Goal: Complete application form: Complete application form

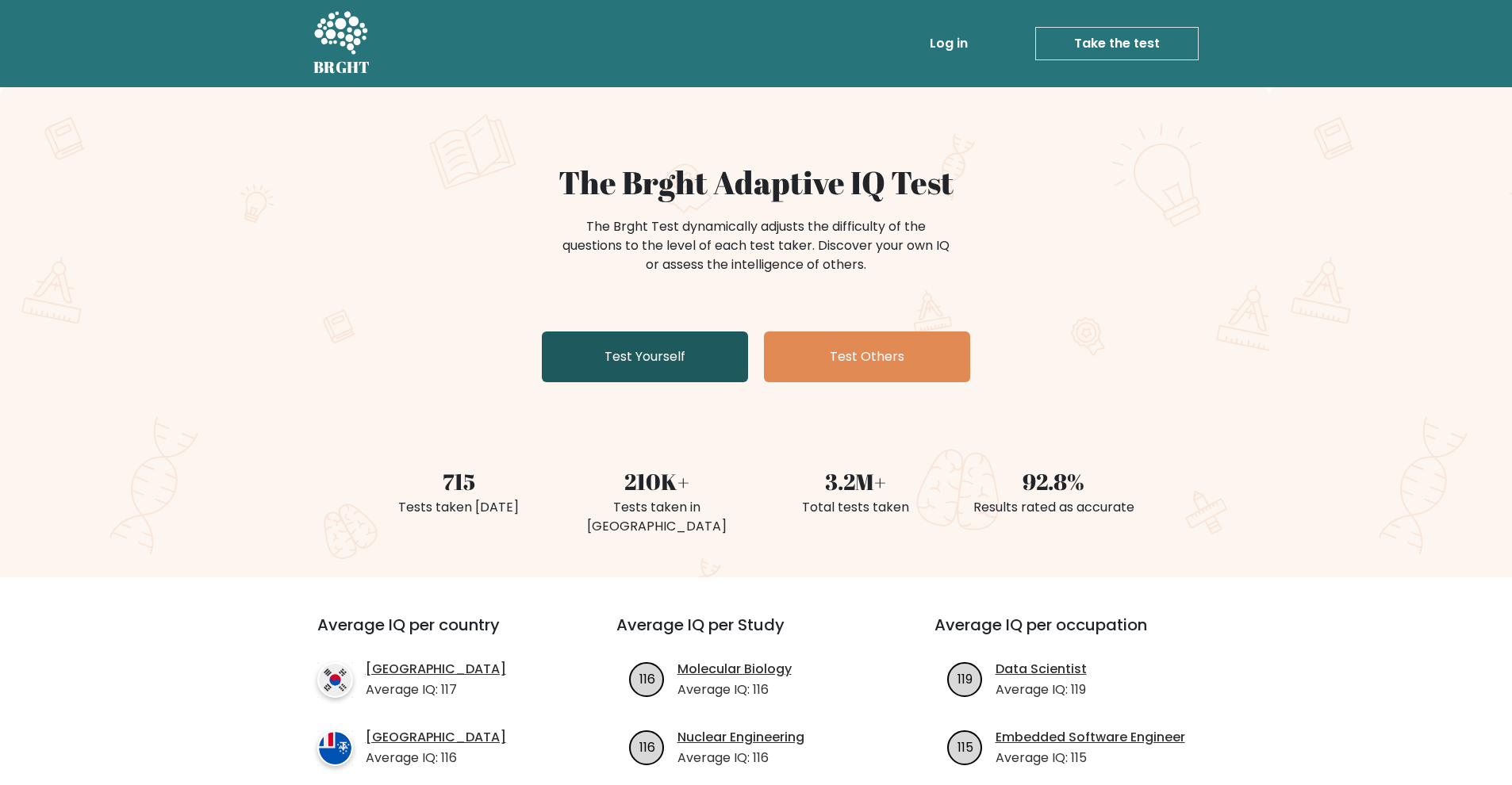
click at [624, 360] on link "Test Yourself" at bounding box center [645, 357] width 207 height 51
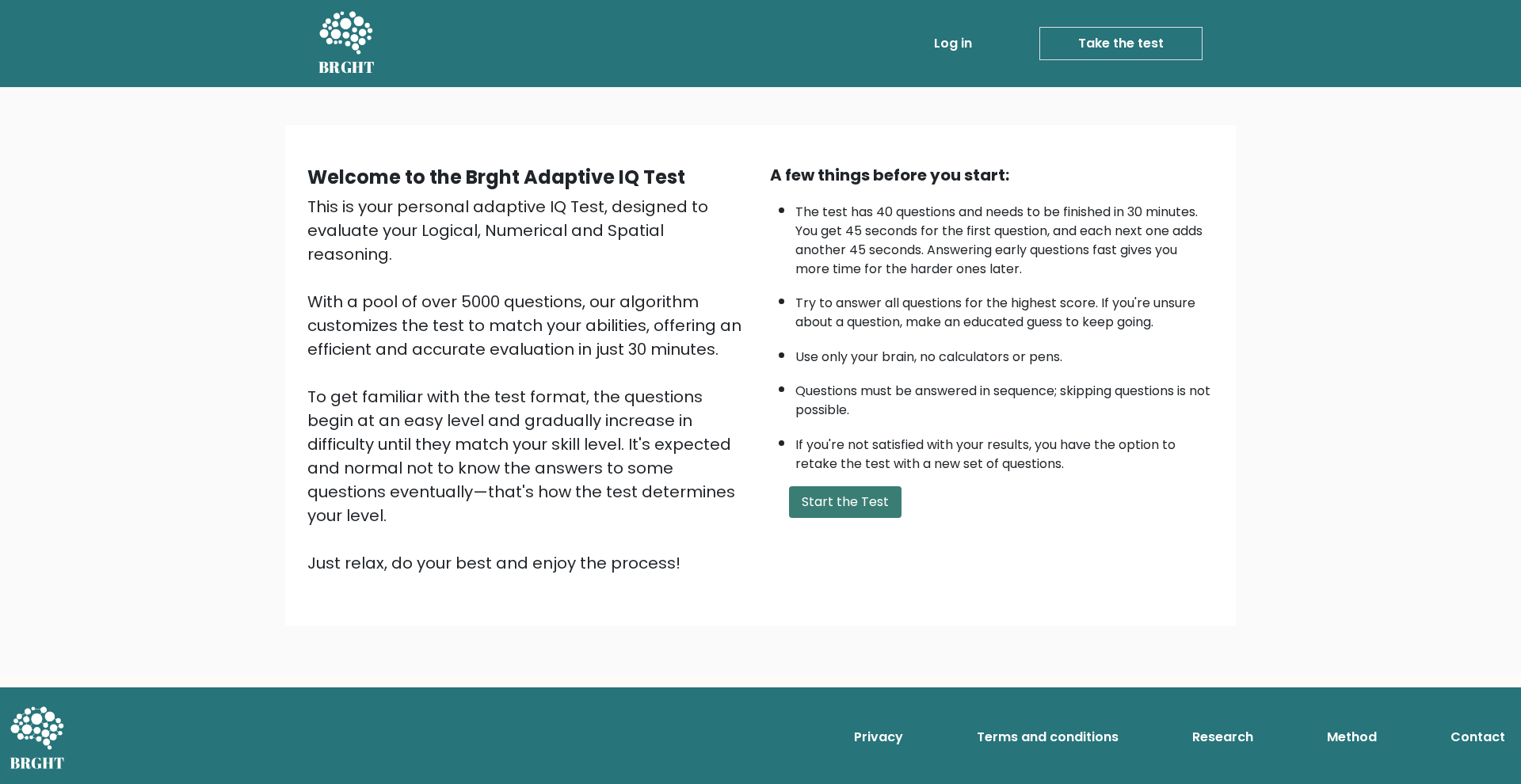
click at [837, 518] on button "Start the Test" at bounding box center [845, 502] width 113 height 31
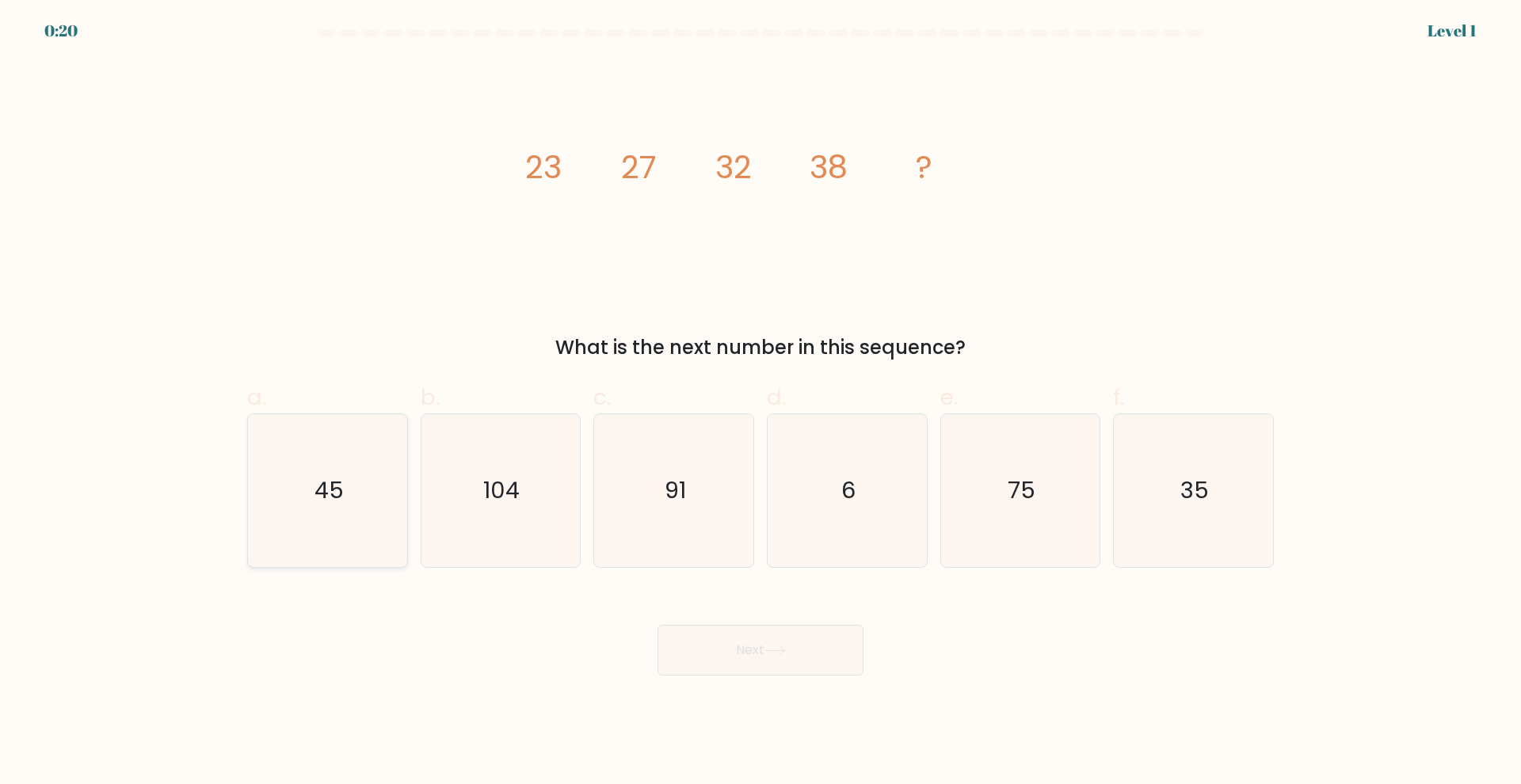
click at [308, 501] on icon "45" at bounding box center [328, 491] width 153 height 153
click at [760, 403] on input "a. 45" at bounding box center [760, 397] width 1 height 10
radio input "true"
click at [698, 640] on button "Next" at bounding box center [760, 650] width 206 height 51
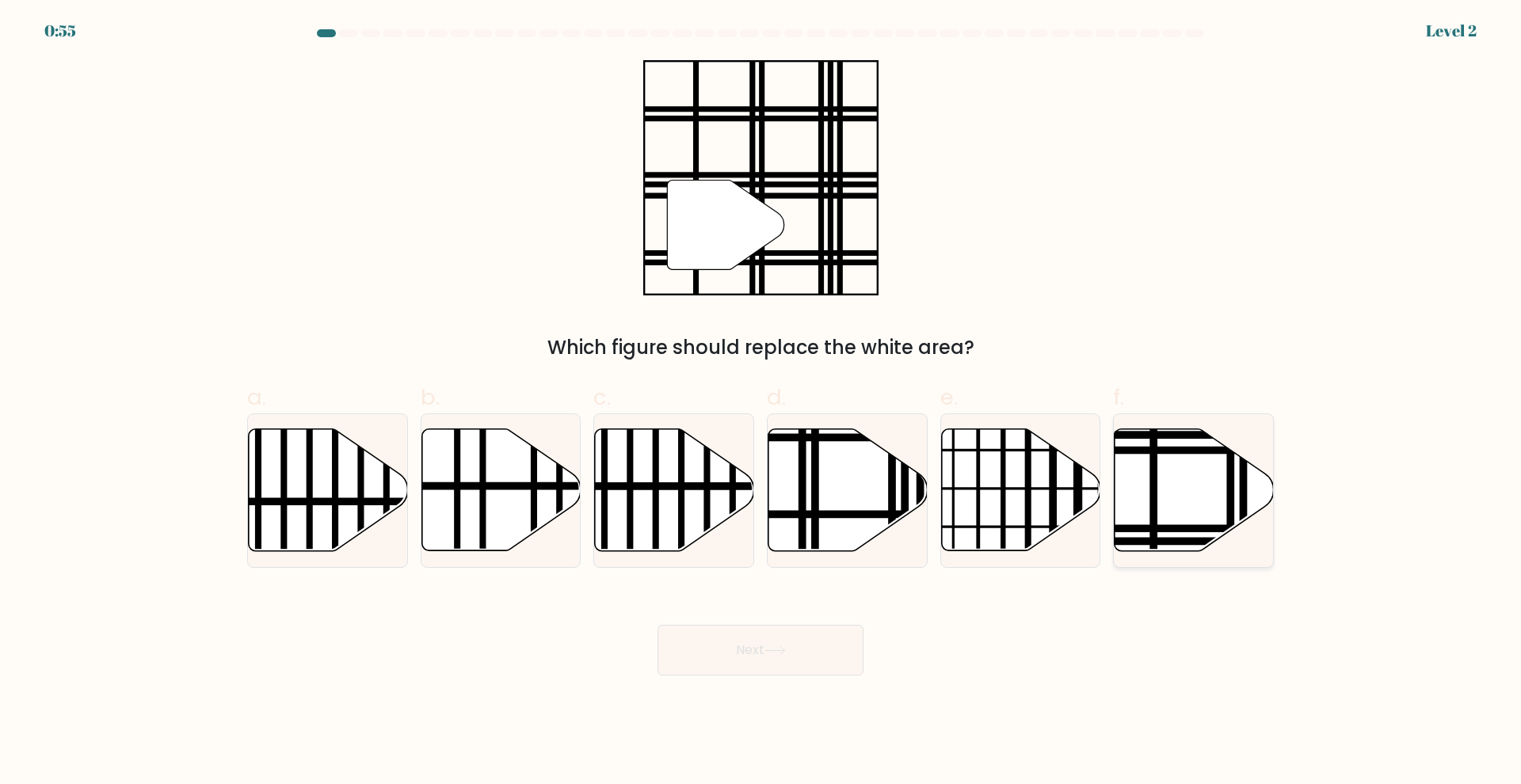
click at [1167, 492] on icon at bounding box center [1195, 490] width 159 height 122
click at [761, 403] on input "f." at bounding box center [760, 397] width 1 height 10
radio input "true"
click at [768, 651] on icon at bounding box center [775, 650] width 22 height 9
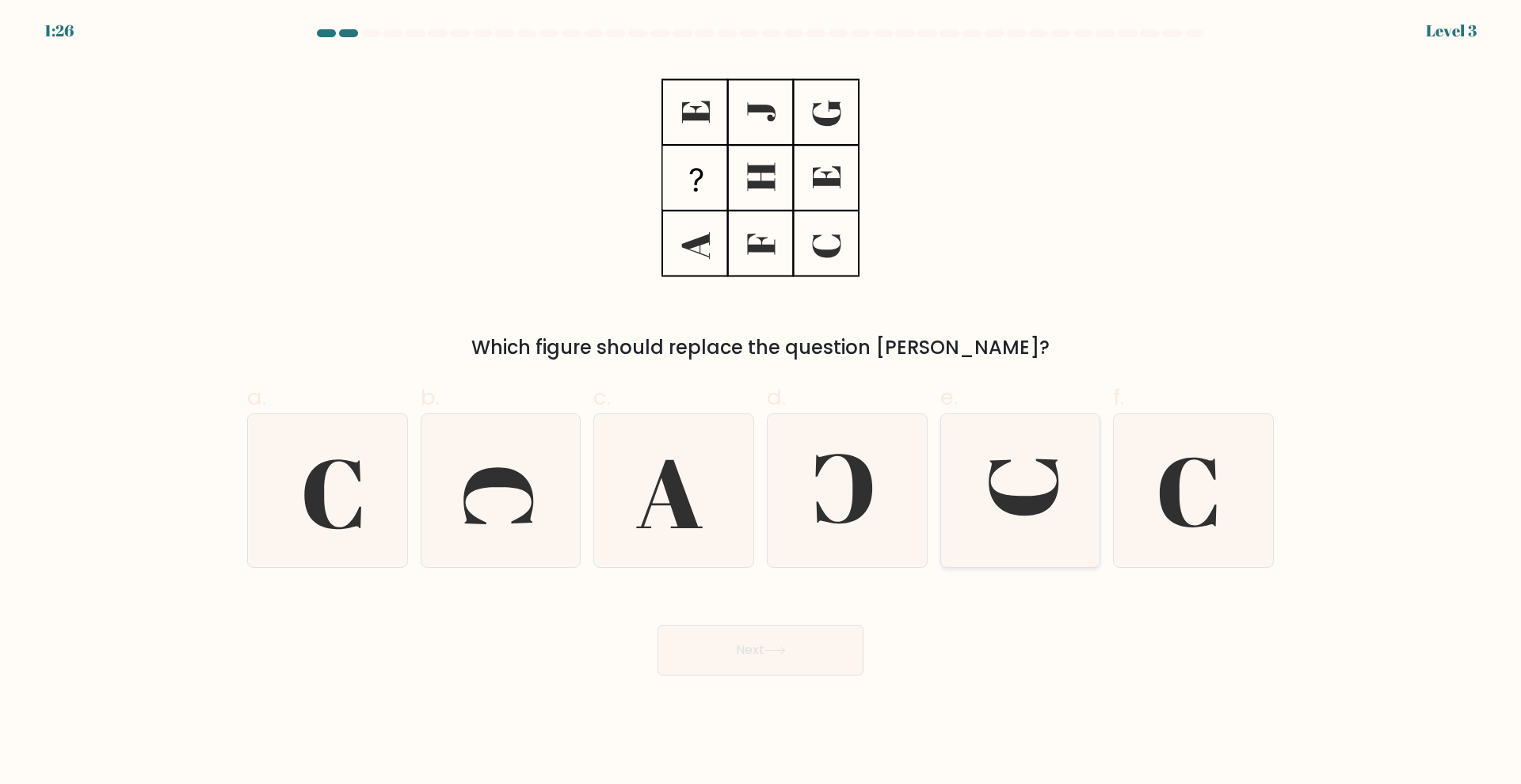
click at [1025, 518] on icon at bounding box center [1020, 491] width 153 height 153
click at [761, 403] on input "e." at bounding box center [760, 397] width 1 height 10
radio input "true"
click at [796, 646] on button "Next" at bounding box center [760, 650] width 206 height 51
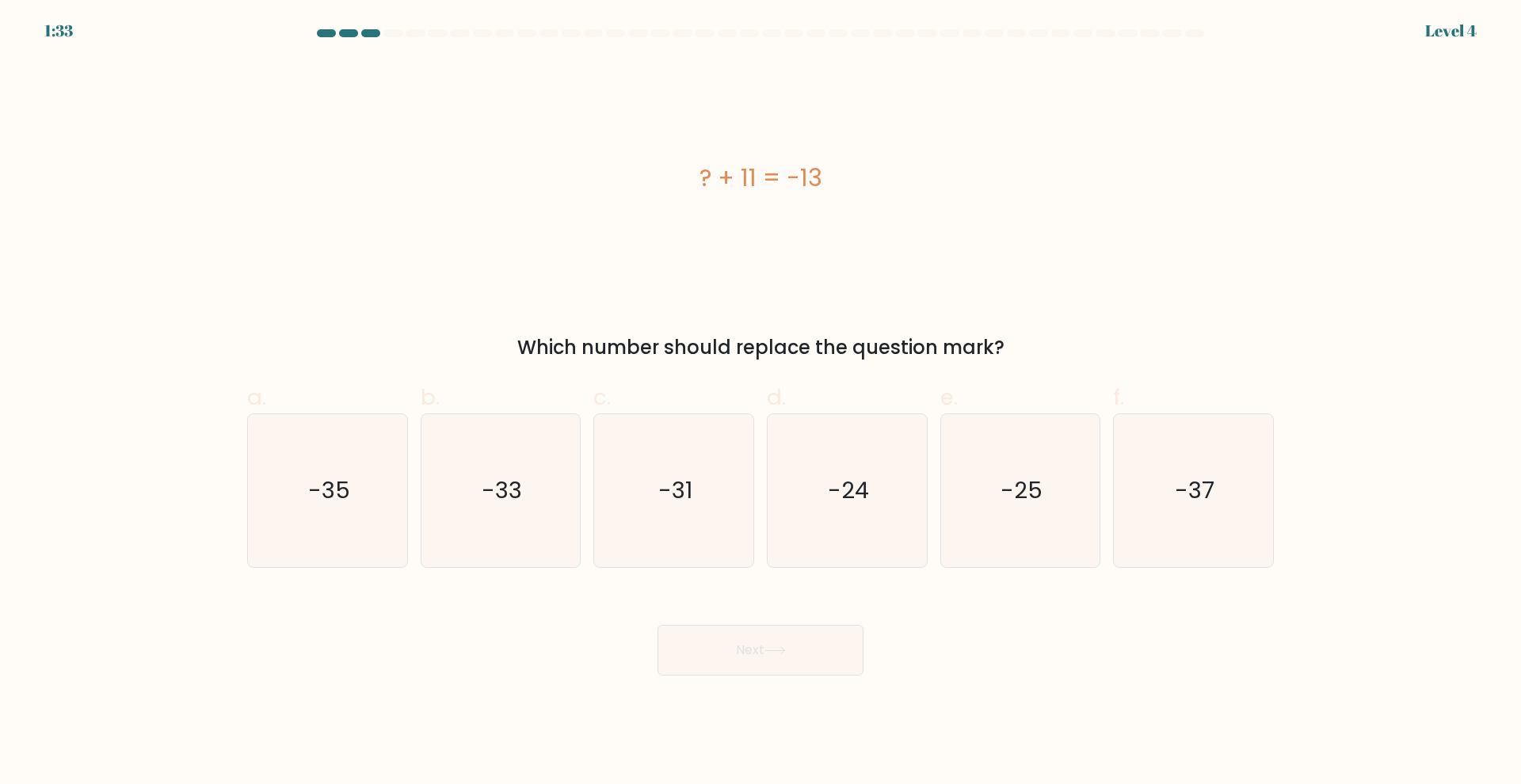
drag, startPoint x: 837, startPoint y: 180, endPoint x: 682, endPoint y: 183, distance: 155.0
click at [682, 183] on div "? + 11 = -13" at bounding box center [760, 178] width 1027 height 35
copy div "? + 11 = -13"
click at [829, 457] on icon "-24" at bounding box center [848, 491] width 153 height 153
click at [761, 403] on input "d. -24" at bounding box center [760, 397] width 1 height 10
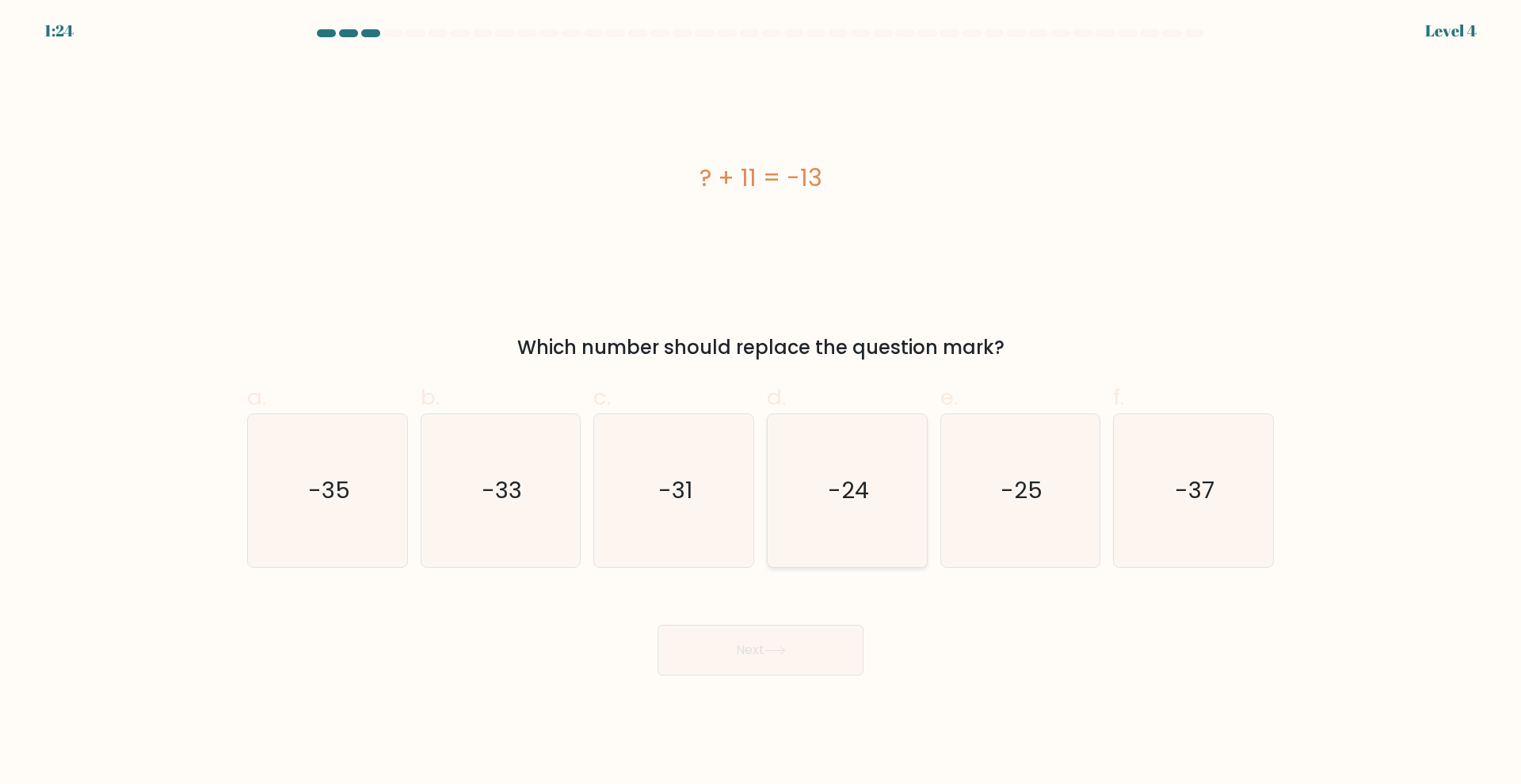
radio input "true"
drag, startPoint x: 784, startPoint y: 646, endPoint x: 781, endPoint y: 637, distance: 9.5
click at [784, 645] on button "Next" at bounding box center [760, 650] width 206 height 51
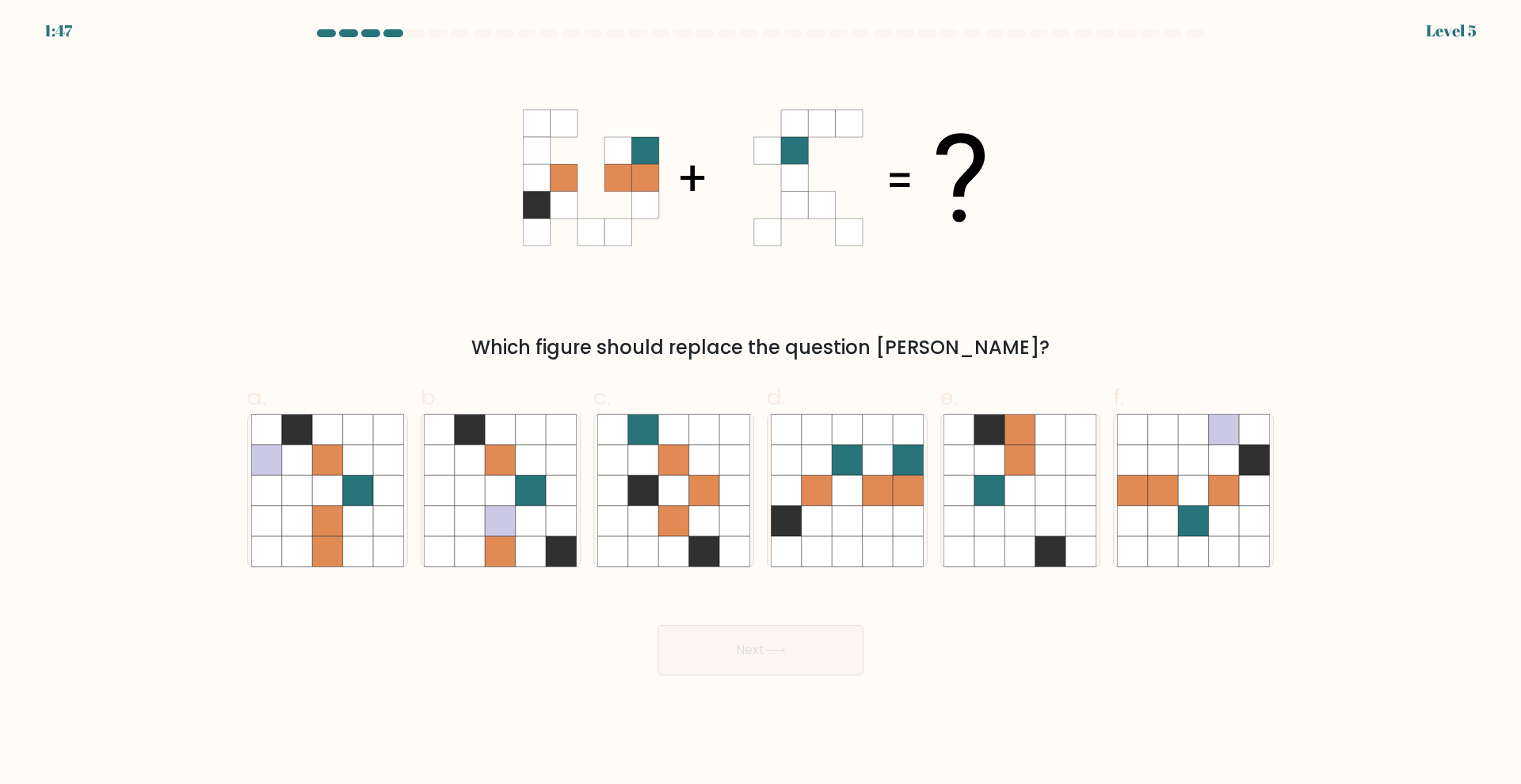
drag, startPoint x: 511, startPoint y: 227, endPoint x: 1058, endPoint y: 224, distance: 547.0
click at [1058, 224] on div "Which figure should replace the question mark?" at bounding box center [760, 210] width 1045 height 302
click at [508, 501] on icon at bounding box center [500, 491] width 30 height 30
click at [760, 403] on input "b." at bounding box center [760, 397] width 1 height 10
radio input "true"
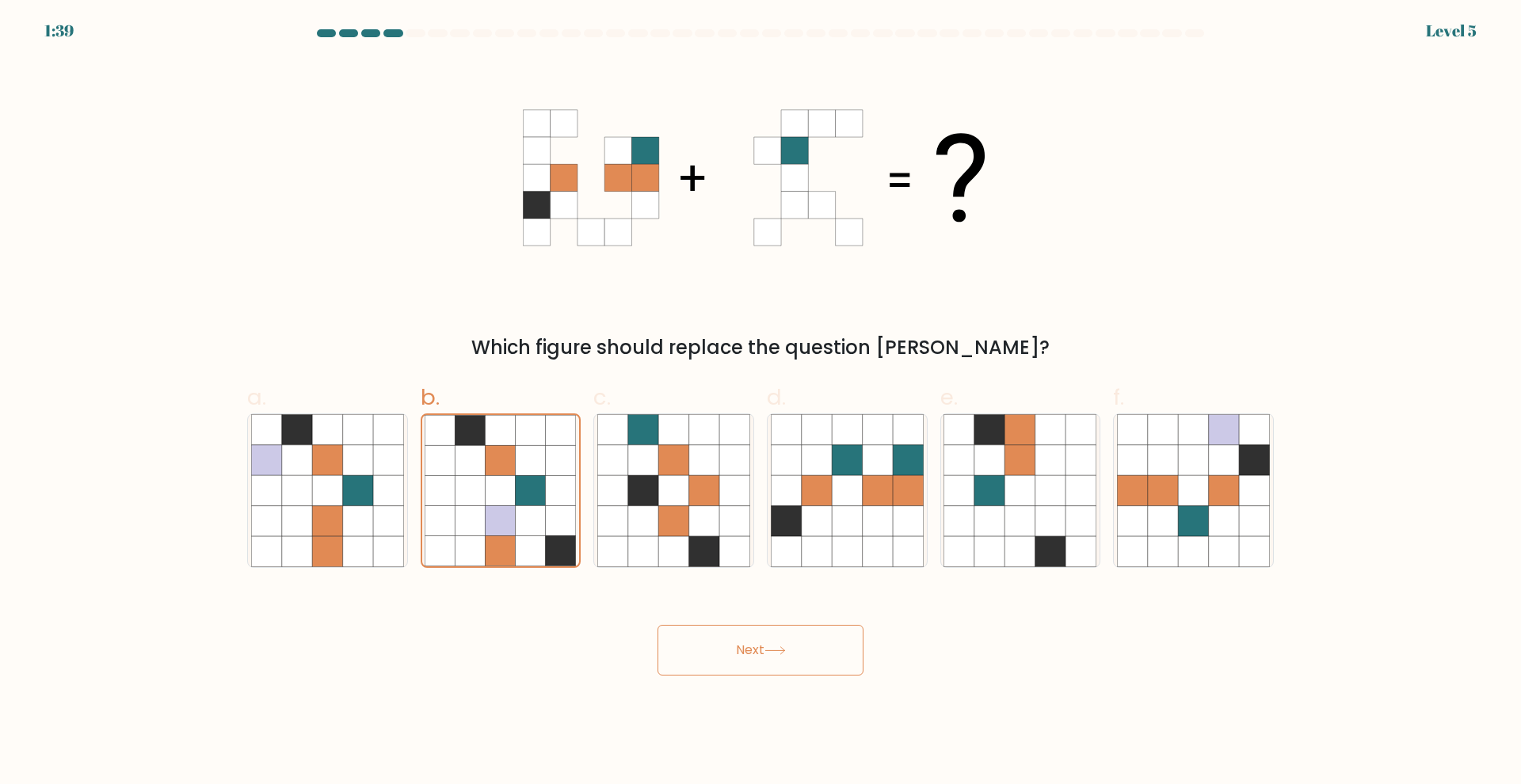
click at [765, 657] on button "Next" at bounding box center [760, 650] width 206 height 51
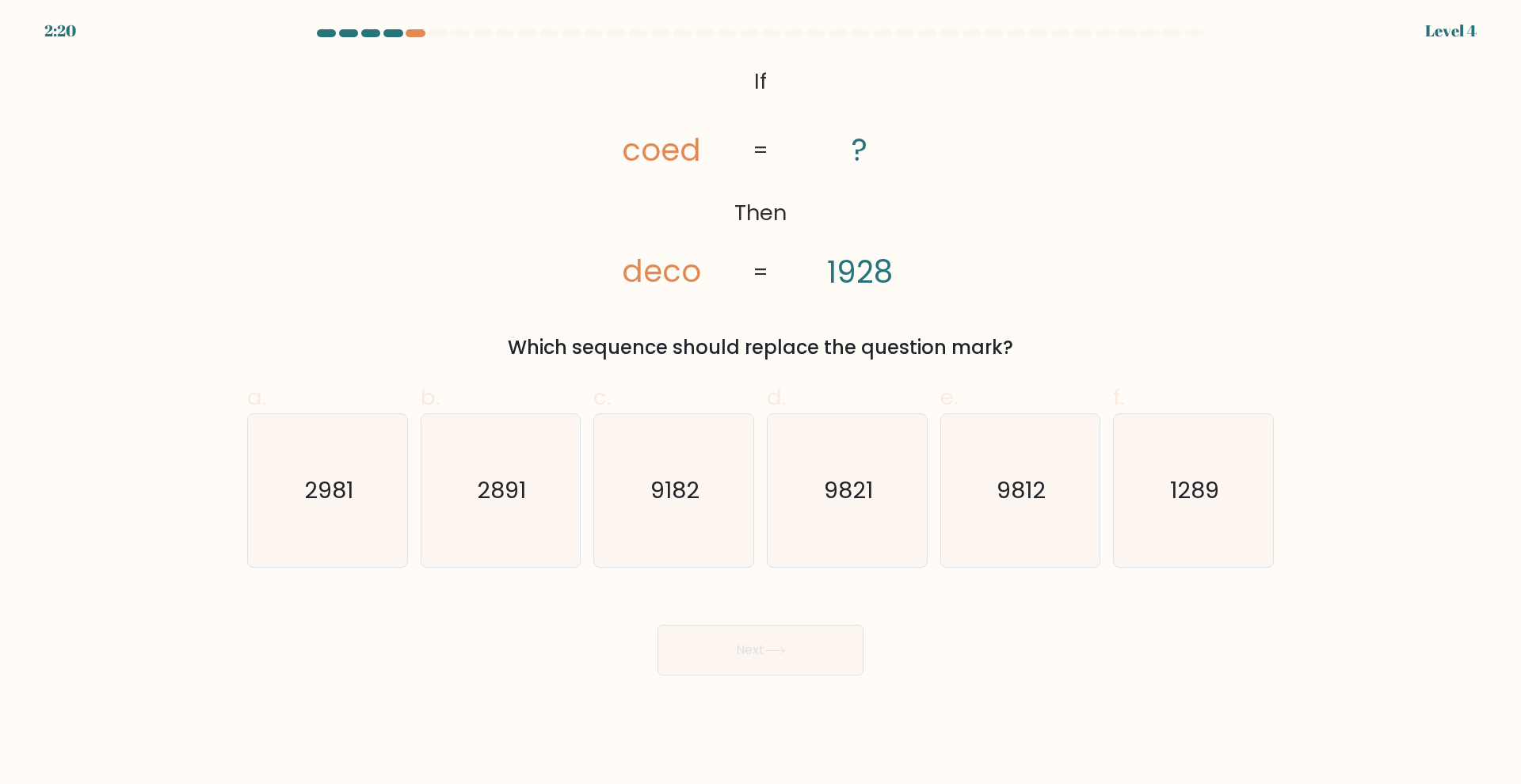
drag, startPoint x: 731, startPoint y: 68, endPoint x: 898, endPoint y: 222, distance: 227.2
click at [897, 219] on icon "@import url('https://fonts.googleapis.com/css?family=Abril+Fatface:400,100,100i…" at bounding box center [760, 178] width 382 height 236
drag, startPoint x: 921, startPoint y: 275, endPoint x: 833, endPoint y: 265, distance: 88.6
click at [833, 265] on icon "@import url('https://fonts.googleapis.com/css?family=Abril+Fatface:400,100,100i…" at bounding box center [760, 178] width 382 height 236
drag, startPoint x: 884, startPoint y: 277, endPoint x: 817, endPoint y: 271, distance: 67.3
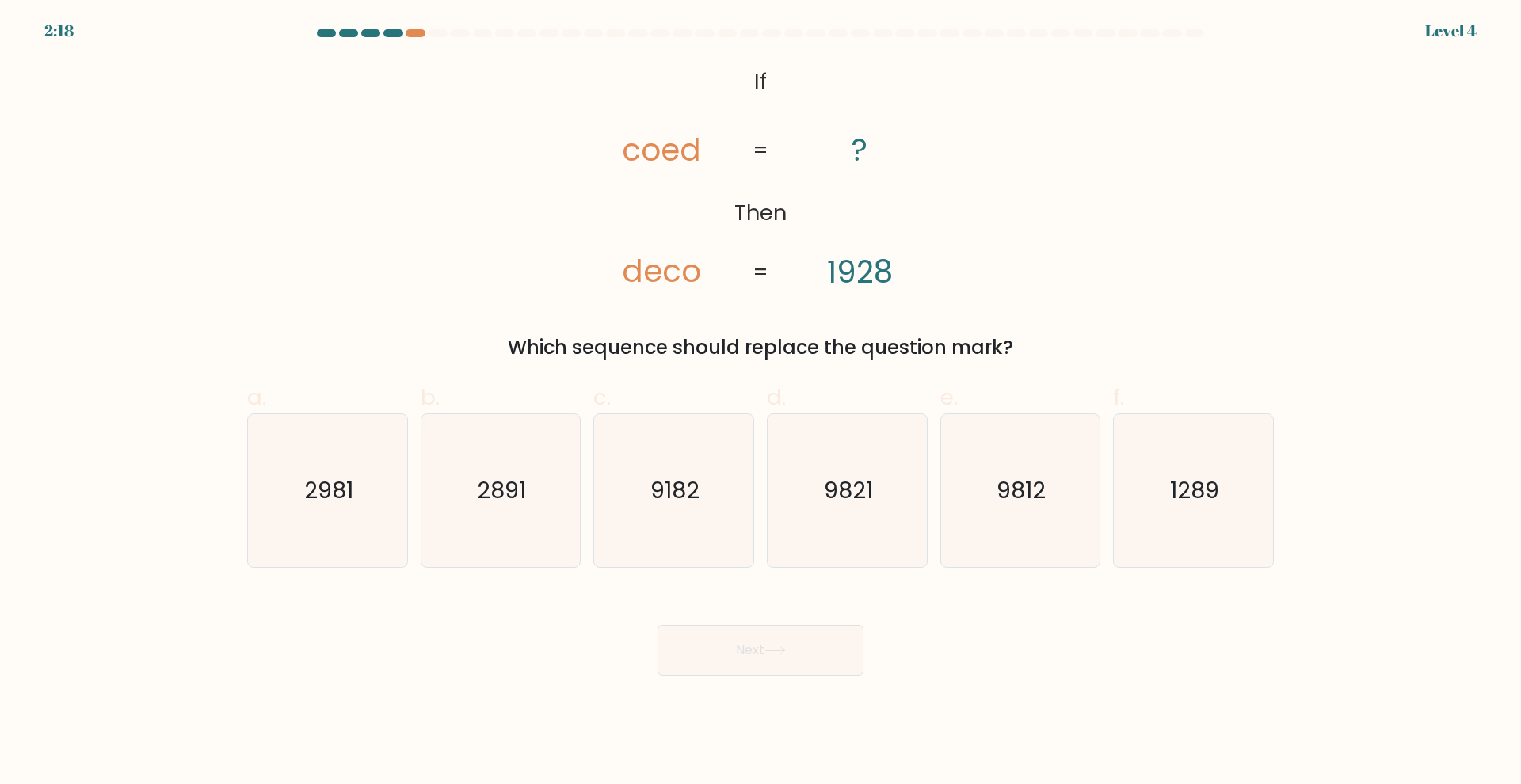
click at [818, 272] on icon "@import url('https://fonts.googleapis.com/css?family=Abril+Fatface:400,100,100i…" at bounding box center [760, 178] width 382 height 236
click at [546, 476] on icon "2891" at bounding box center [500, 491] width 153 height 153
click at [760, 403] on input "b. 2891" at bounding box center [760, 397] width 1 height 10
radio input "true"
click at [767, 655] on button "Next" at bounding box center [760, 650] width 206 height 51
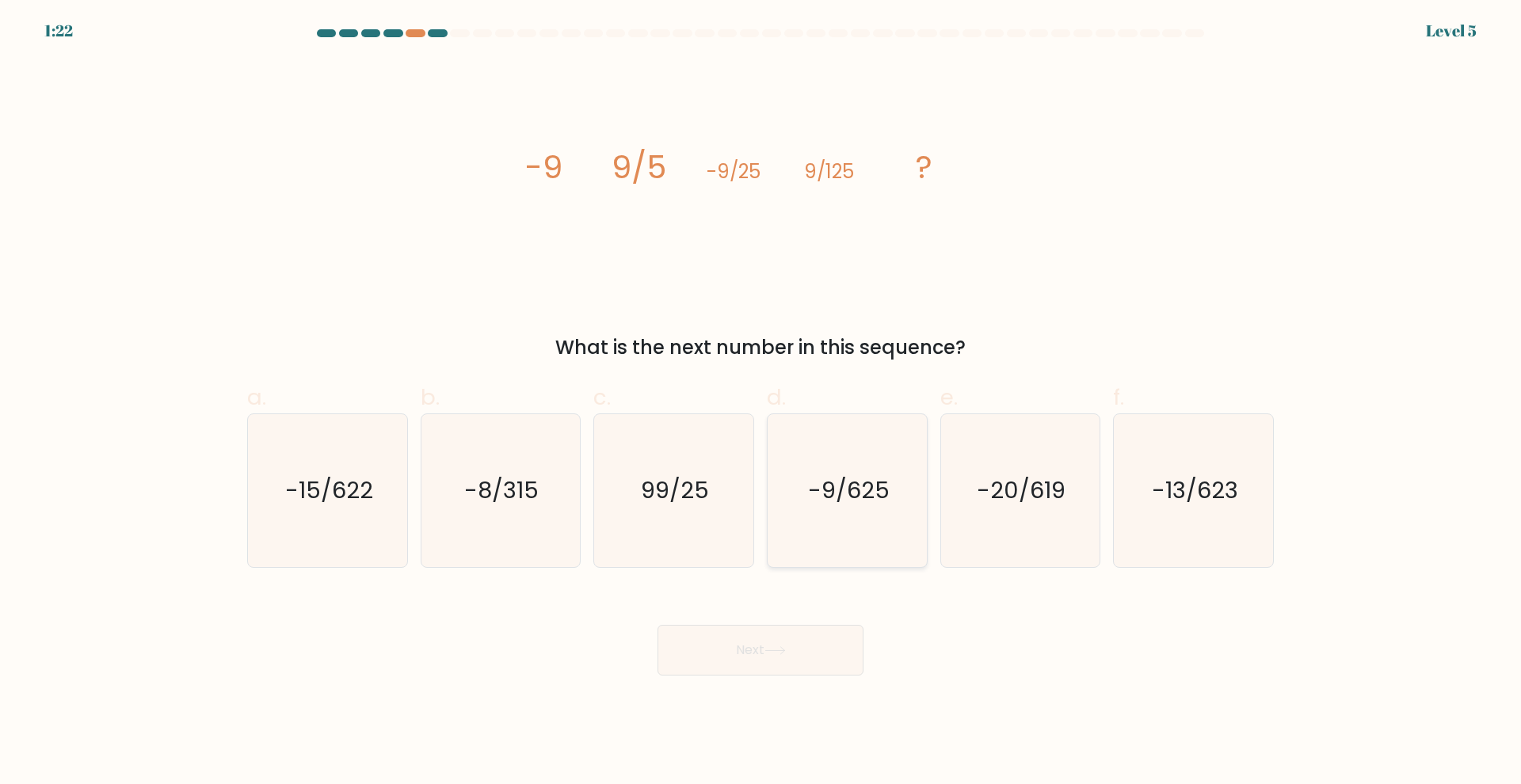
click at [813, 522] on icon "-9/625" at bounding box center [848, 491] width 153 height 153
click at [761, 403] on input "d. -9/625" at bounding box center [760, 397] width 1 height 10
radio input "true"
click at [772, 637] on button "Next" at bounding box center [760, 650] width 206 height 51
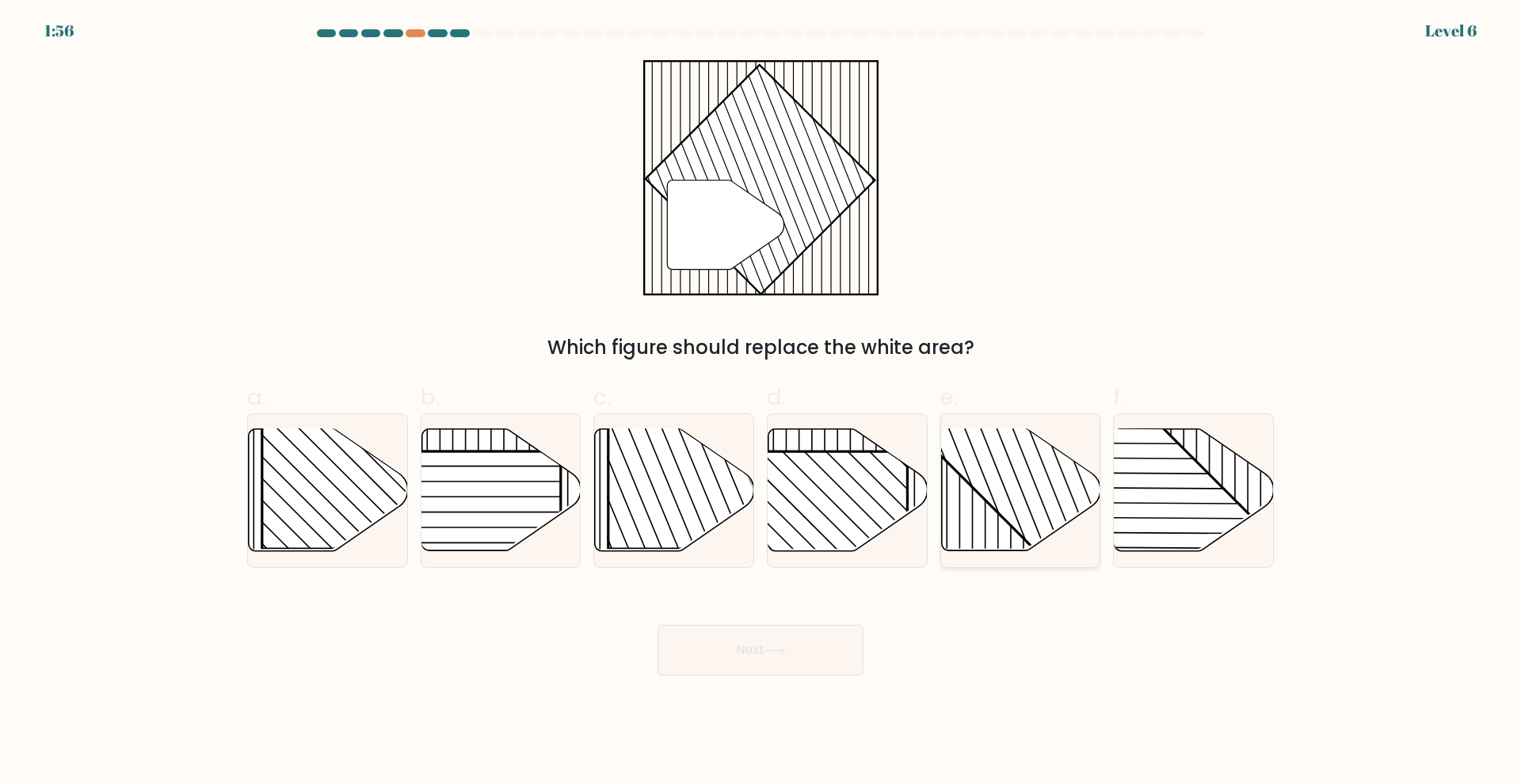
click at [1019, 512] on rect at bounding box center [1068, 428] width 312 height 312
click at [761, 403] on input "e." at bounding box center [760, 397] width 1 height 10
radio input "true"
click at [818, 649] on button "Next" at bounding box center [760, 650] width 206 height 51
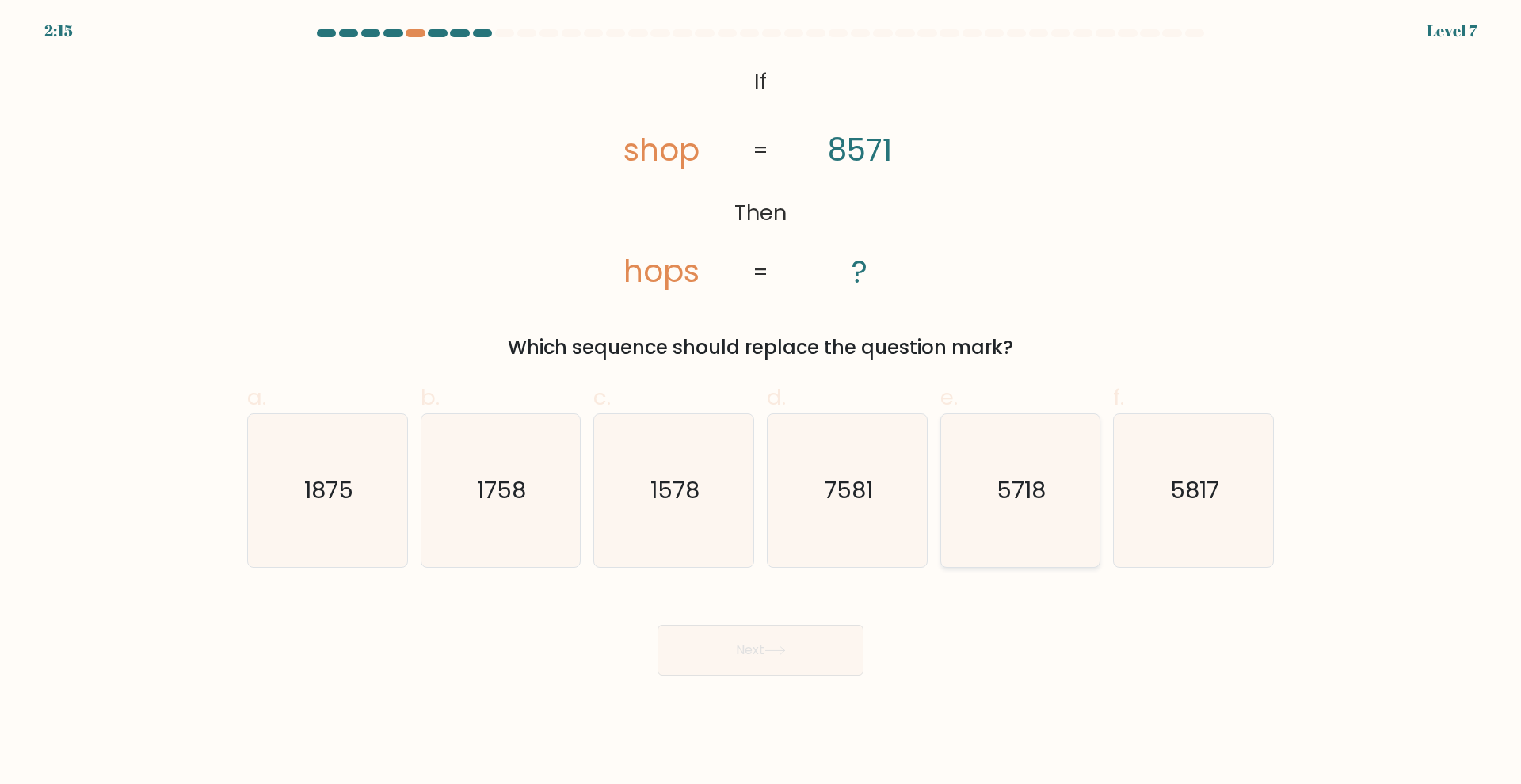
click at [997, 528] on icon "5718" at bounding box center [1020, 491] width 153 height 153
click at [761, 403] on input "e. 5718" at bounding box center [760, 397] width 1 height 10
radio input "true"
click at [813, 653] on button "Next" at bounding box center [760, 650] width 206 height 51
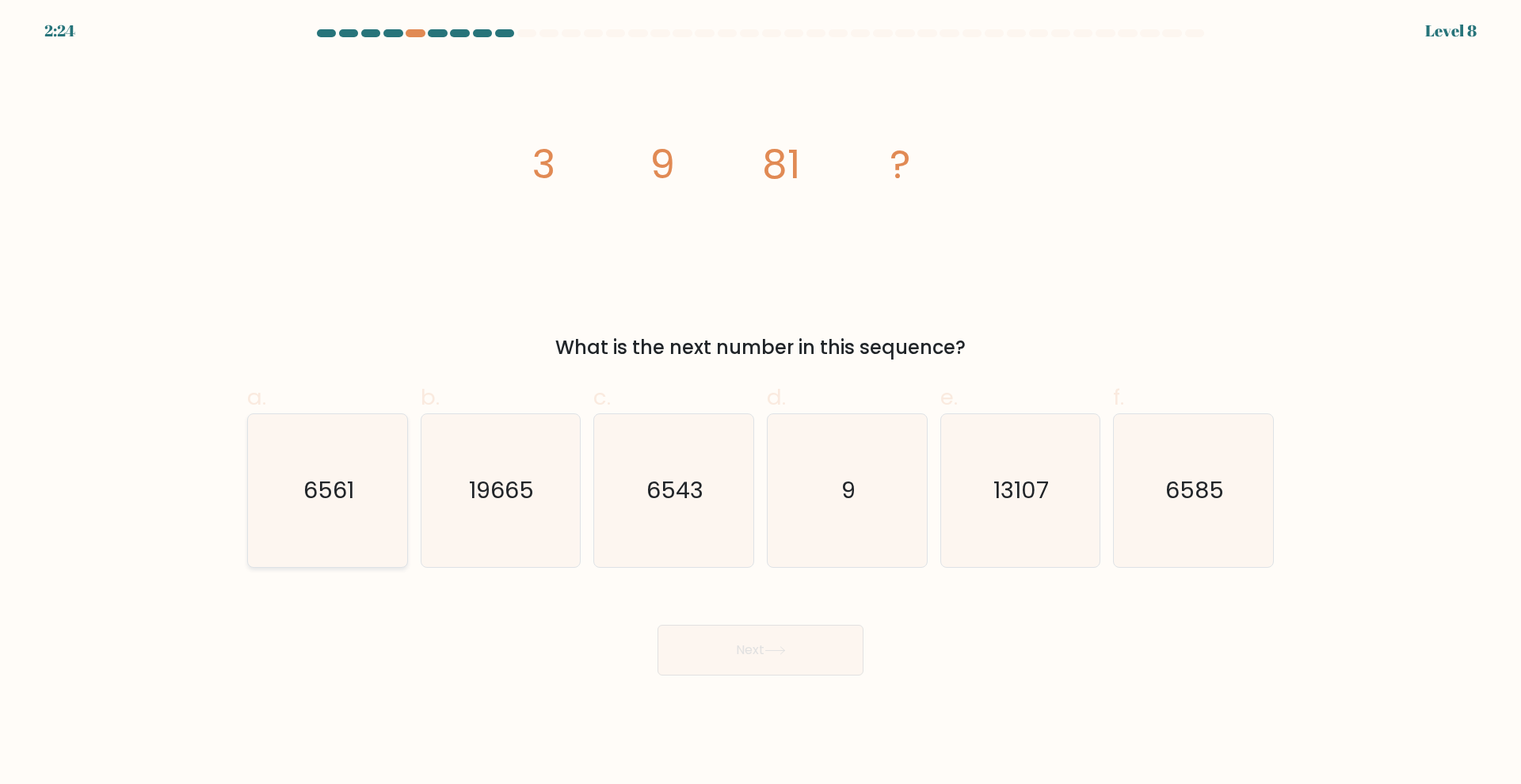
click at [346, 532] on icon "6561" at bounding box center [328, 491] width 153 height 153
click at [760, 403] on input "a. 6561" at bounding box center [760, 397] width 1 height 10
radio input "true"
click at [700, 644] on button "Next" at bounding box center [760, 650] width 206 height 51
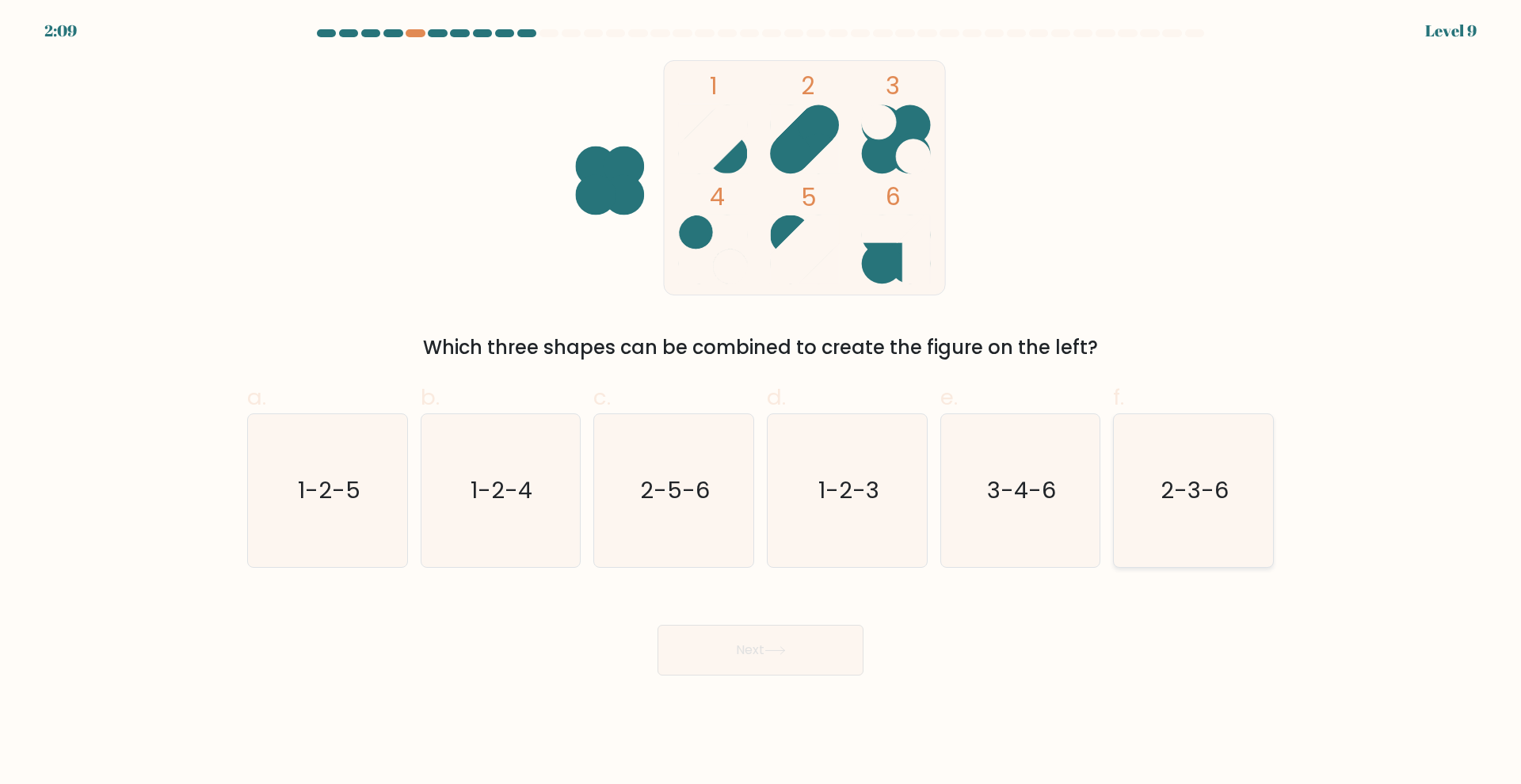
click at [1162, 539] on icon "2-3-6" at bounding box center [1194, 491] width 153 height 153
click at [761, 403] on input "f. 2-3-6" at bounding box center [760, 397] width 1 height 10
radio input "true"
click at [696, 660] on button "Next" at bounding box center [760, 650] width 206 height 51
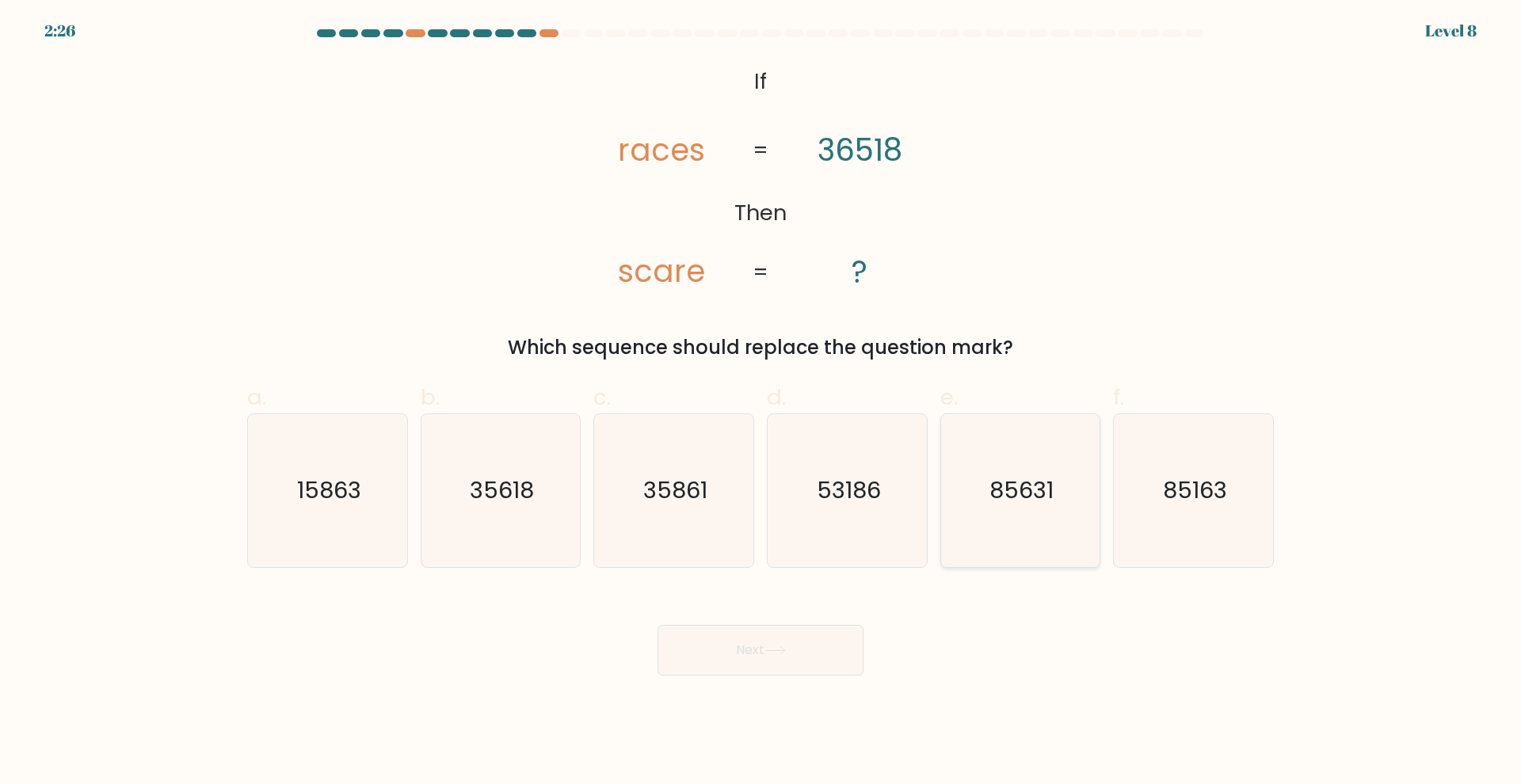
click at [1065, 554] on icon "85631" at bounding box center [1020, 491] width 153 height 153
click at [761, 403] on input "e. 85631" at bounding box center [760, 397] width 1 height 10
radio input "true"
click at [755, 655] on button "Next" at bounding box center [760, 650] width 206 height 51
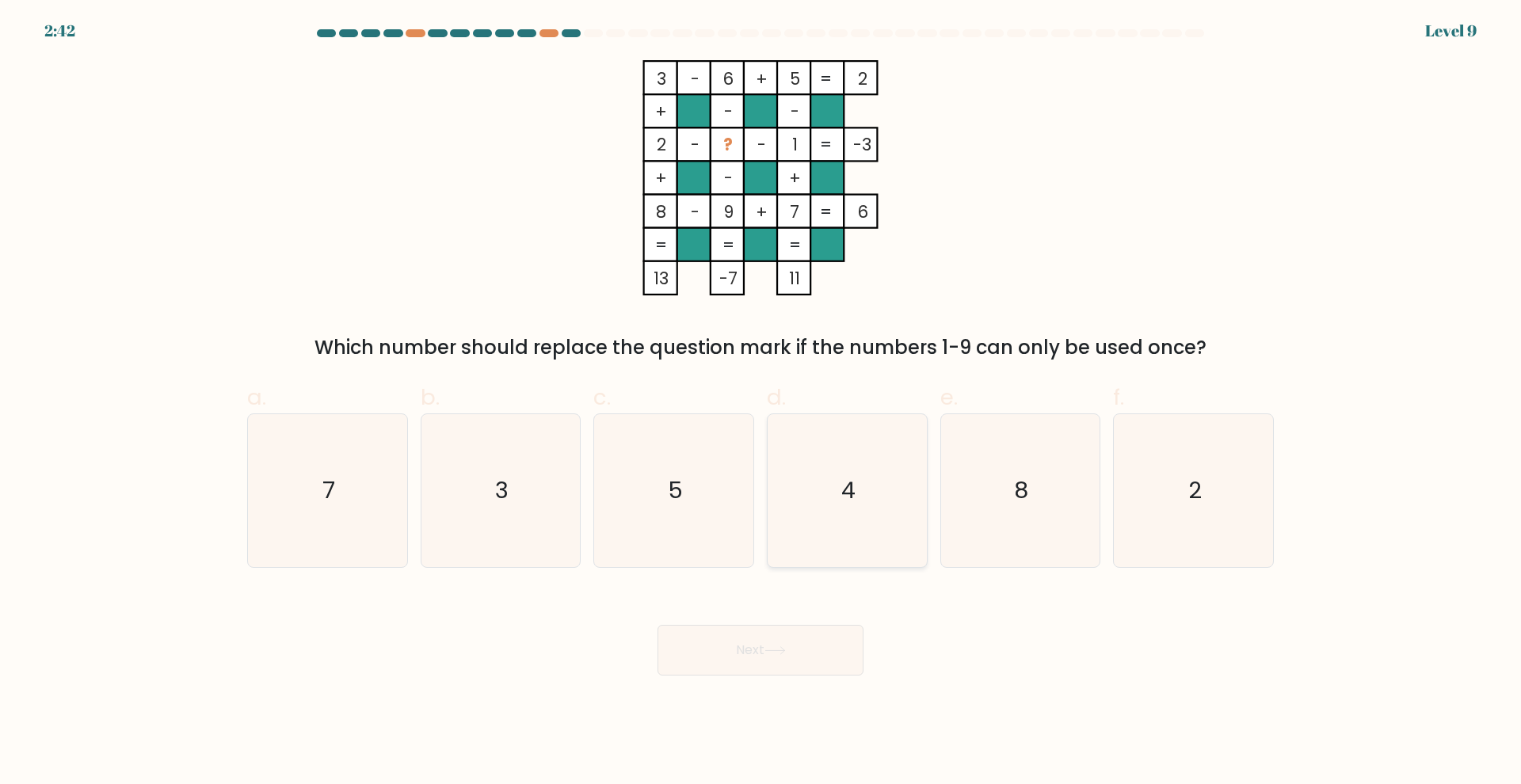
click at [830, 442] on icon "4" at bounding box center [848, 491] width 153 height 153
click at [761, 403] on input "d. 4" at bounding box center [760, 397] width 1 height 10
radio input "true"
click at [817, 655] on button "Next" at bounding box center [760, 650] width 206 height 51
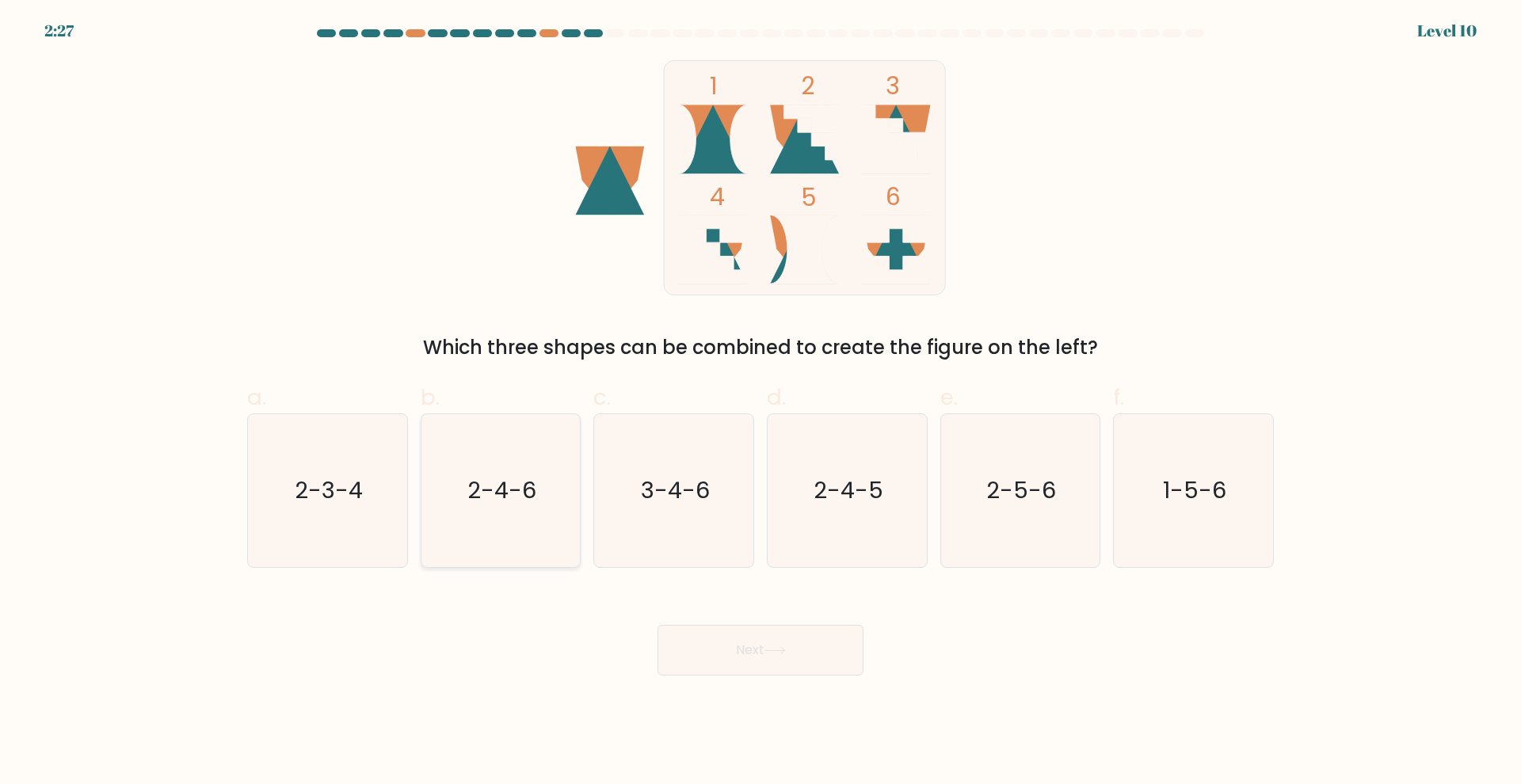
click at [463, 511] on icon "2-4-6" at bounding box center [500, 491] width 153 height 153
click at [760, 403] on input "b. 2-4-6" at bounding box center [760, 397] width 1 height 10
radio input "true"
click at [786, 651] on icon at bounding box center [775, 650] width 22 height 9
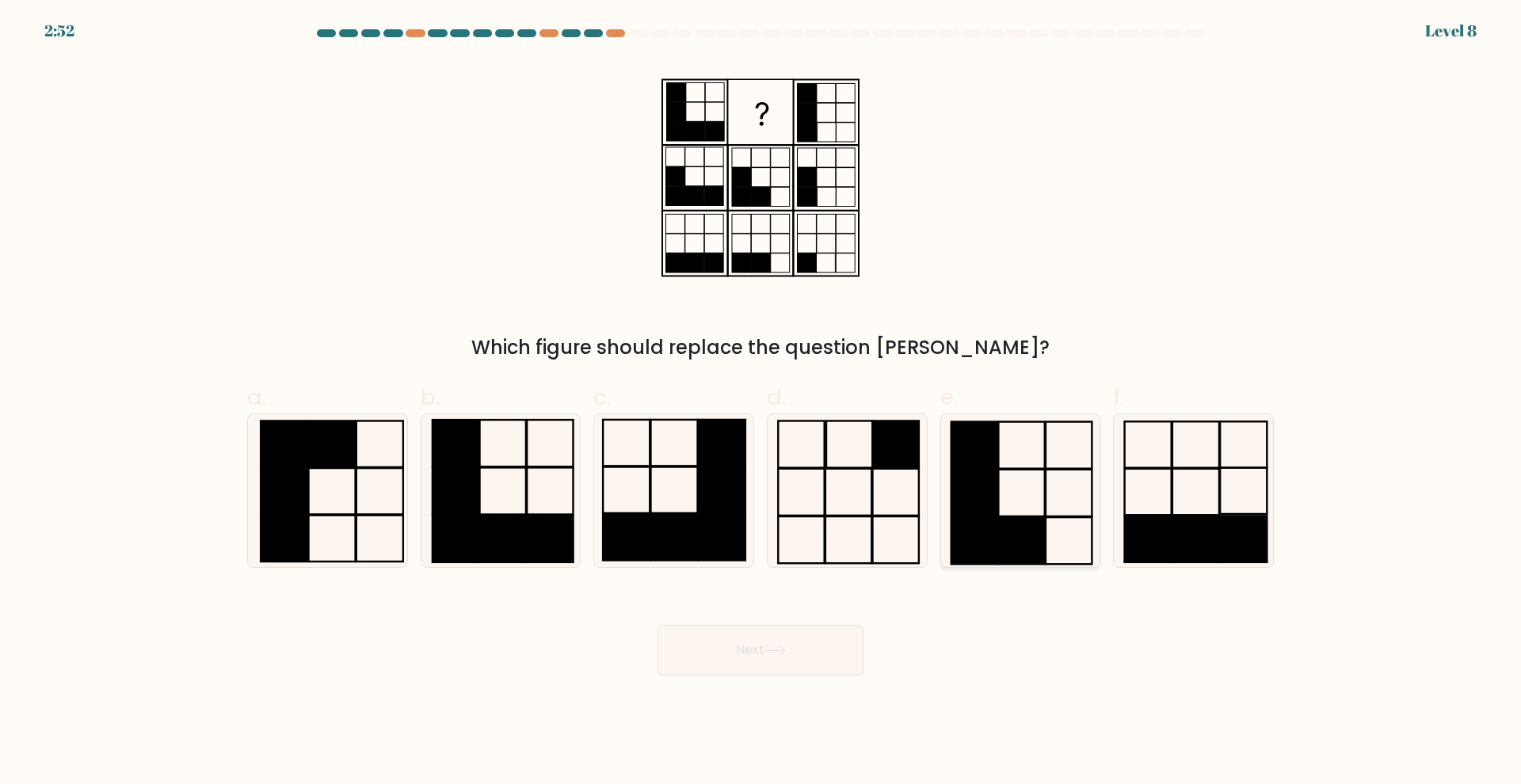
click at [1001, 530] on rect at bounding box center [1022, 541] width 46 height 47
click at [761, 403] on input "e." at bounding box center [760, 397] width 1 height 10
radio input "true"
click at [821, 649] on button "Next" at bounding box center [760, 650] width 206 height 51
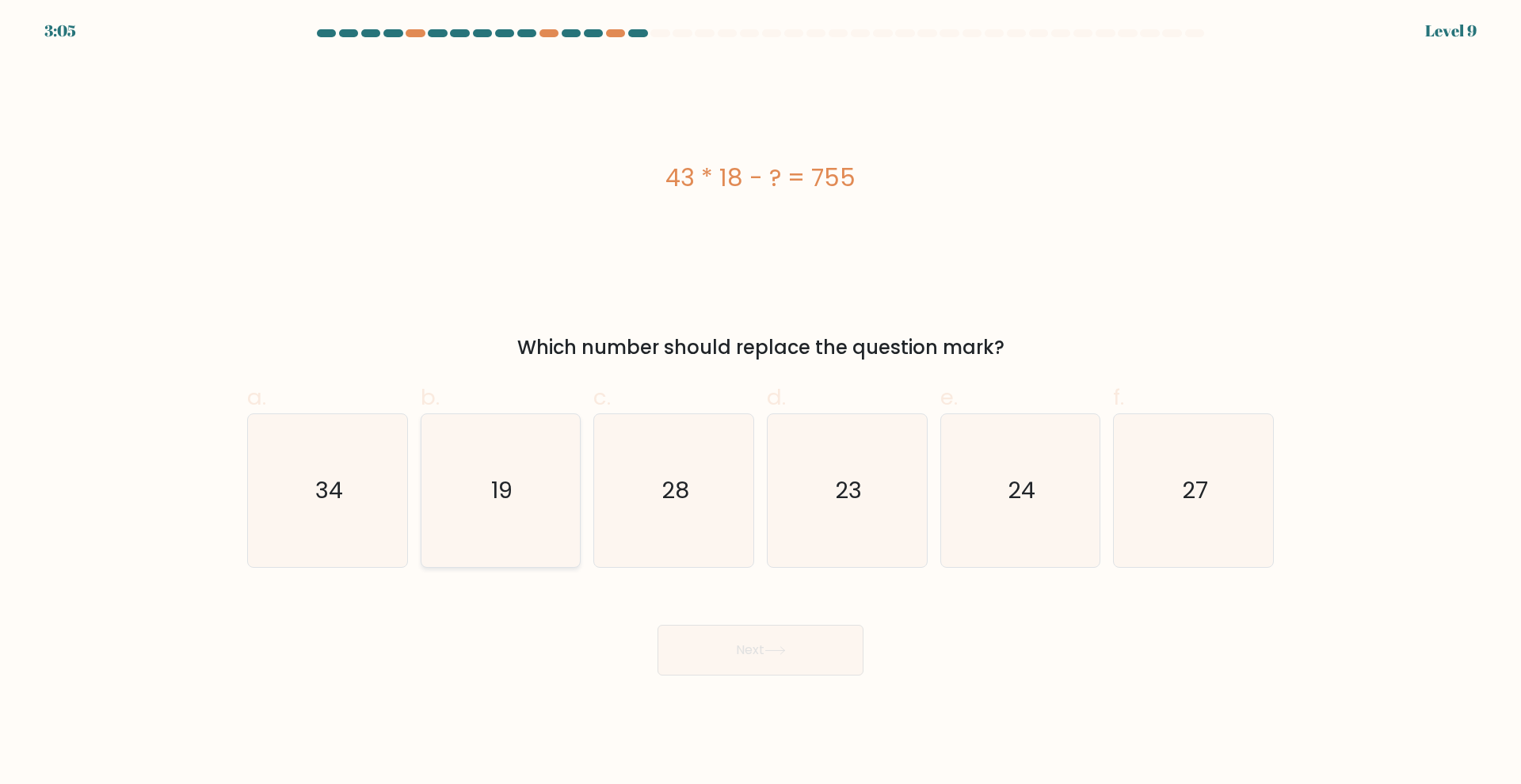
click at [497, 491] on text "19" at bounding box center [502, 491] width 22 height 31
click at [760, 403] on input "b. 19" at bounding box center [760, 397] width 1 height 10
radio input "true"
click at [764, 663] on button "Next" at bounding box center [760, 650] width 206 height 51
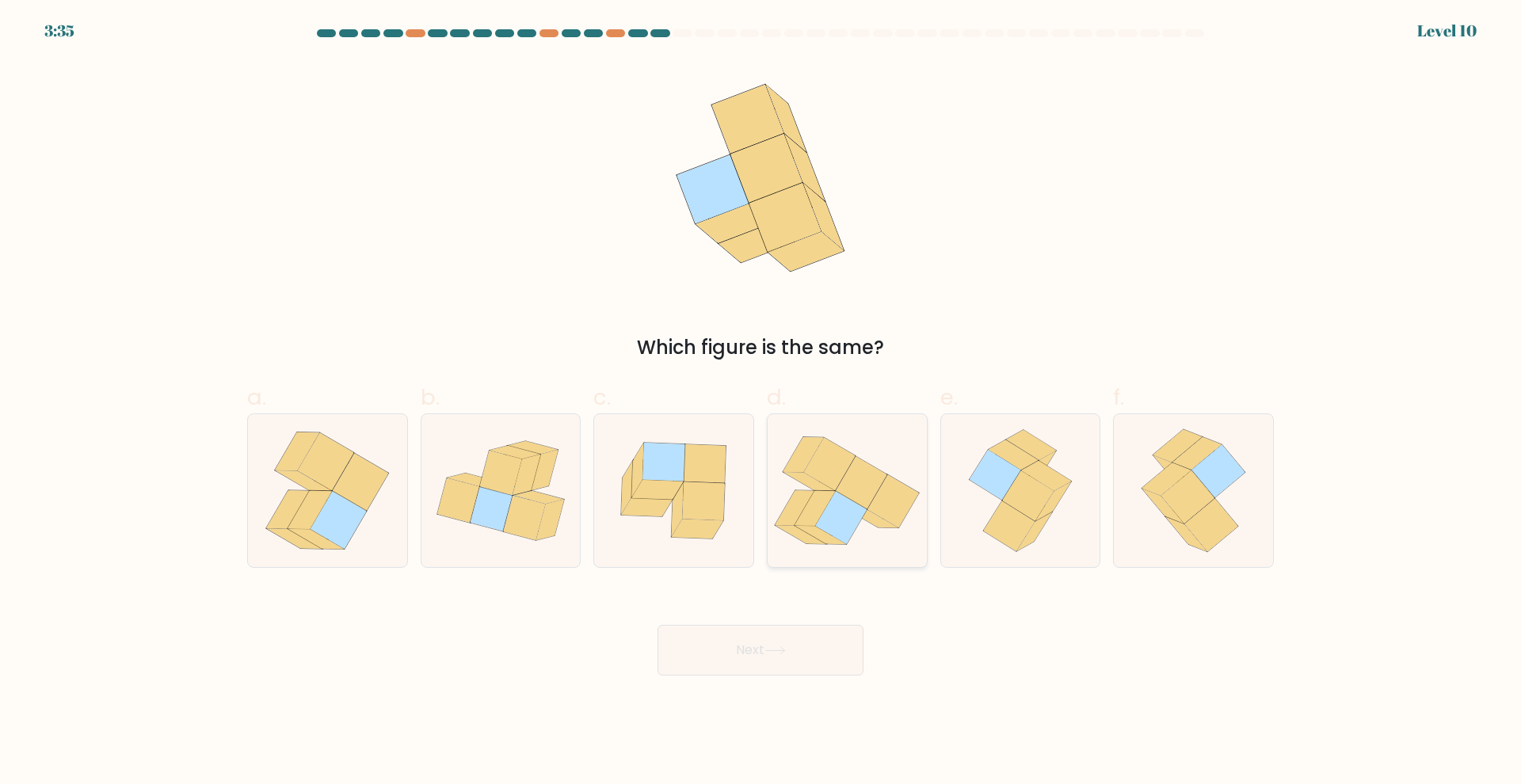
click at [832, 534] on icon at bounding box center [841, 519] width 51 height 53
click at [761, 403] on input "d." at bounding box center [760, 397] width 1 height 10
radio input "true"
click at [795, 633] on button "Next" at bounding box center [760, 650] width 206 height 51
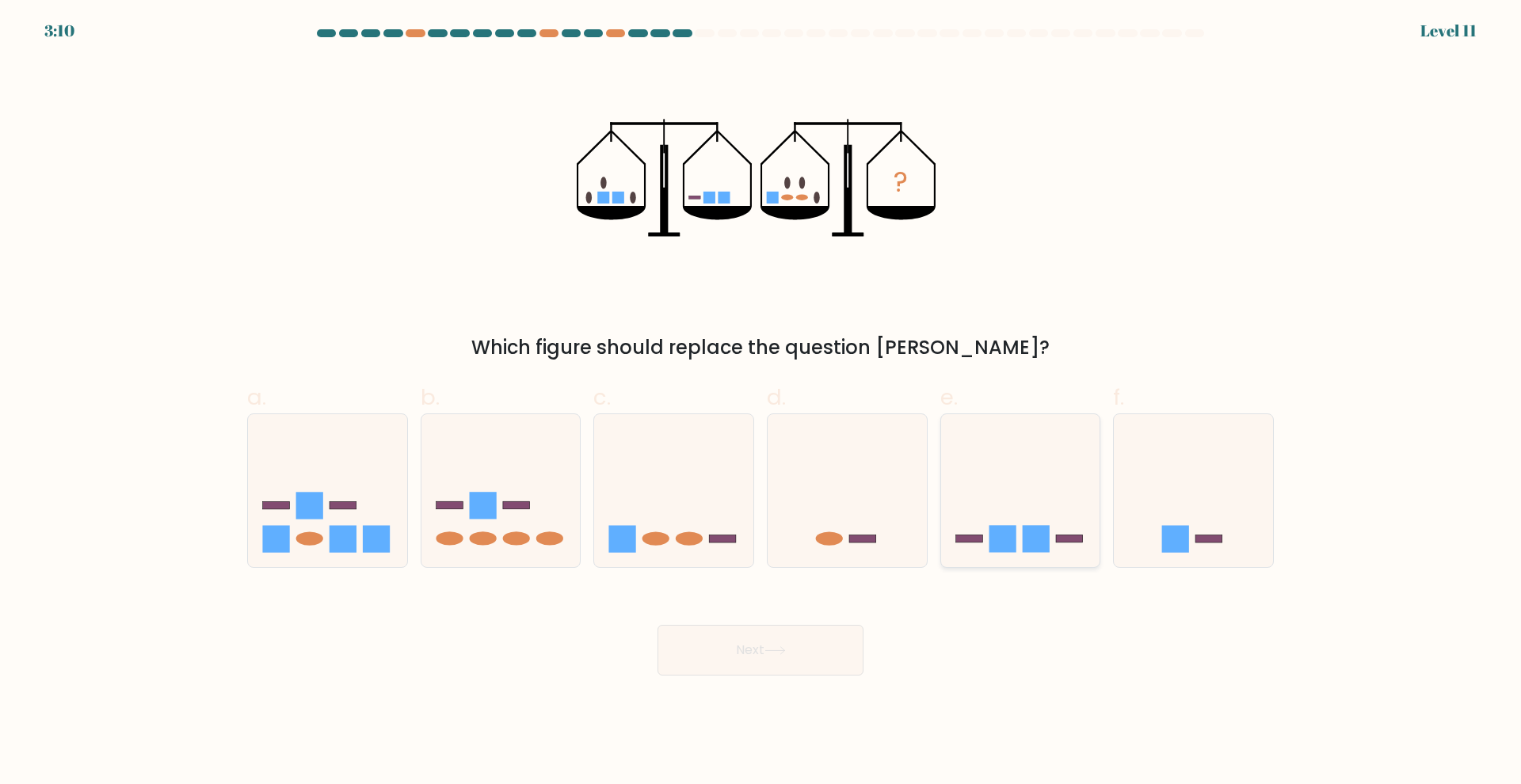
click at [1003, 527] on rect at bounding box center [1001, 538] width 27 height 27
click at [761, 403] on input "e." at bounding box center [760, 397] width 1 height 10
radio input "true"
click at [825, 661] on button "Next" at bounding box center [760, 650] width 206 height 51
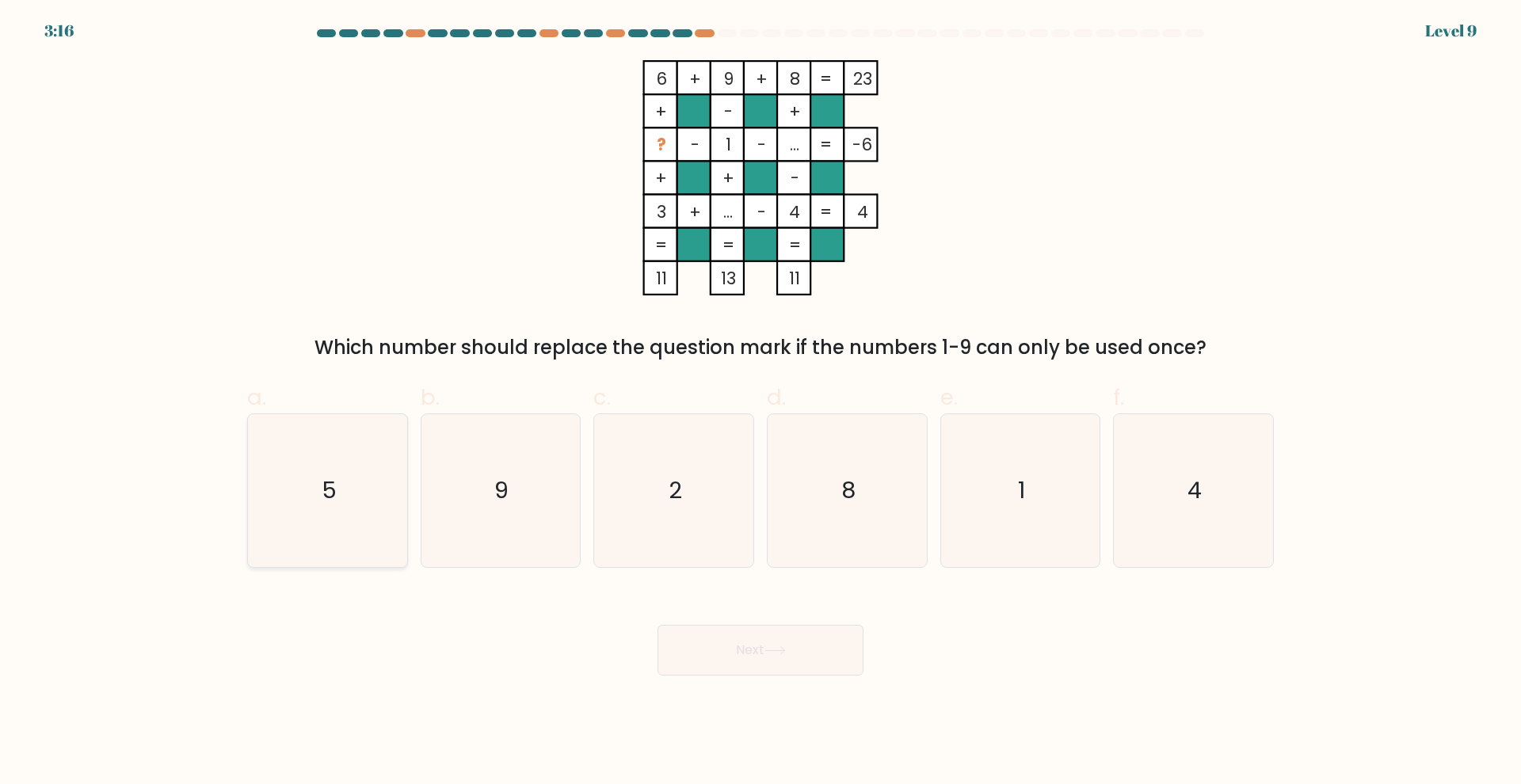
click at [332, 464] on icon "5" at bounding box center [328, 491] width 153 height 153
click at [760, 403] on input "a. 5" at bounding box center [760, 397] width 1 height 10
radio input "true"
click at [734, 651] on button "Next" at bounding box center [760, 650] width 206 height 51
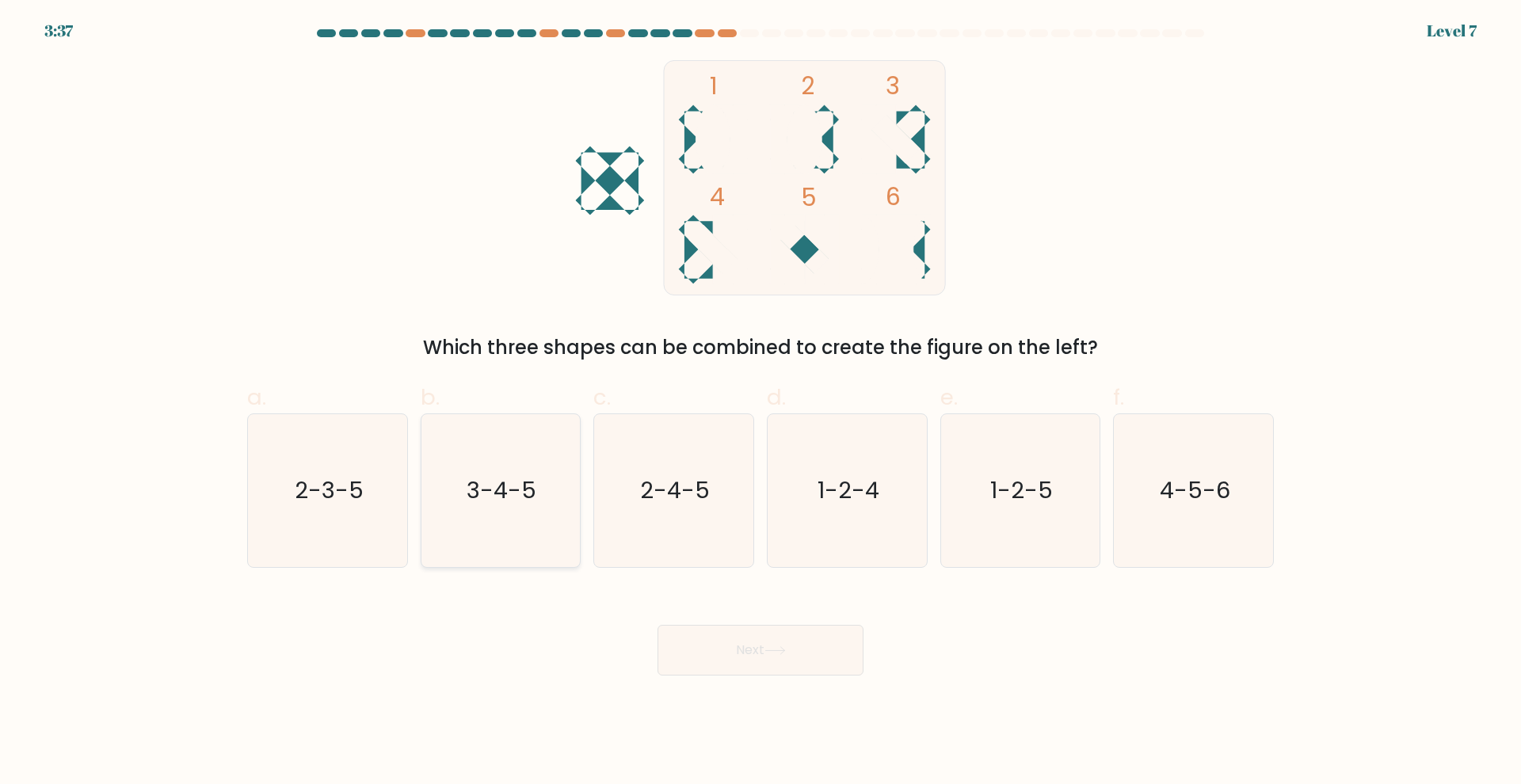
click at [520, 526] on icon "3-4-5" at bounding box center [500, 491] width 153 height 153
click at [760, 403] on input "b. 3-4-5" at bounding box center [760, 397] width 1 height 10
radio input "true"
click at [797, 652] on button "Next" at bounding box center [760, 650] width 206 height 51
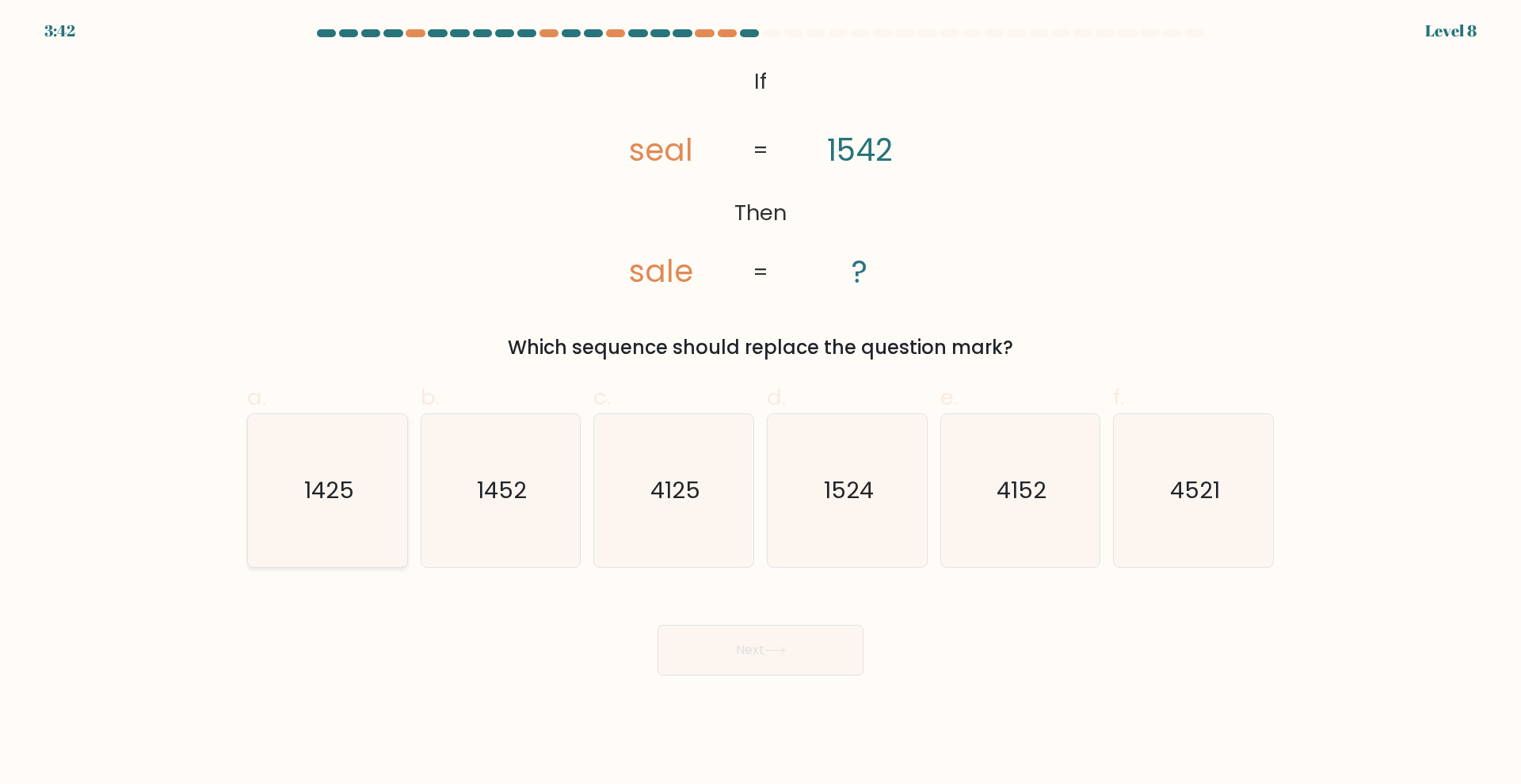
click at [350, 508] on icon "1425" at bounding box center [328, 491] width 153 height 153
click at [760, 403] on input "a. 1425" at bounding box center [760, 397] width 1 height 10
radio input "true"
click at [780, 644] on button "Next" at bounding box center [760, 650] width 206 height 51
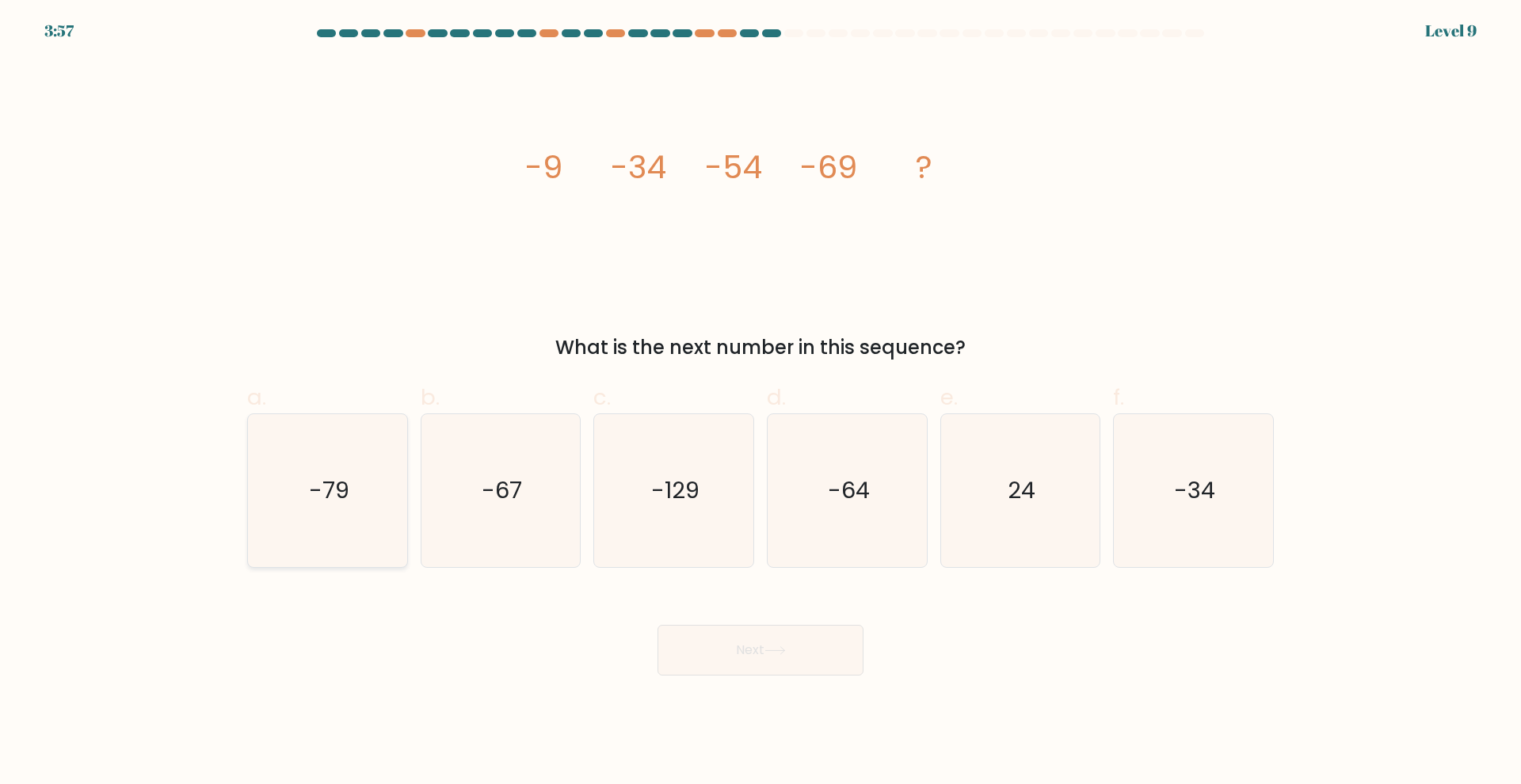
click at [369, 495] on icon "-79" at bounding box center [328, 491] width 153 height 153
click at [760, 403] on input "a. -79" at bounding box center [760, 397] width 1 height 10
radio input "true"
click at [696, 648] on button "Next" at bounding box center [760, 650] width 206 height 51
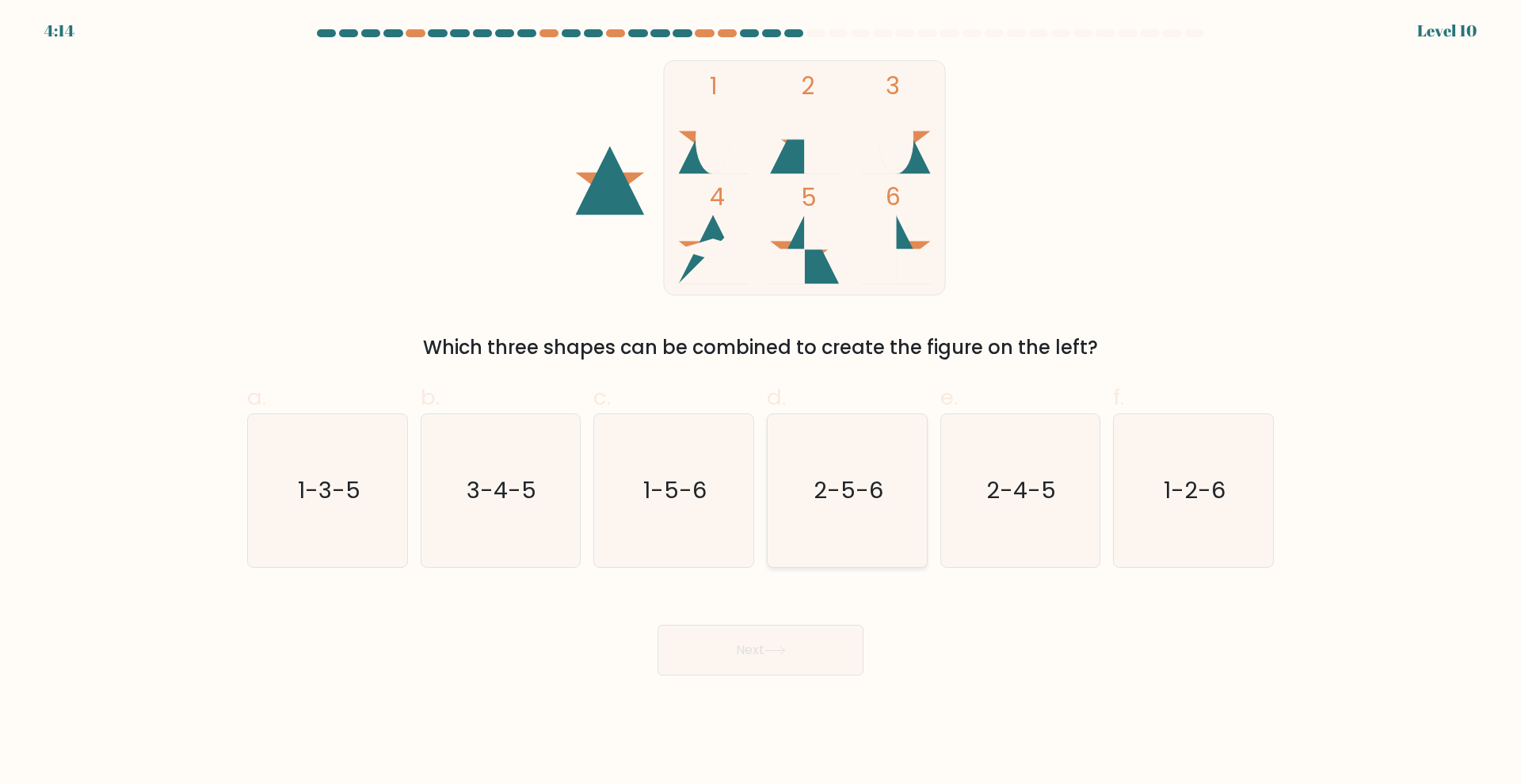
click at [876, 529] on icon "2-5-6" at bounding box center [848, 491] width 153 height 153
click at [761, 403] on input "d. 2-5-6" at bounding box center [760, 397] width 1 height 10
radio input "true"
click at [830, 639] on button "Next" at bounding box center [760, 650] width 206 height 51
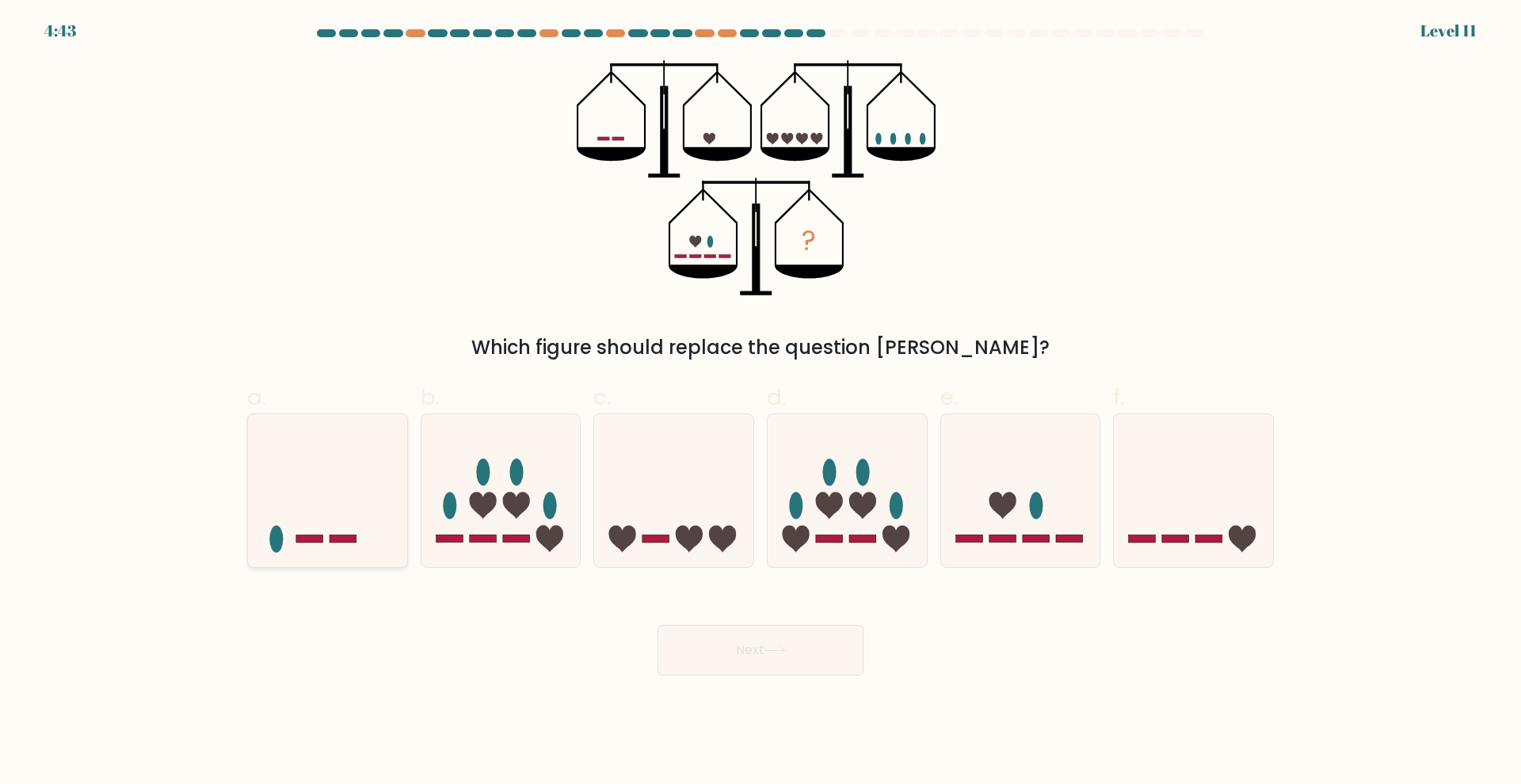
click at [292, 485] on icon at bounding box center [327, 491] width 159 height 132
click at [760, 403] on input "a." at bounding box center [760, 397] width 1 height 10
radio input "true"
click at [691, 654] on button "Next" at bounding box center [760, 650] width 206 height 51
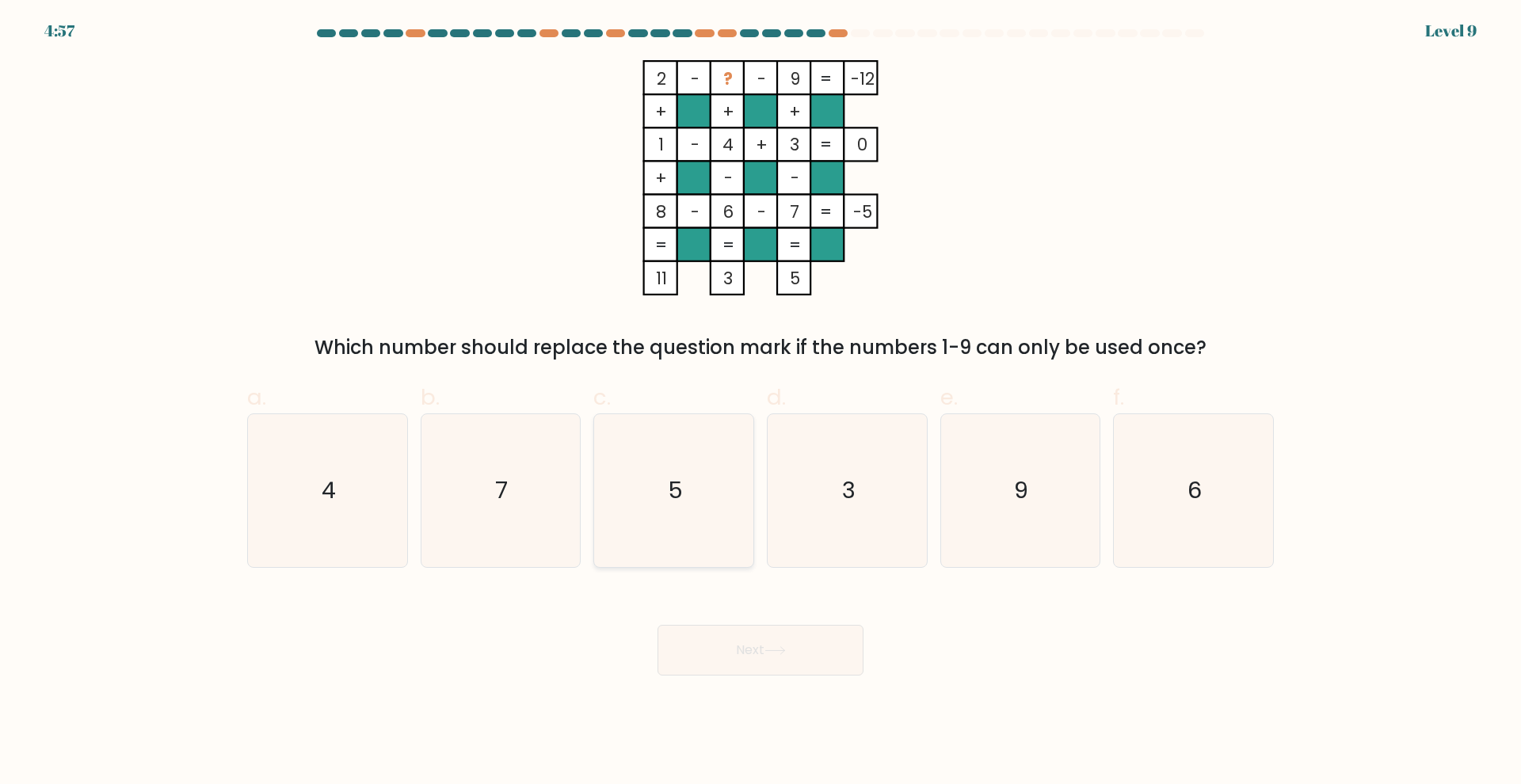
click at [682, 493] on text "5" at bounding box center [675, 491] width 15 height 31
click at [760, 403] on input "c. 5" at bounding box center [760, 397] width 1 height 10
radio input "true"
click at [714, 655] on button "Next" at bounding box center [760, 650] width 206 height 51
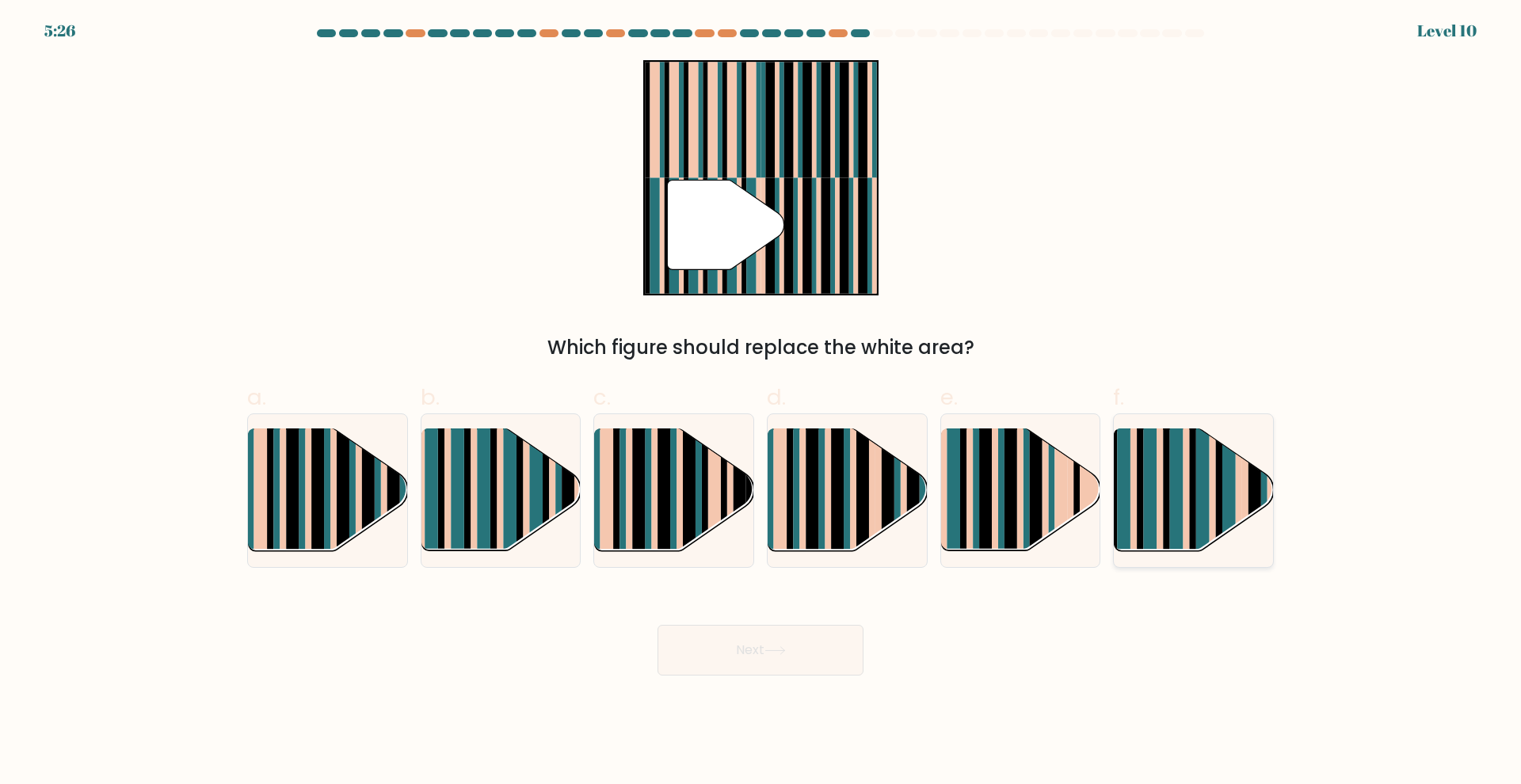
click at [1202, 497] on rect at bounding box center [1204, 505] width 14 height 157
click at [761, 403] on input "f." at bounding box center [760, 397] width 1 height 10
radio input "true"
click at [799, 662] on button "Next" at bounding box center [760, 650] width 206 height 51
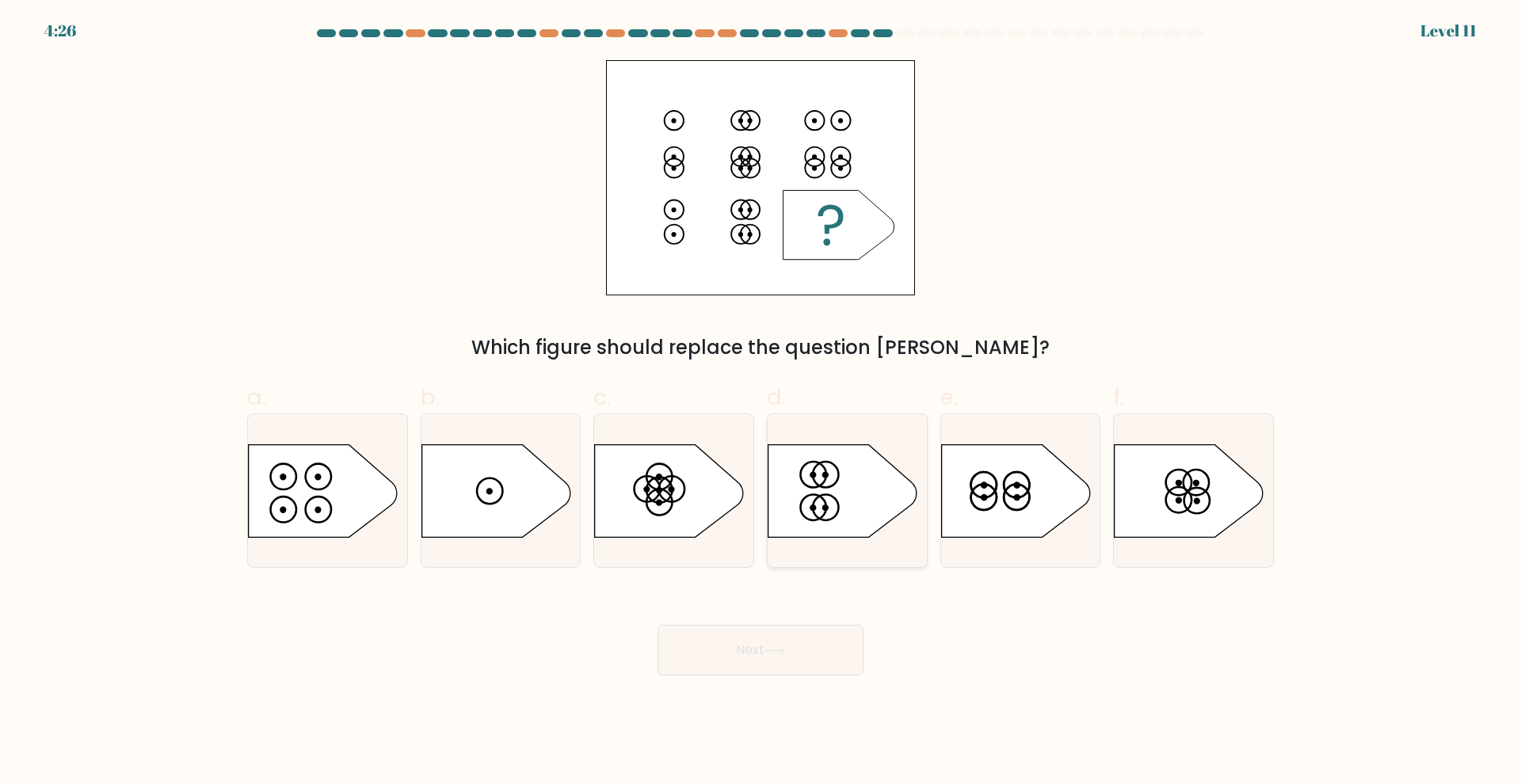
click at [818, 503] on icon at bounding box center [843, 490] width 149 height 92
click at [761, 403] on input "d." at bounding box center [760, 397] width 1 height 10
radio input "true"
click at [797, 635] on button "Next" at bounding box center [760, 650] width 206 height 51
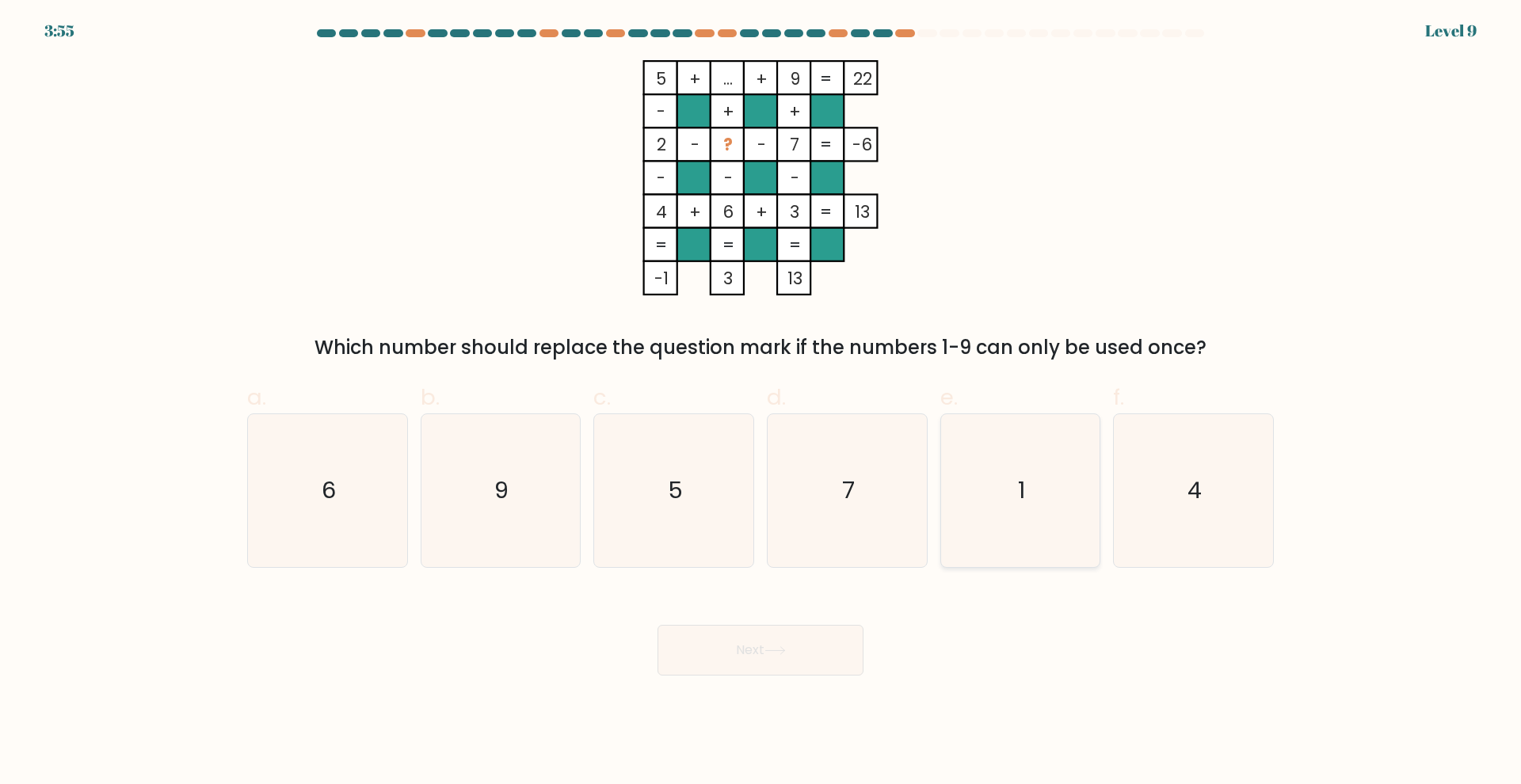
click at [1008, 514] on icon "1" at bounding box center [1020, 491] width 153 height 153
click at [761, 403] on input "e. 1" at bounding box center [760, 397] width 1 height 10
radio input "true"
click at [827, 644] on button "Next" at bounding box center [760, 650] width 206 height 51
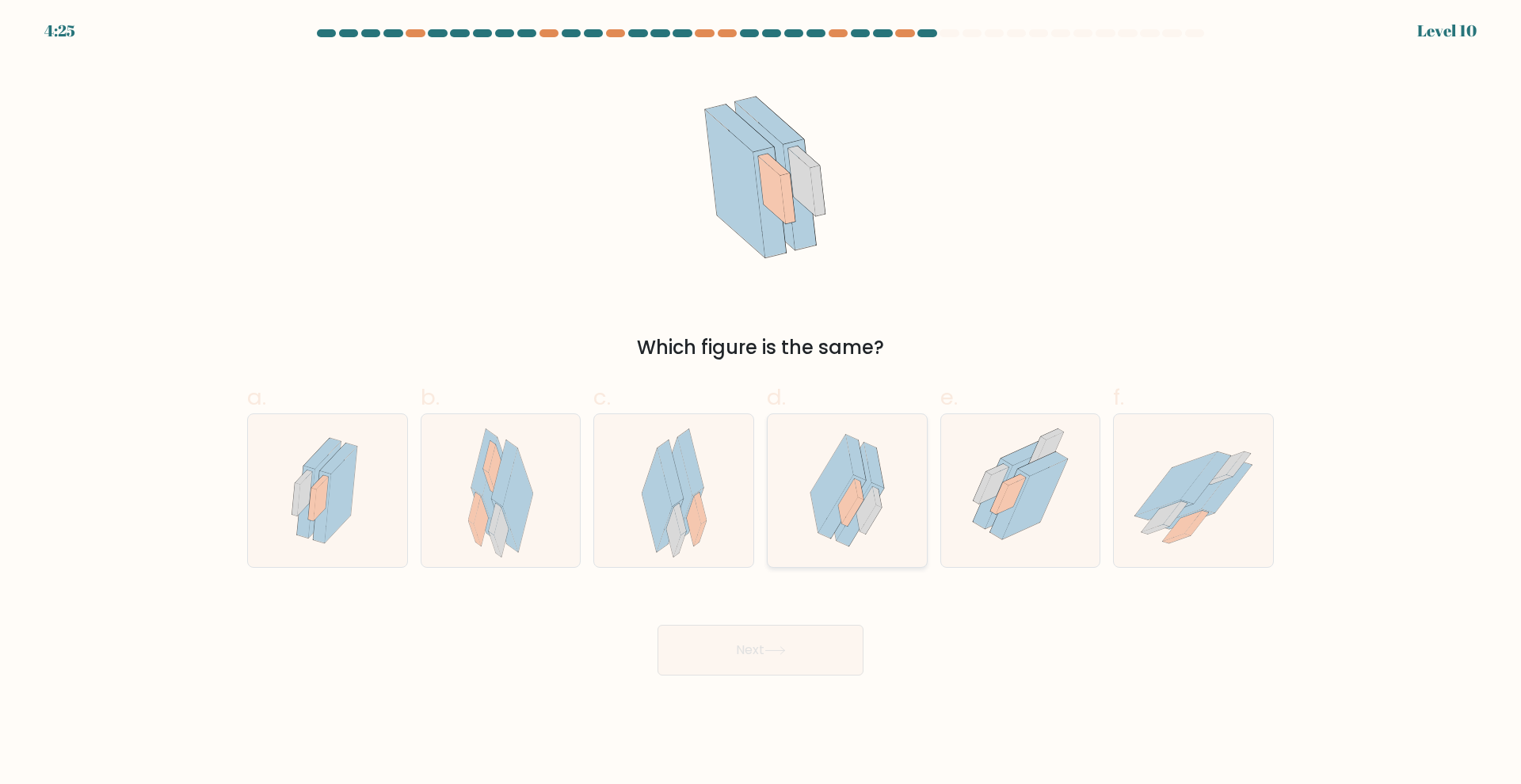
click at [850, 528] on icon at bounding box center [861, 515] width 47 height 64
click at [761, 403] on input "d." at bounding box center [760, 397] width 1 height 10
radio input "true"
click at [817, 647] on button "Next" at bounding box center [760, 650] width 206 height 51
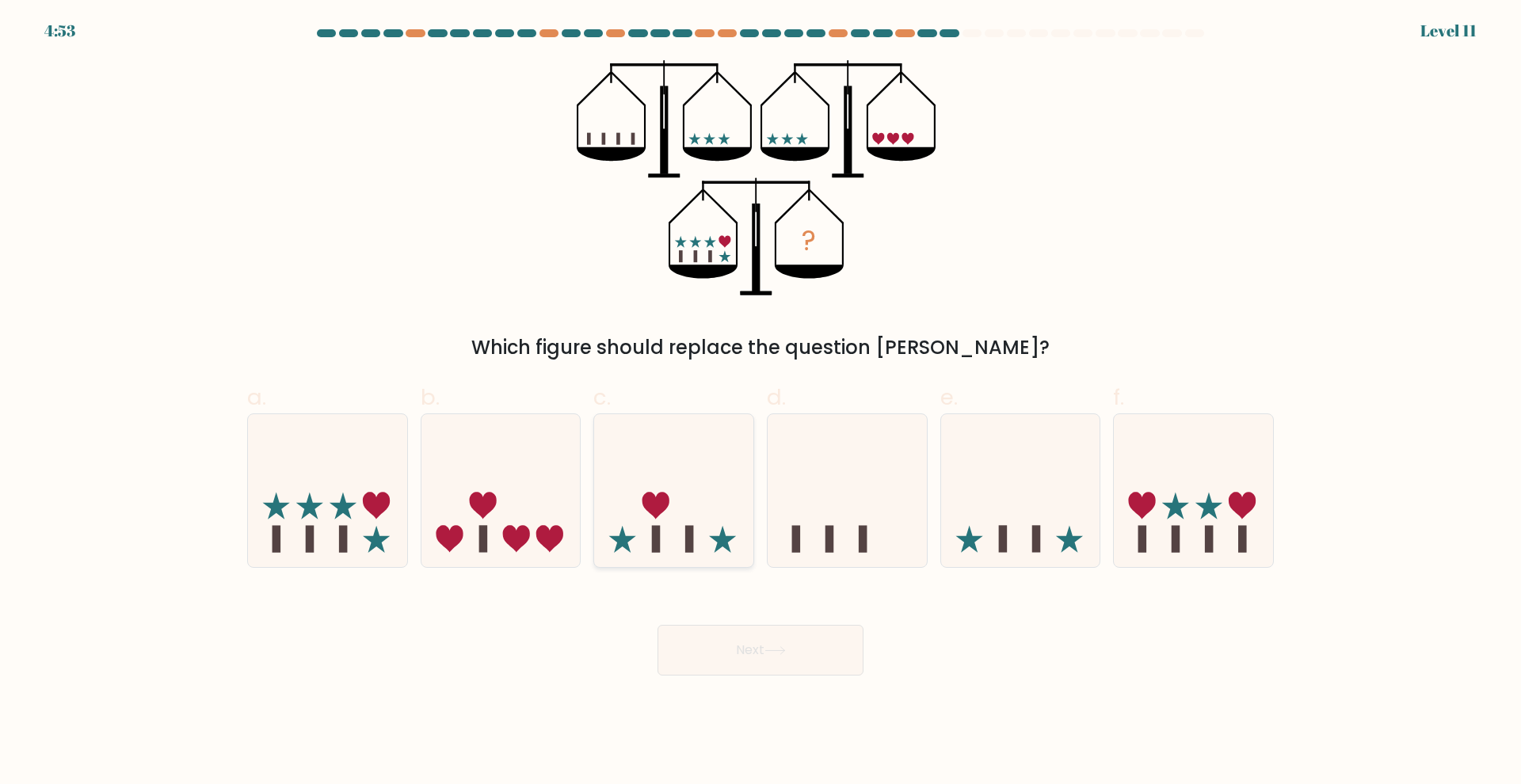
click at [698, 537] on icon at bounding box center [674, 491] width 159 height 132
click at [760, 403] on input "c." at bounding box center [760, 397] width 1 height 10
radio input "true"
click at [805, 651] on button "Next" at bounding box center [760, 650] width 206 height 51
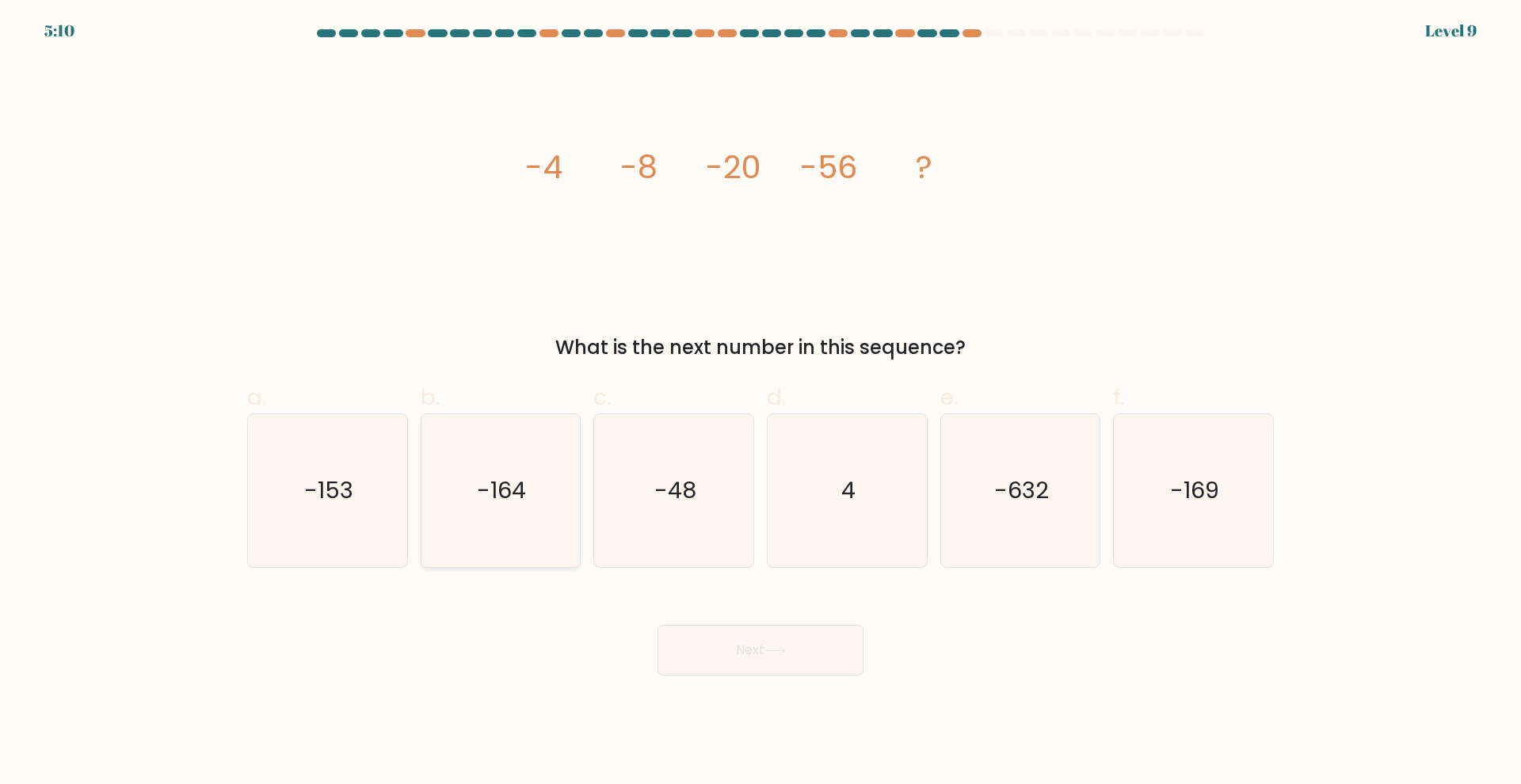
click at [501, 546] on icon "-164" at bounding box center [500, 491] width 153 height 153
click at [760, 403] on input "b. -164" at bounding box center [760, 397] width 1 height 10
radio input "true"
click at [699, 644] on button "Next" at bounding box center [760, 650] width 206 height 51
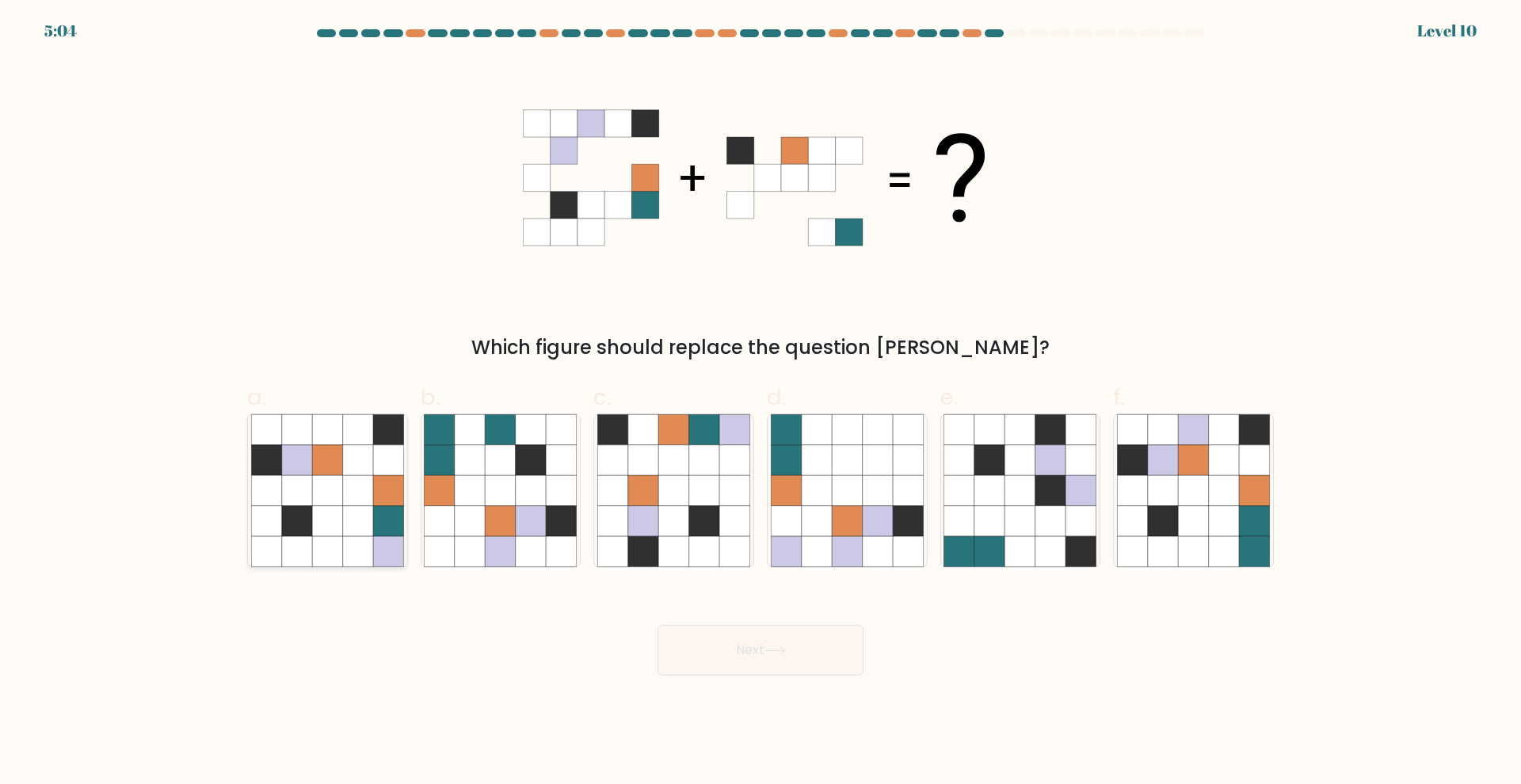
click at [283, 497] on icon at bounding box center [297, 491] width 30 height 30
click at [760, 403] on input "a." at bounding box center [760, 397] width 1 height 10
radio input "true"
click at [776, 657] on button "Next" at bounding box center [760, 650] width 206 height 51
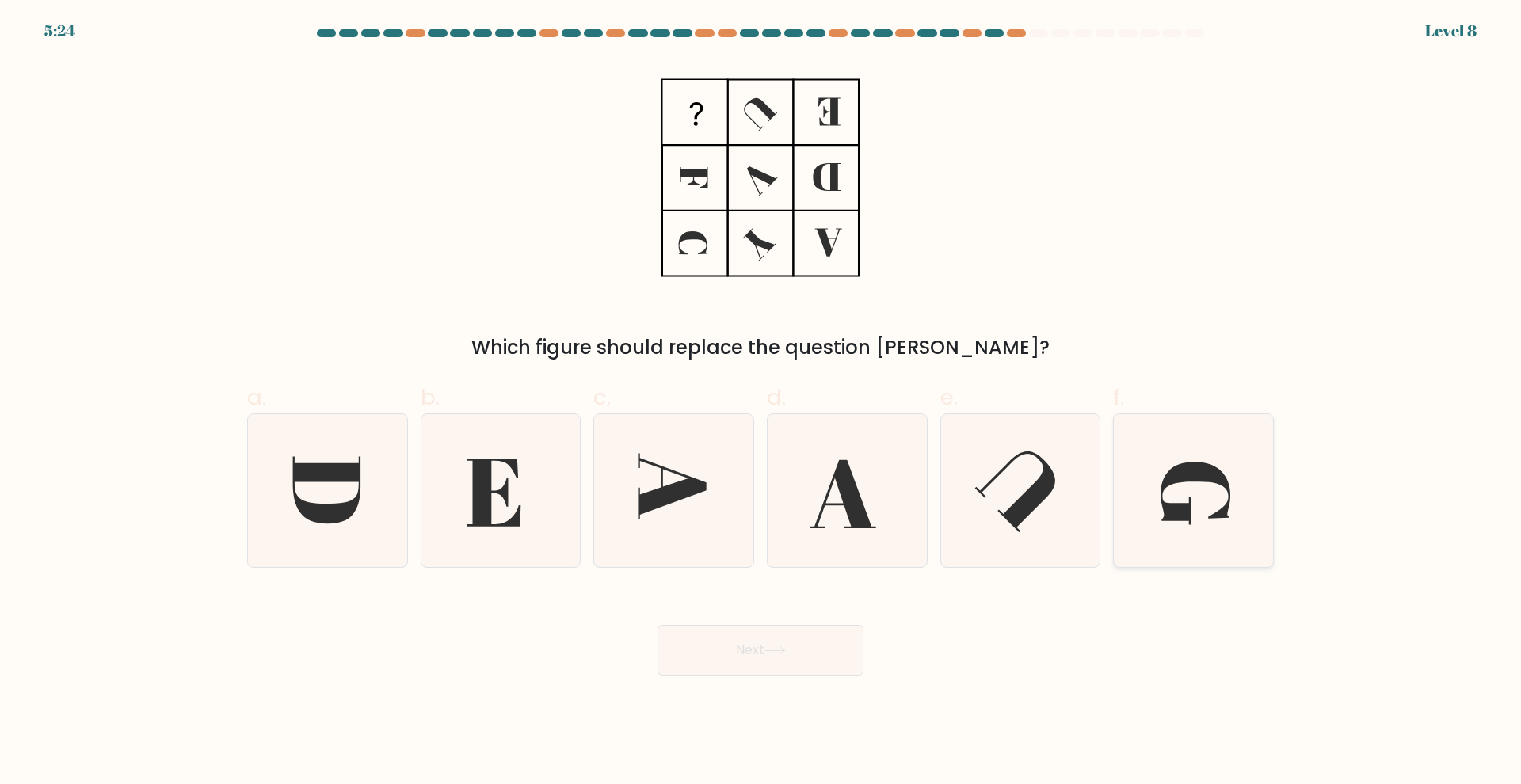
click at [1176, 499] on icon at bounding box center [1194, 491] width 153 height 153
click at [761, 403] on input "f." at bounding box center [760, 397] width 1 height 10
radio input "true"
click at [800, 646] on button "Next" at bounding box center [760, 650] width 206 height 51
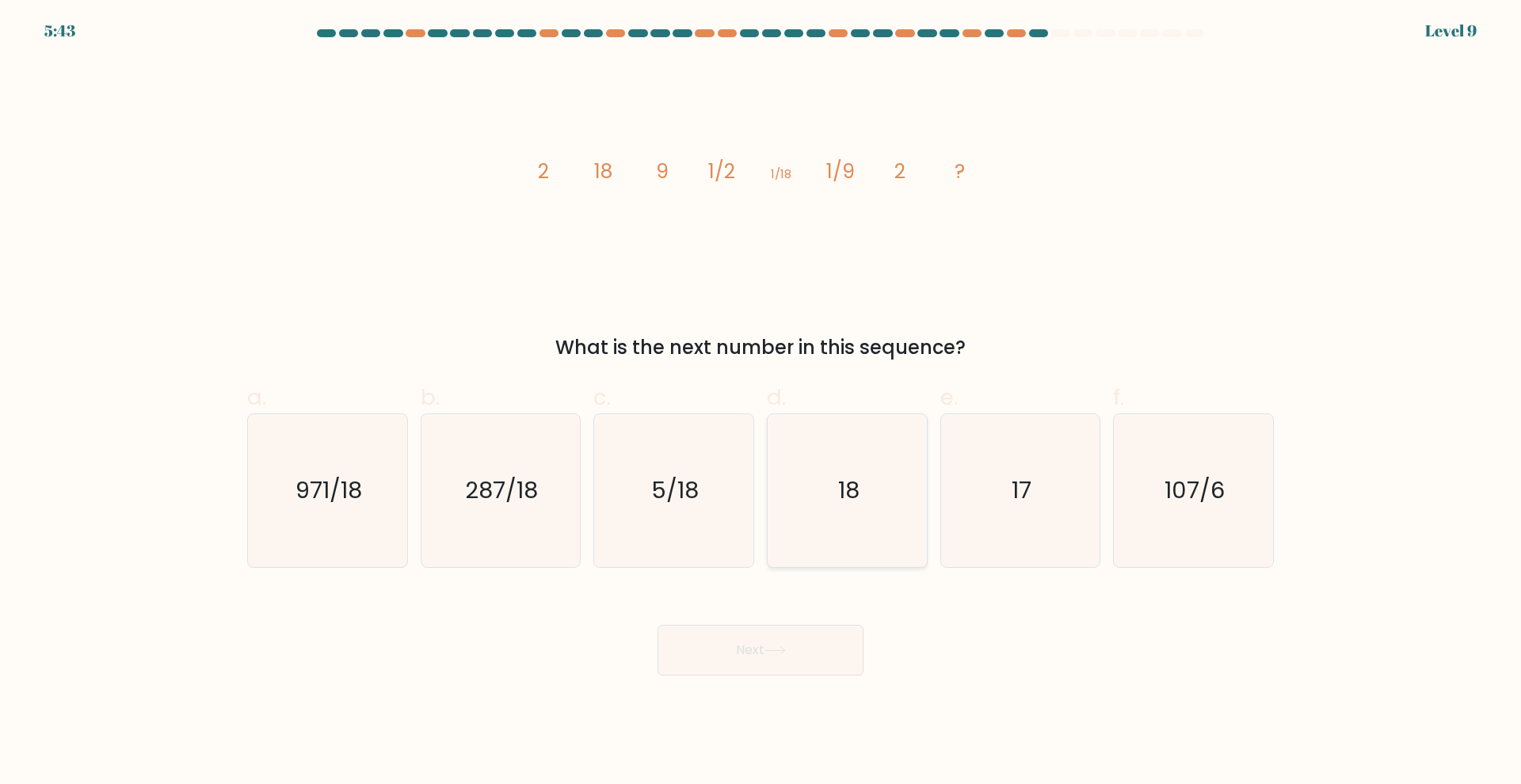
click at [873, 430] on icon "18" at bounding box center [848, 491] width 153 height 153
click at [761, 403] on input "d. 18" at bounding box center [760, 397] width 1 height 10
radio input "true"
click at [827, 663] on button "Next" at bounding box center [760, 650] width 206 height 51
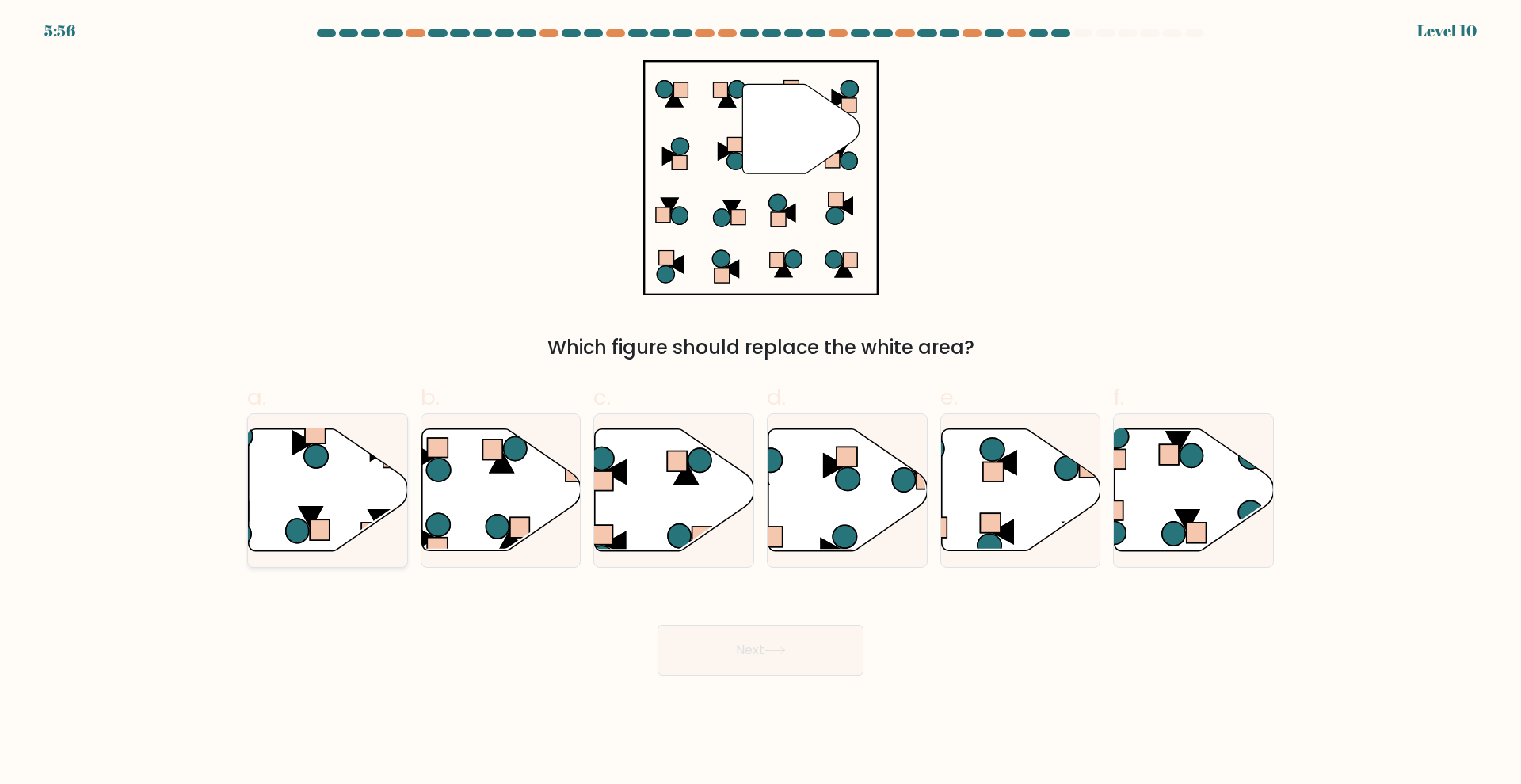
click at [332, 514] on icon at bounding box center [328, 490] width 159 height 122
click at [760, 403] on input "a." at bounding box center [760, 397] width 1 height 10
radio input "true"
click at [777, 635] on button "Next" at bounding box center [760, 650] width 206 height 51
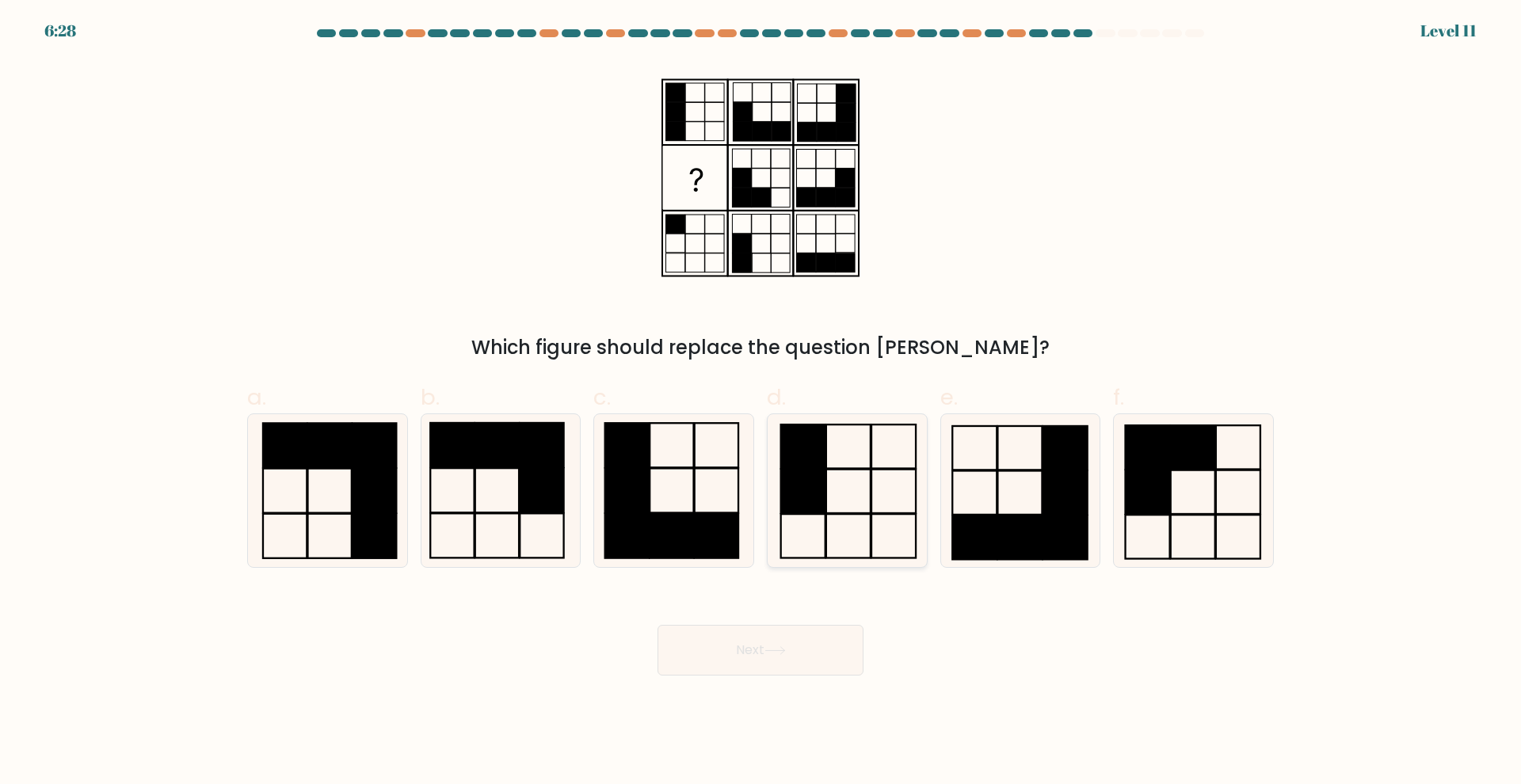
click at [842, 470] on rect at bounding box center [848, 491] width 44 height 43
click at [761, 403] on input "d." at bounding box center [760, 397] width 1 height 10
radio input "true"
click at [786, 648] on icon at bounding box center [775, 650] width 22 height 9
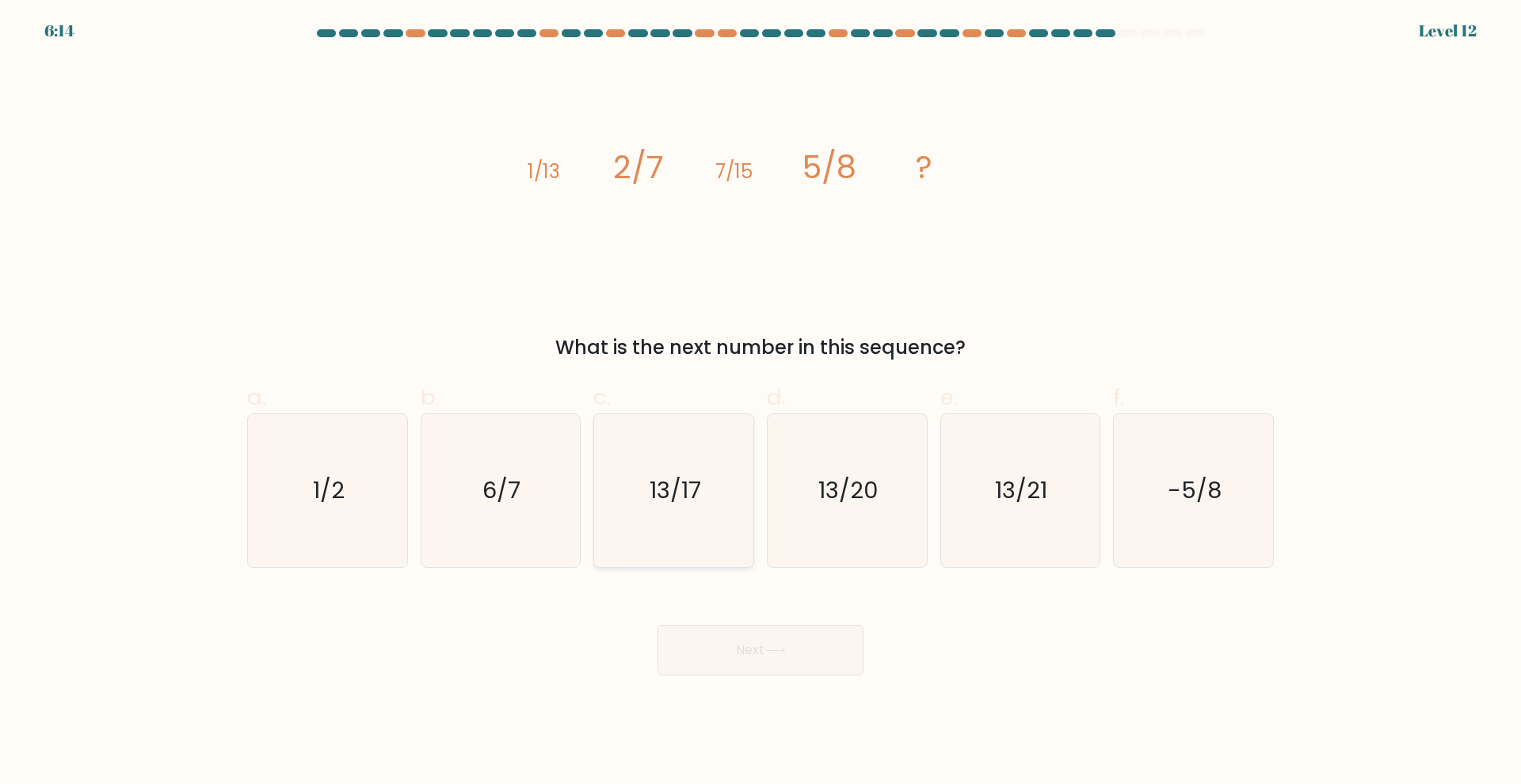
click at [694, 524] on icon "13/17" at bounding box center [674, 491] width 153 height 153
click at [760, 403] on input "c. 13/17" at bounding box center [760, 397] width 1 height 10
radio input "true"
click at [759, 651] on button "Next" at bounding box center [760, 650] width 206 height 51
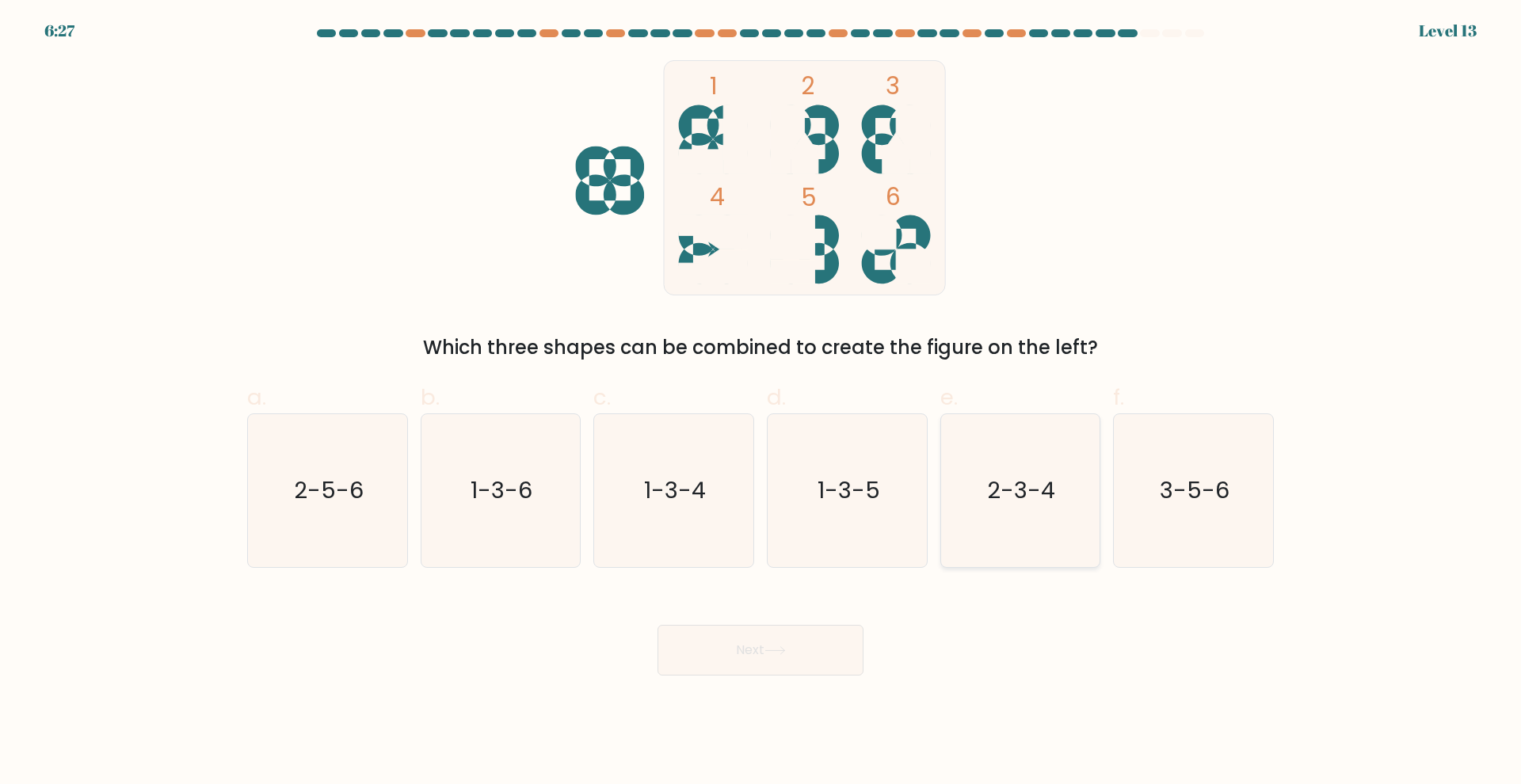
click at [1045, 548] on icon "2-3-4" at bounding box center [1020, 491] width 153 height 153
click at [761, 403] on input "e. 2-3-4" at bounding box center [760, 397] width 1 height 10
radio input "true"
click at [831, 640] on button "Next" at bounding box center [760, 650] width 206 height 51
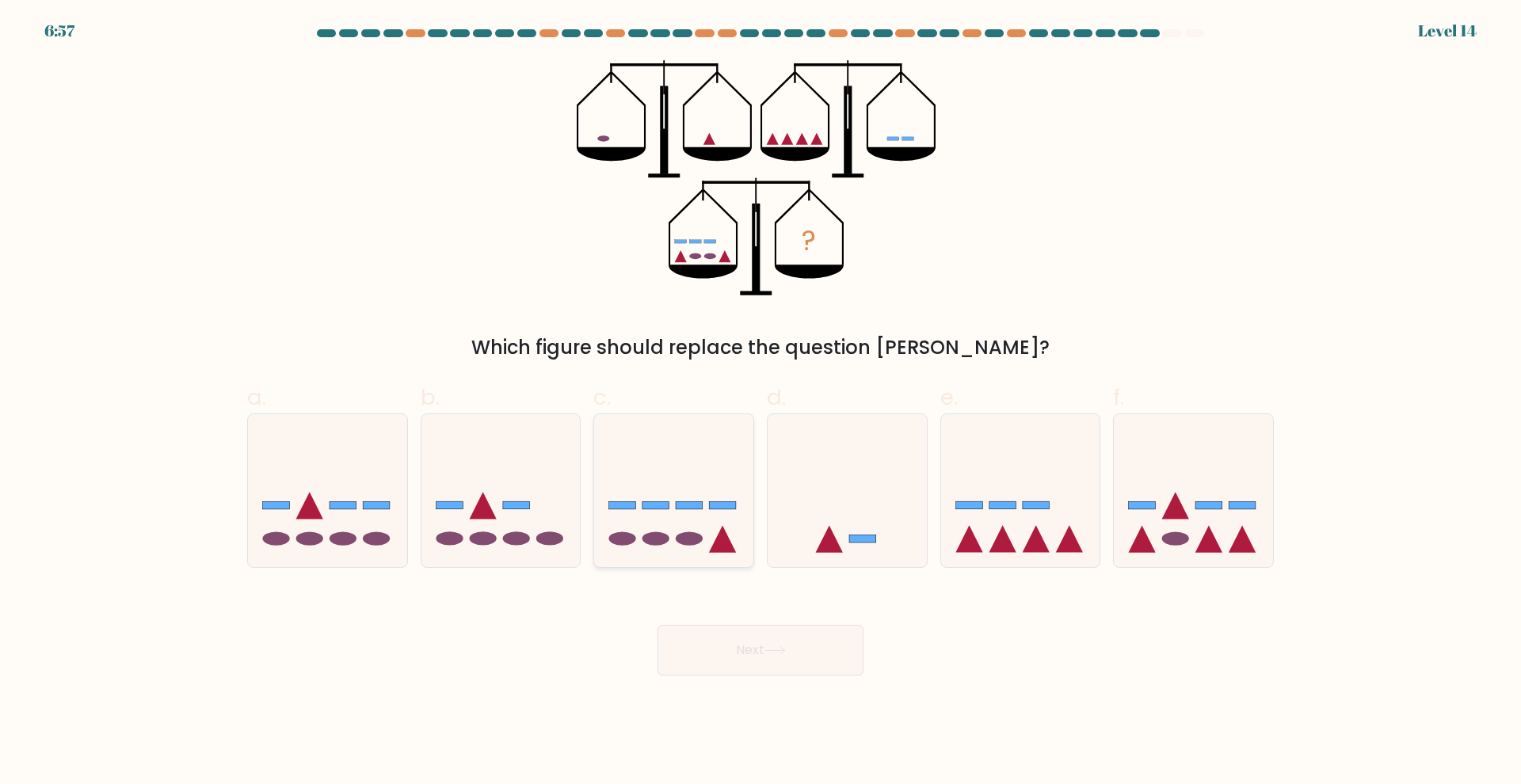
click at [710, 513] on icon at bounding box center [674, 491] width 159 height 132
click at [760, 403] on input "c." at bounding box center [760, 397] width 1 height 10
radio input "true"
click at [731, 637] on button "Next" at bounding box center [760, 650] width 206 height 51
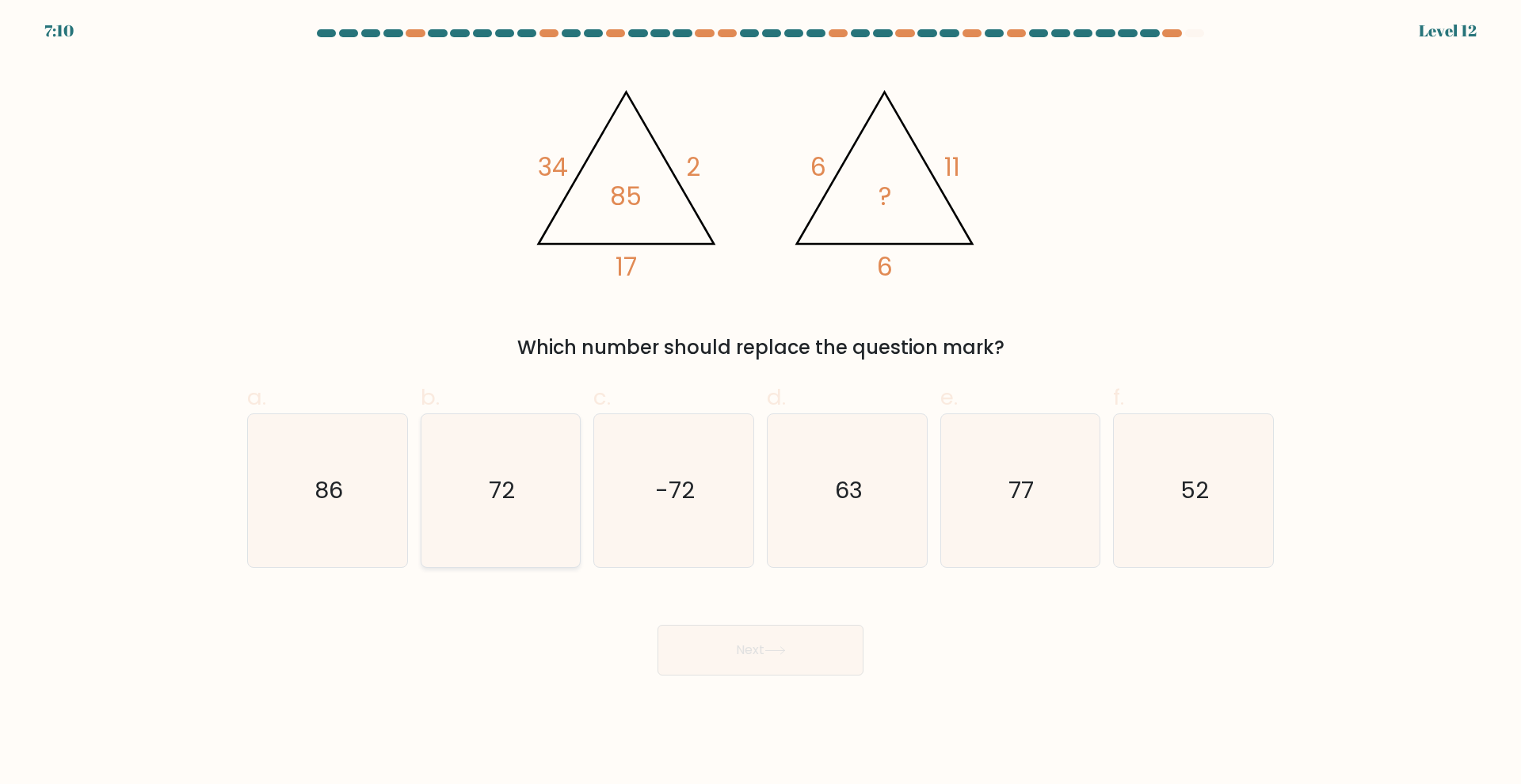
click at [539, 473] on icon "72" at bounding box center [500, 491] width 153 height 153
click at [760, 403] on input "b. 72" at bounding box center [760, 397] width 1 height 10
radio input "true"
click at [704, 642] on button "Next" at bounding box center [760, 650] width 206 height 51
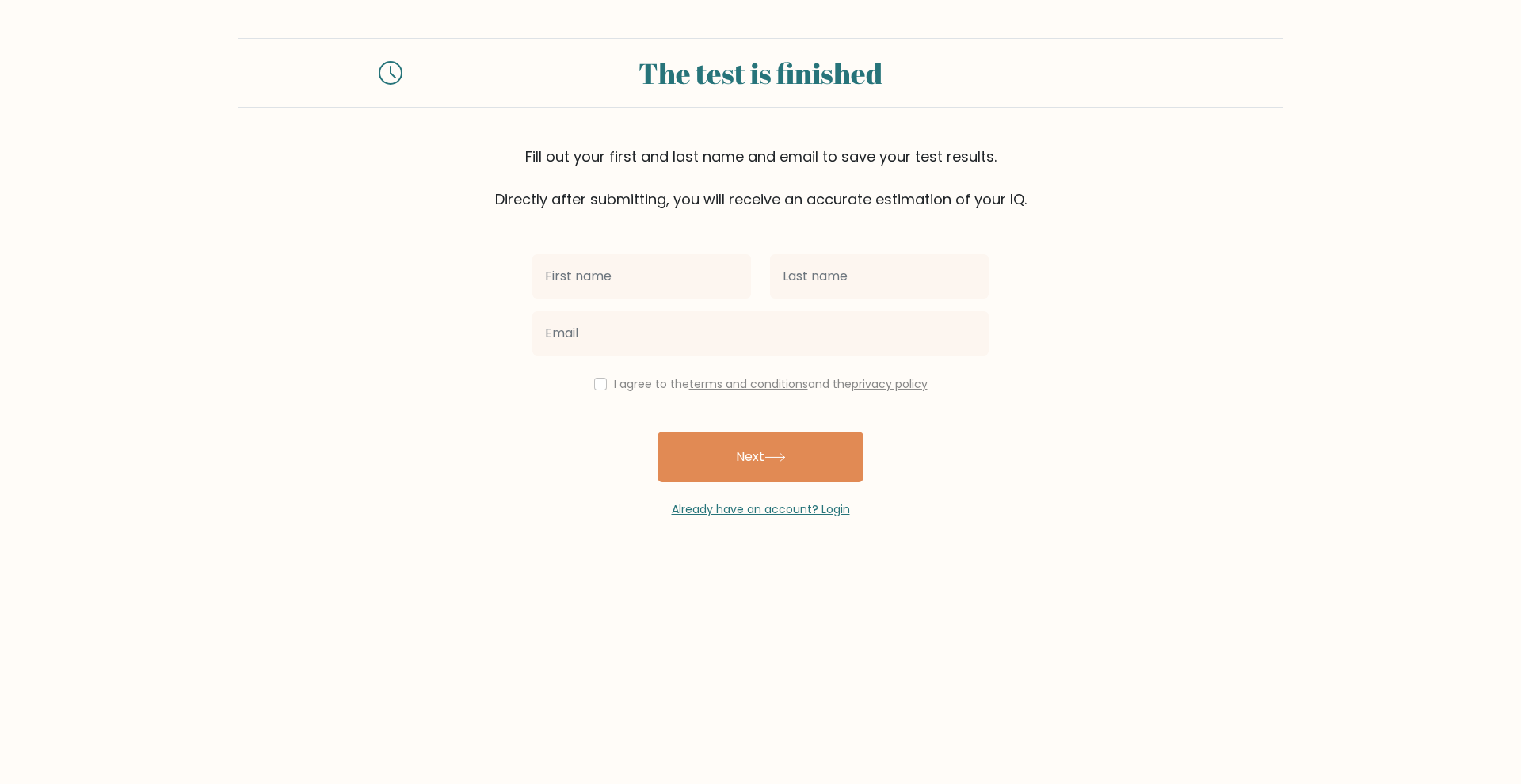
click at [648, 275] on input "text" at bounding box center [642, 276] width 219 height 44
type input "Aye"
type input "Ching"
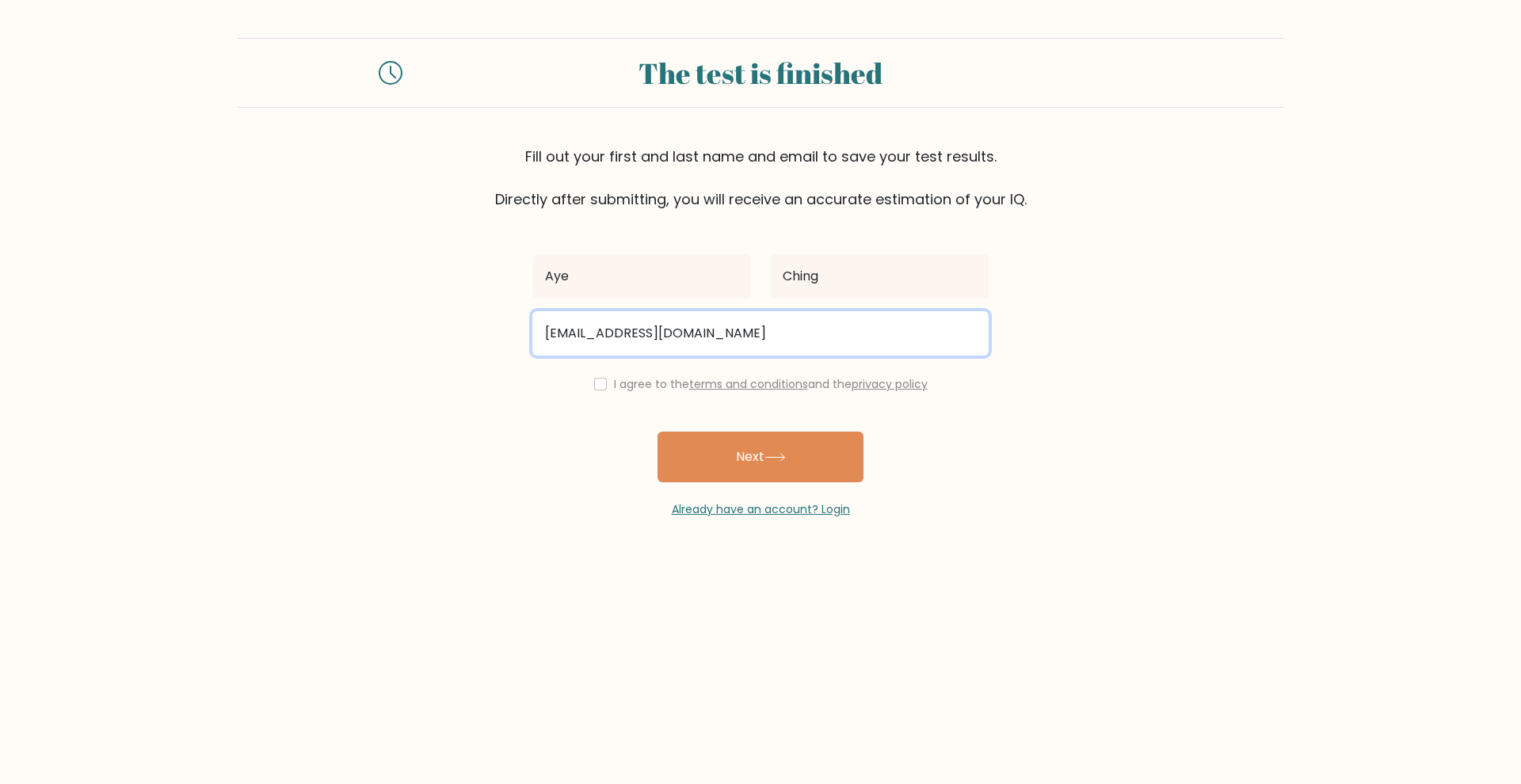
type input "msayeching@gmail.com"
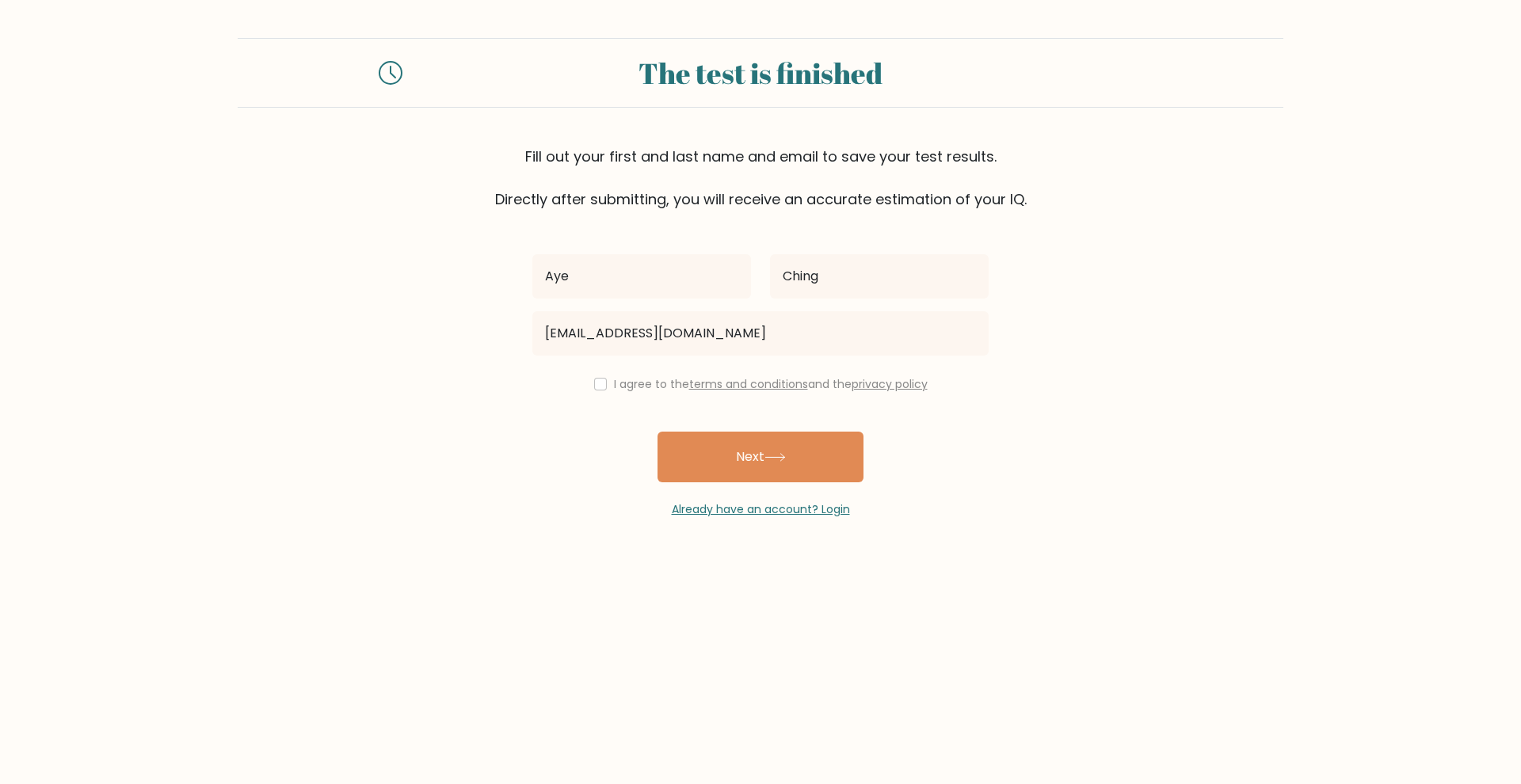
click at [594, 384] on input "checkbox" at bounding box center [600, 384] width 13 height 13
checkbox input "true"
click at [743, 461] on button "Next" at bounding box center [760, 458] width 206 height 51
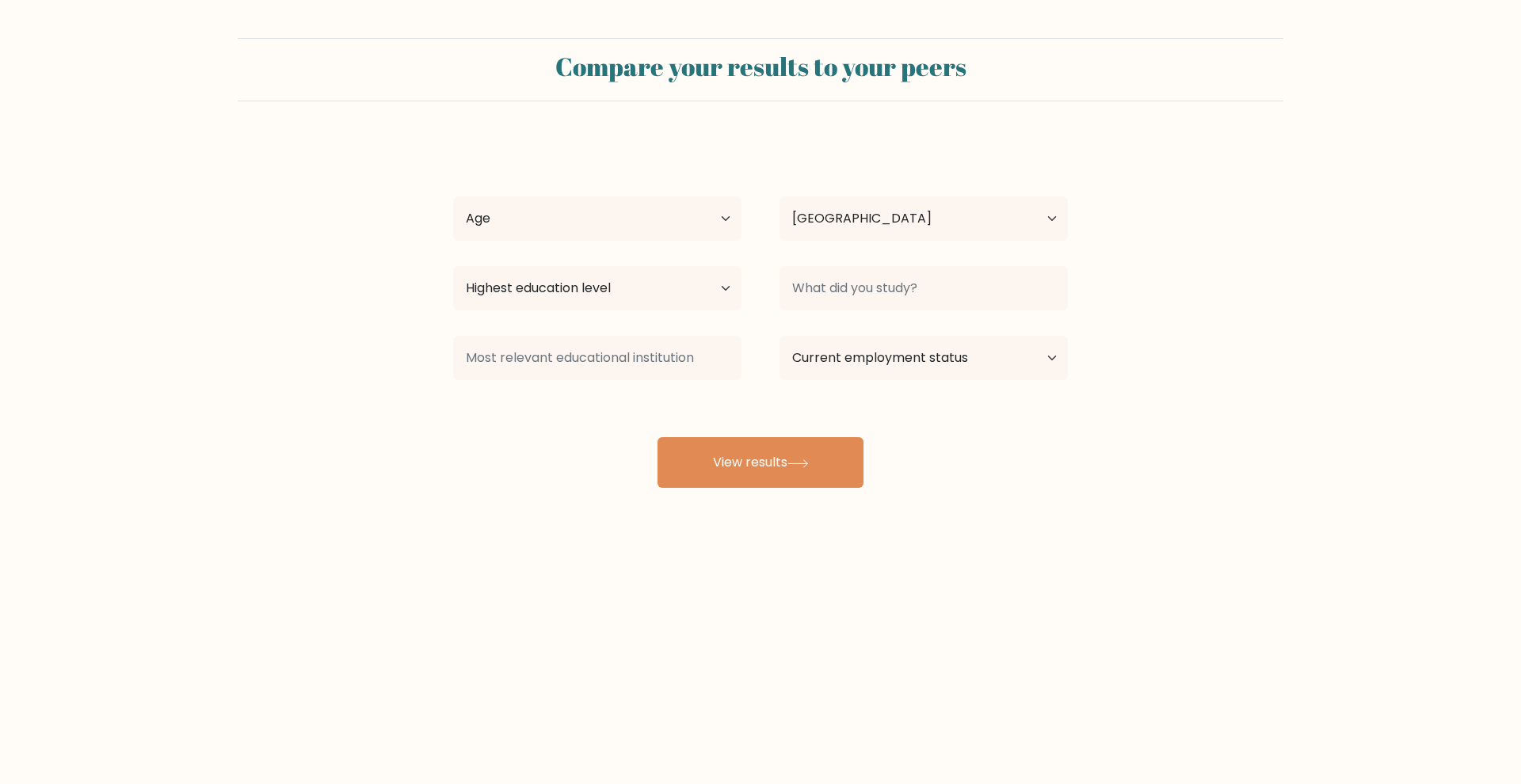
select select "PH"
select select "18_24"
select select "bachelors_degree"
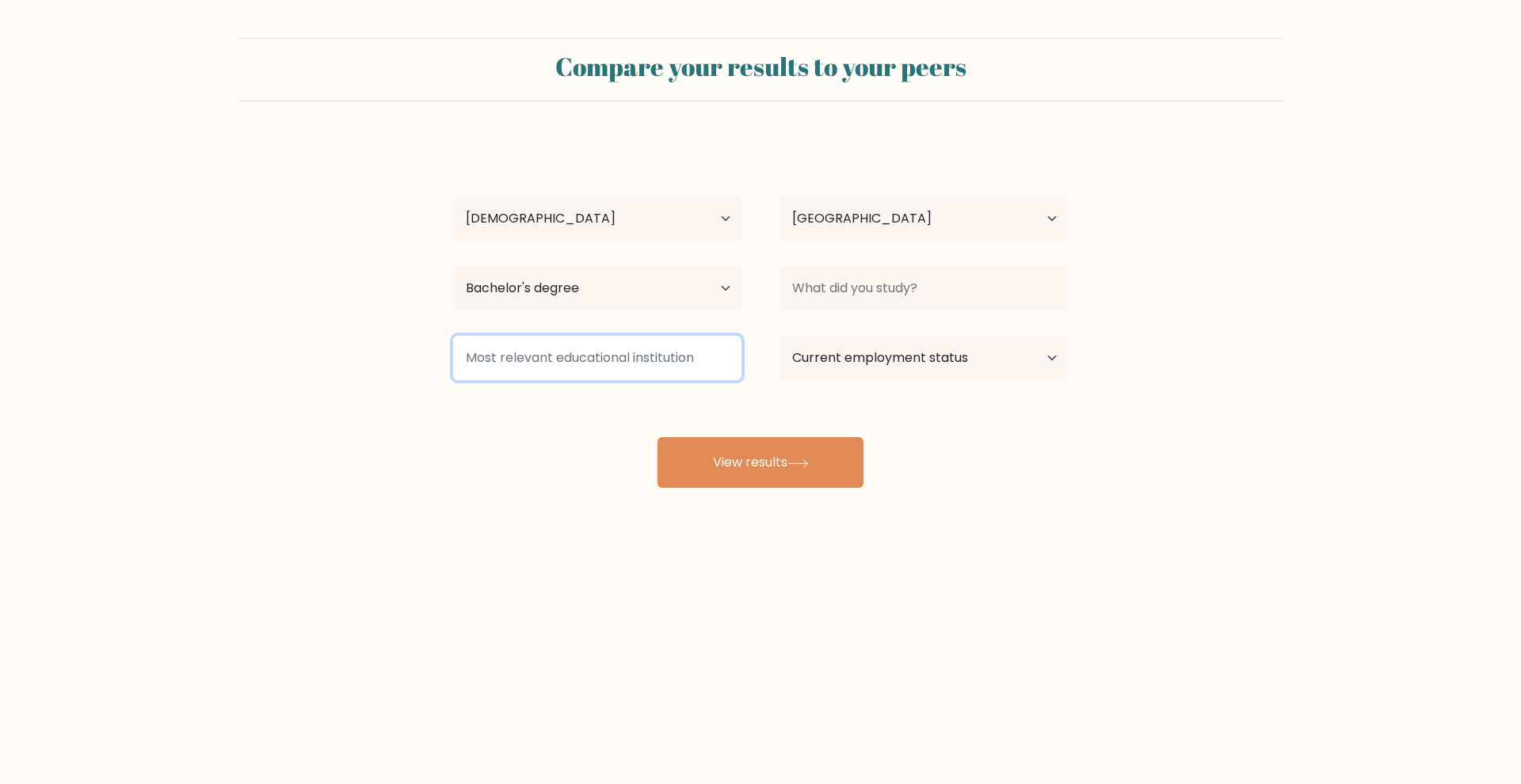
click at [652, 370] on input at bounding box center [597, 358] width 289 height 44
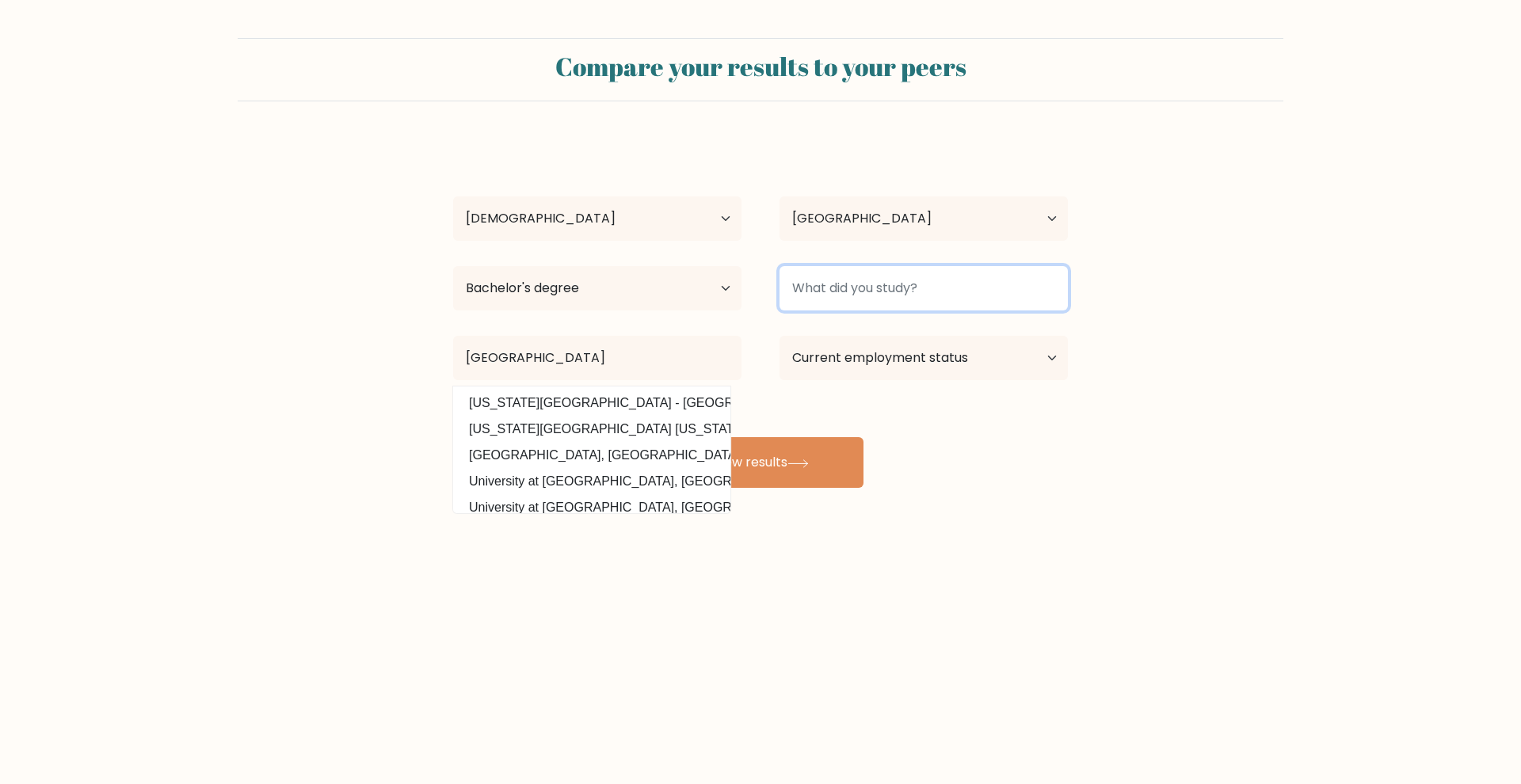
click at [1026, 295] on input at bounding box center [925, 288] width 289 height 44
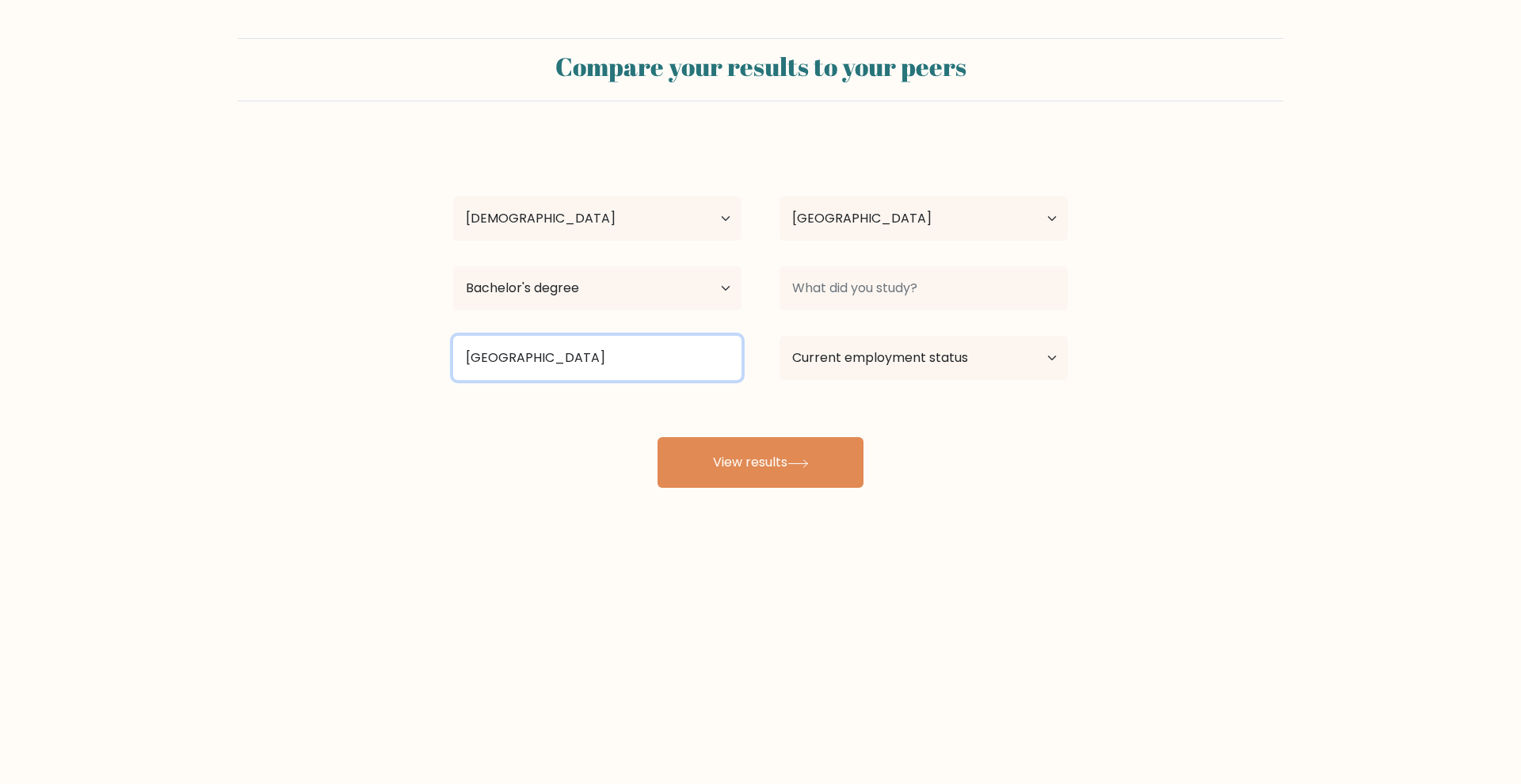
drag, startPoint x: 645, startPoint y: 363, endPoint x: 465, endPoint y: 362, distance: 180.0
click at [465, 362] on input "Mapua University" at bounding box center [597, 358] width 289 height 44
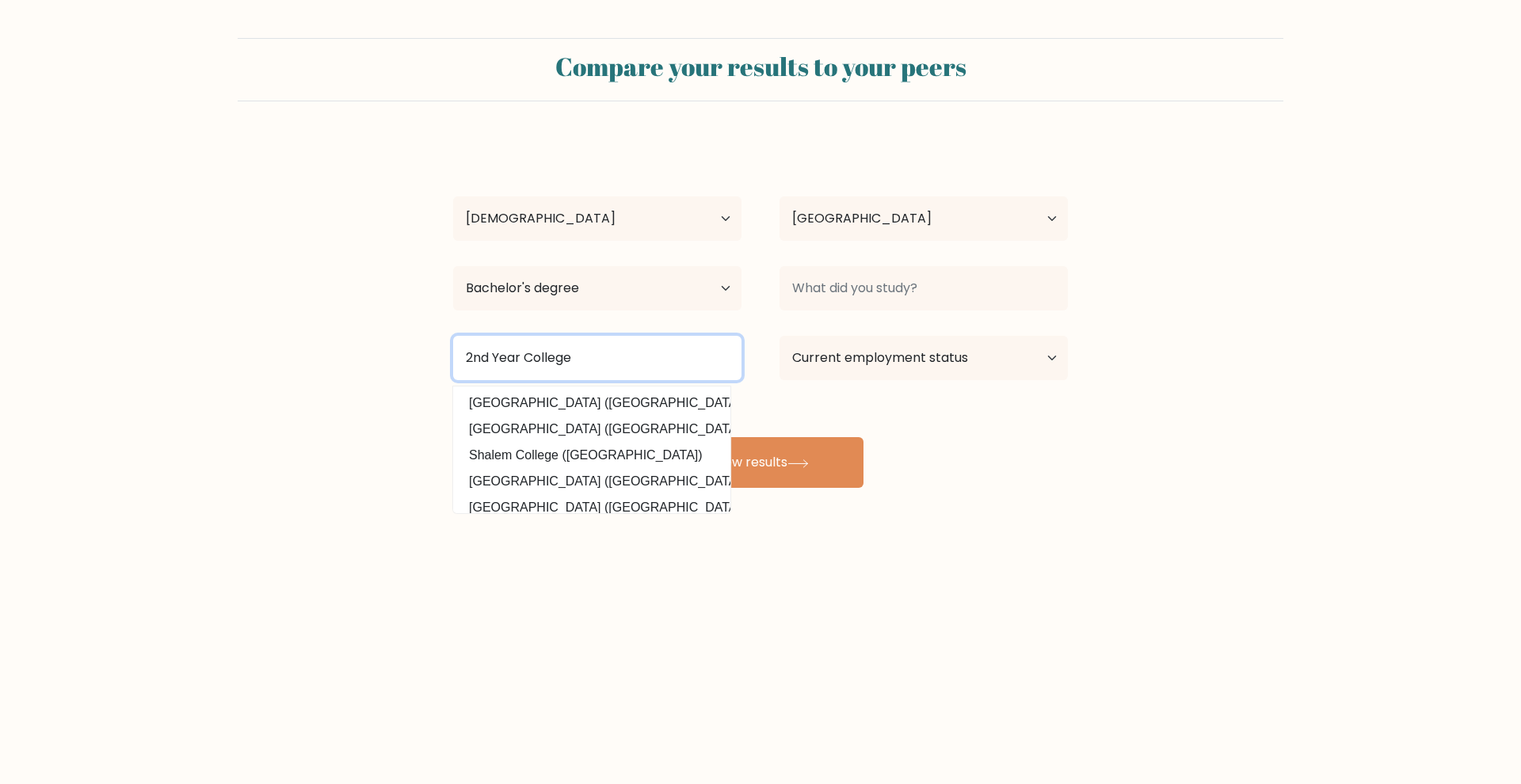
type input "2nd Year College"
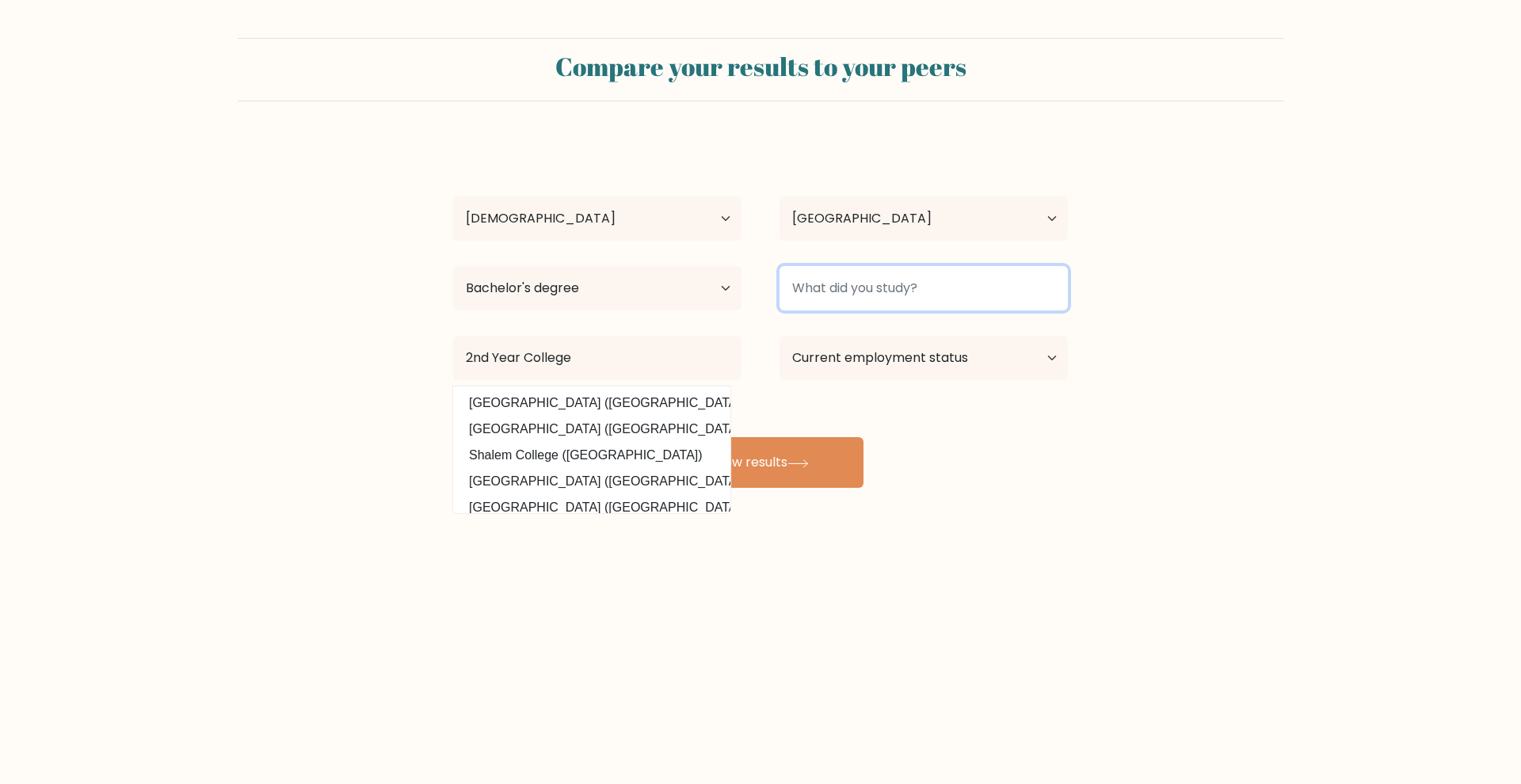
click at [842, 285] on input at bounding box center [925, 288] width 289 height 44
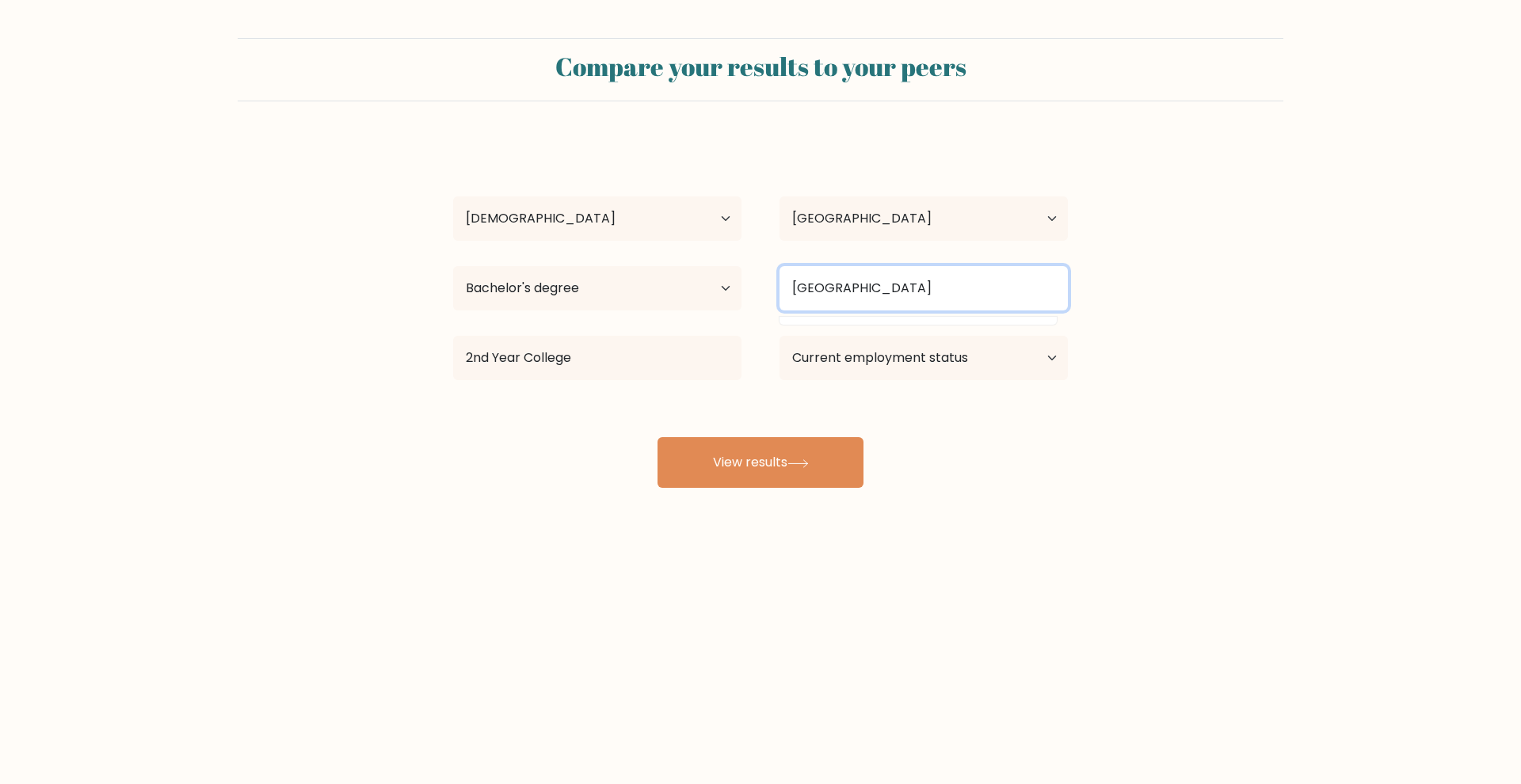
type input "Mapua University"
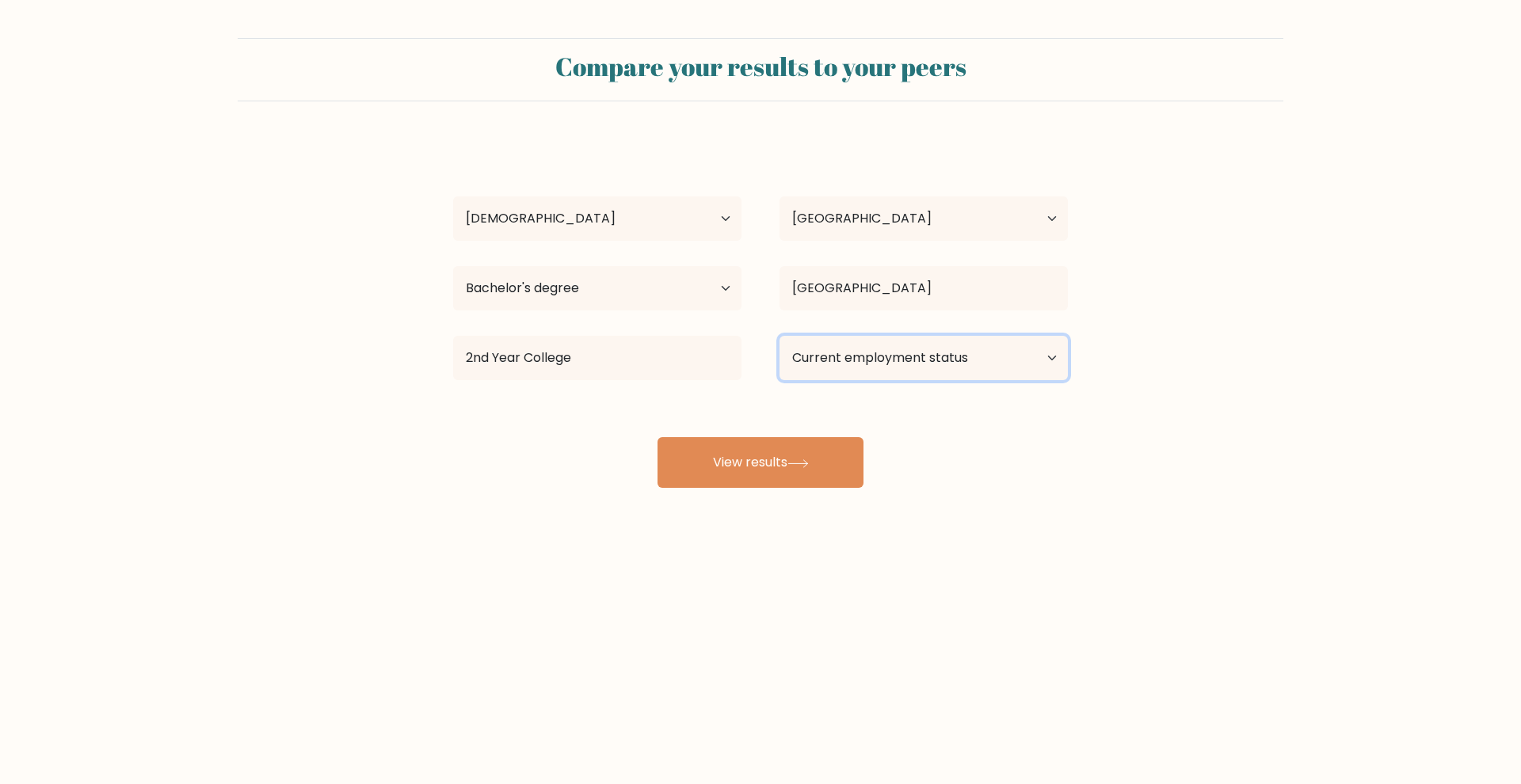
select select "employed"
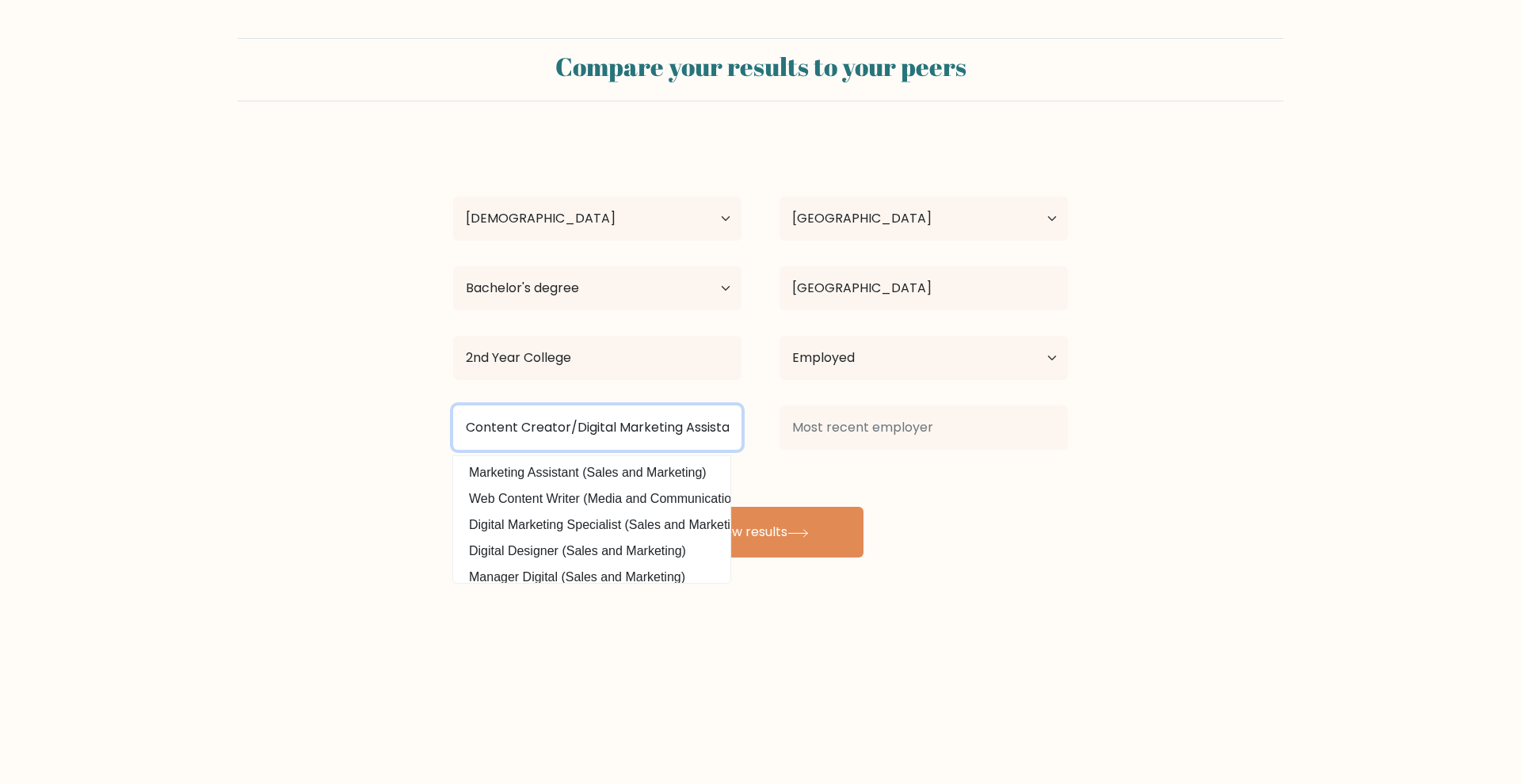
type input "Content Creator/Digital Marketing Assistant"
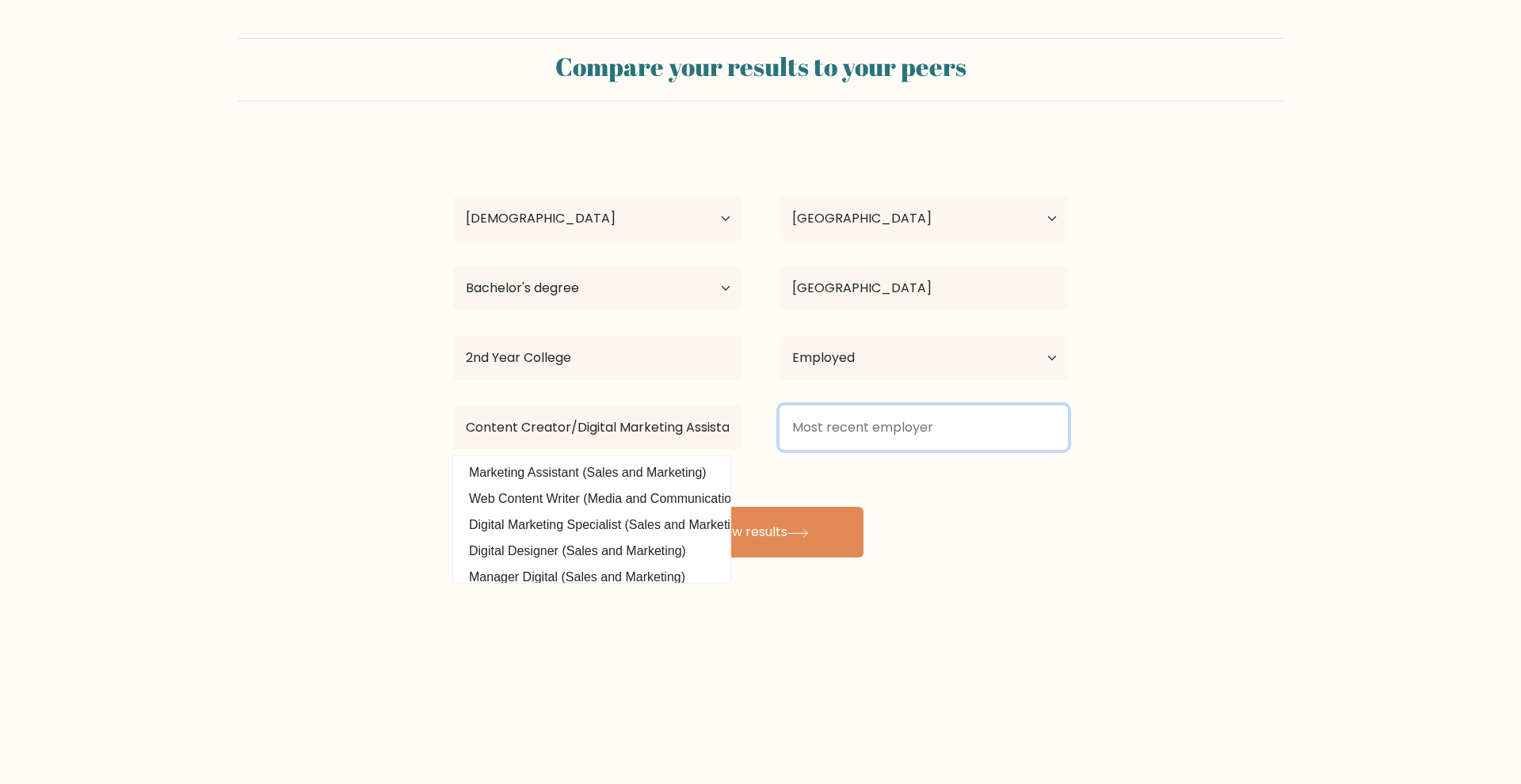
click at [919, 428] on input at bounding box center [925, 427] width 289 height 44
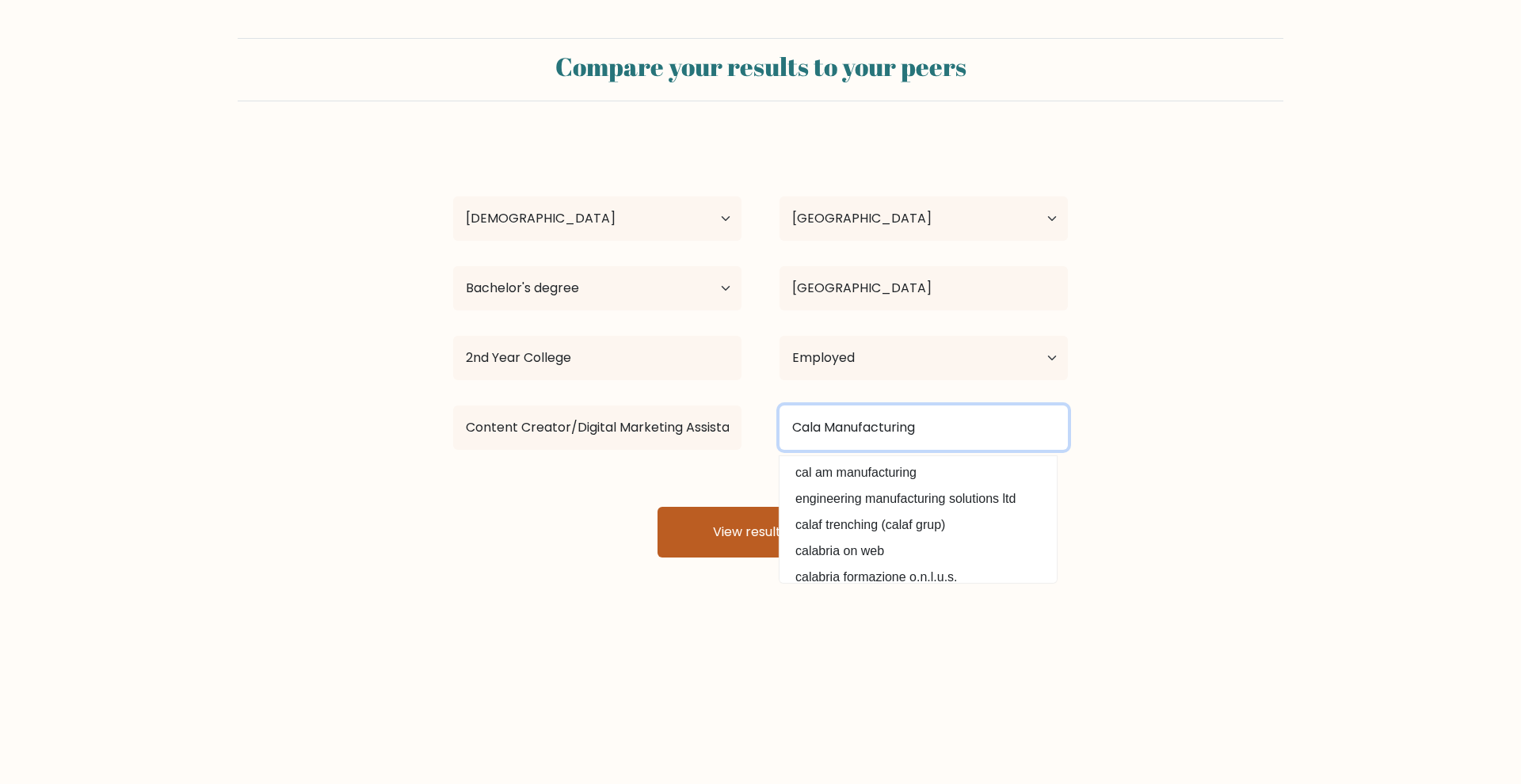
type input "Cala Manufacturing"
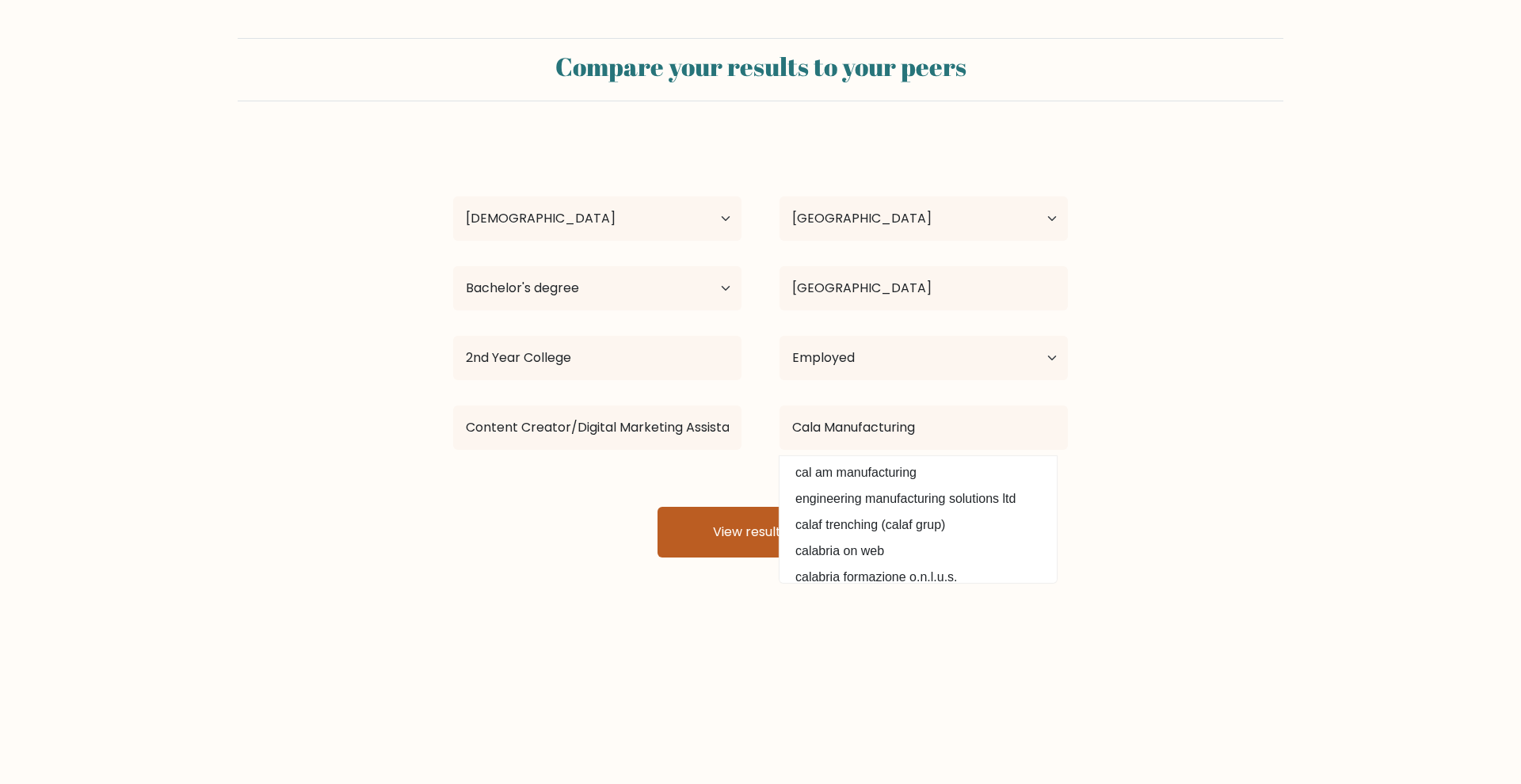
click at [800, 532] on icon at bounding box center [799, 533] width 22 height 9
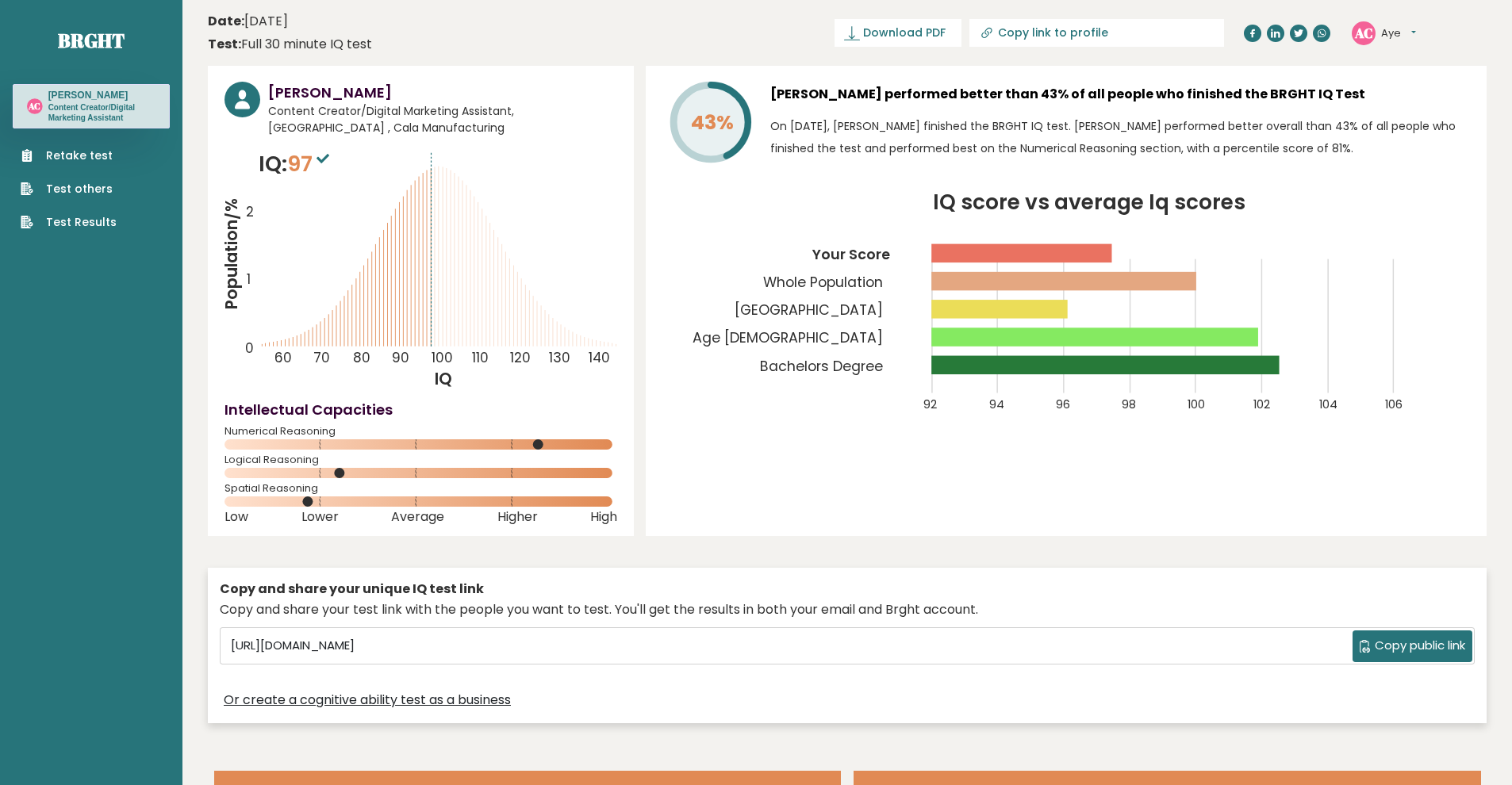
click at [1401, 656] on button "Copy public link" at bounding box center [1413, 646] width 120 height 31
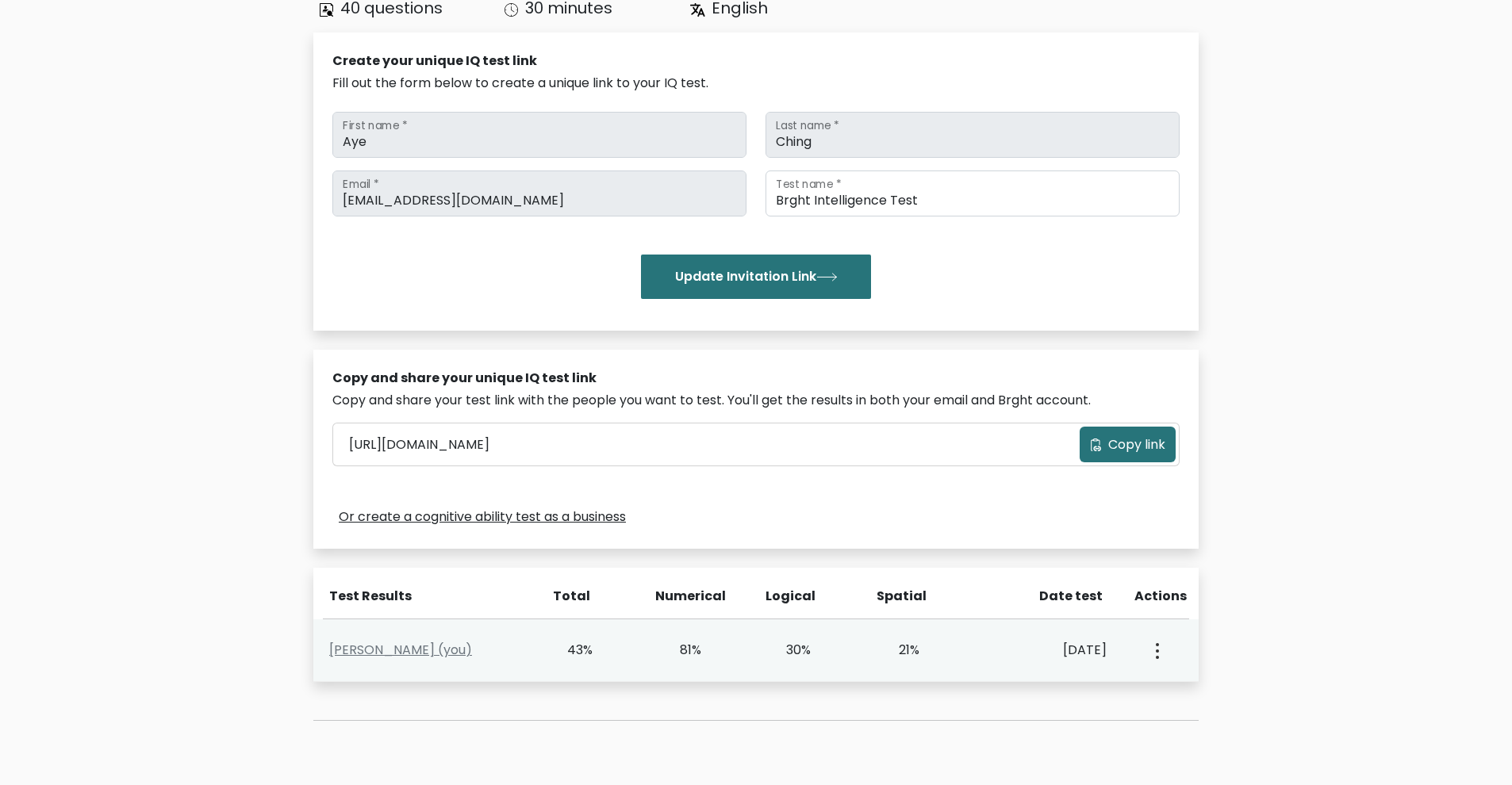
scroll to position [216, 0]
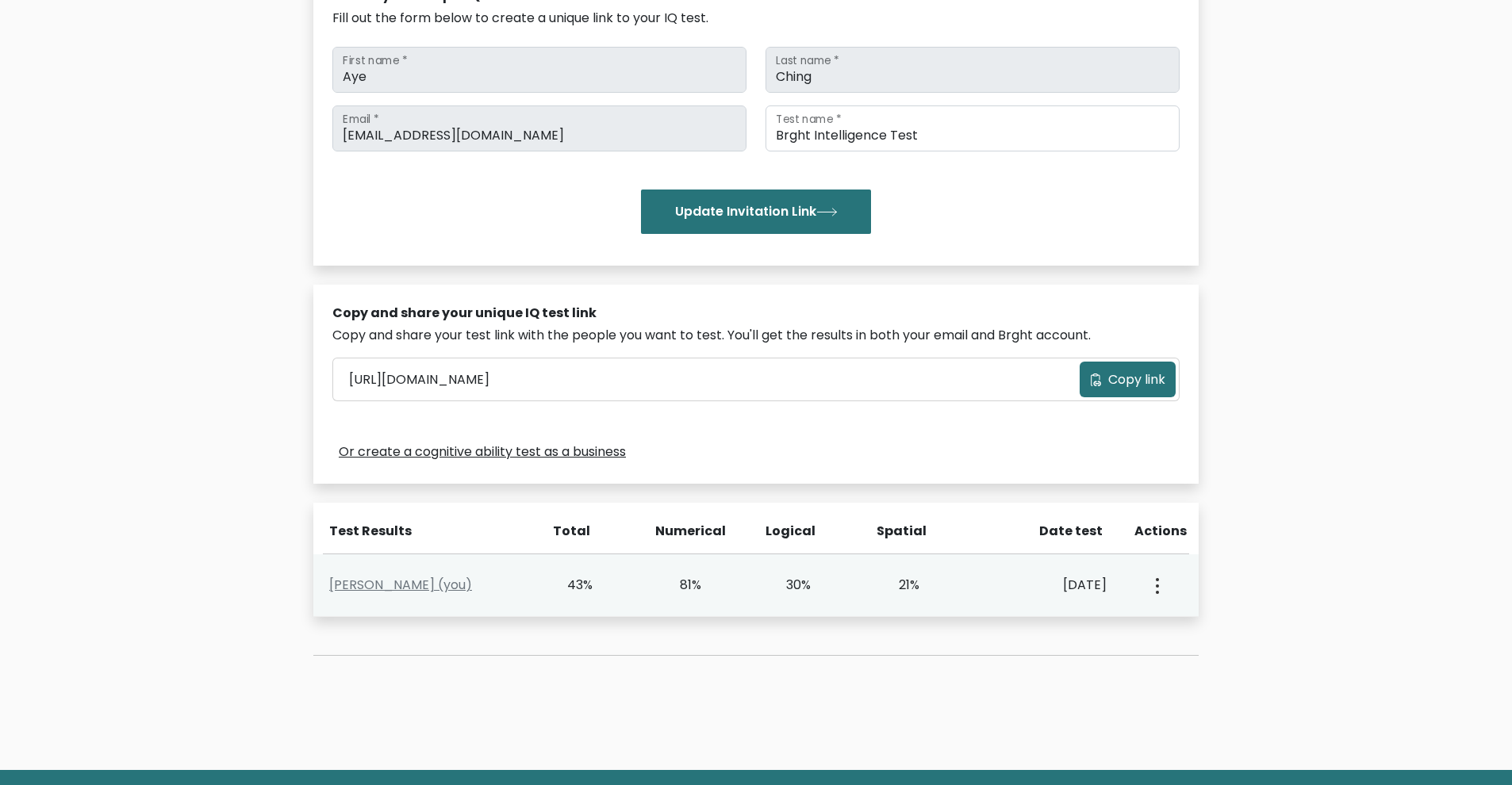
click at [1158, 593] on circle "button" at bounding box center [1157, 592] width 3 height 3
click at [1193, 630] on link "View Profile" at bounding box center [1212, 632] width 125 height 26
